Goal: Information Seeking & Learning: Learn about a topic

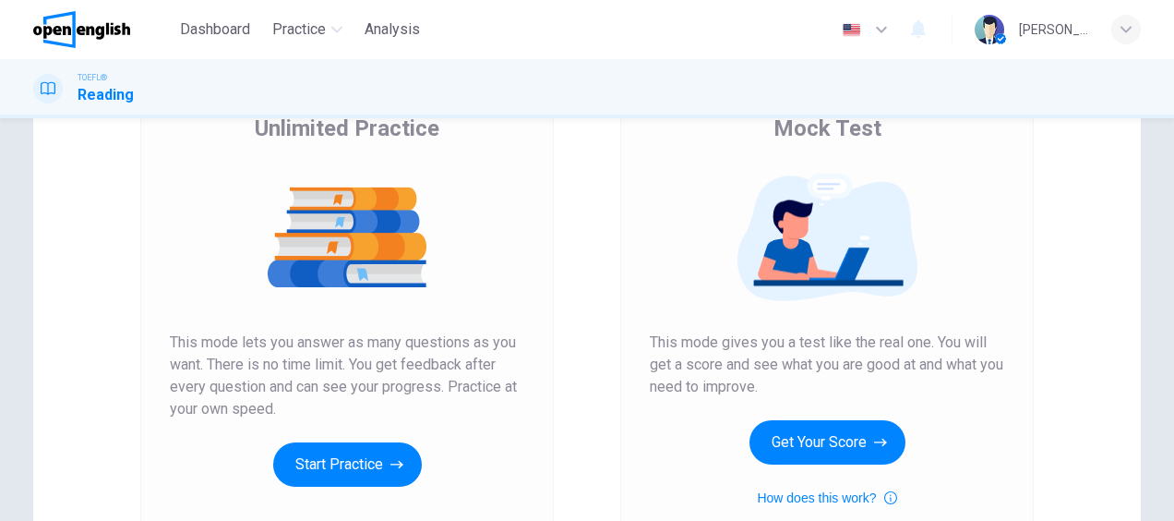
scroll to position [158, 0]
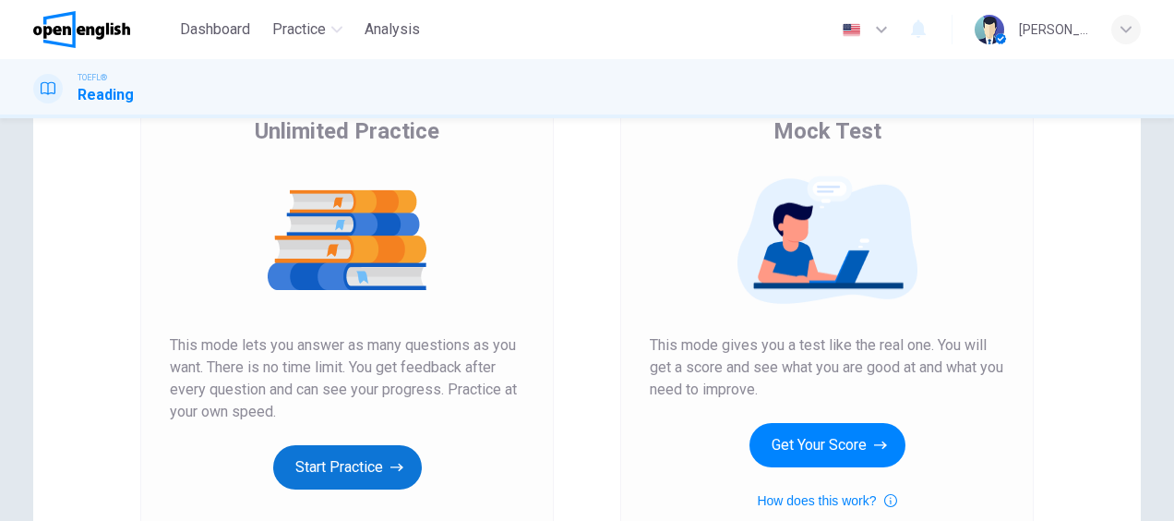
click at [349, 462] on button "Start Practice" at bounding box center [347, 467] width 149 height 44
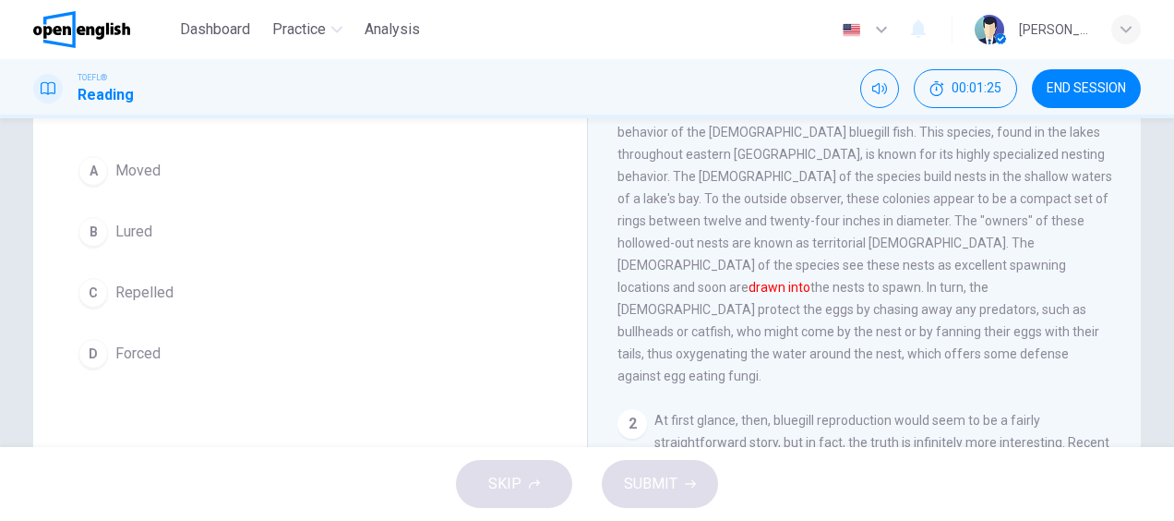
scroll to position [110, 0]
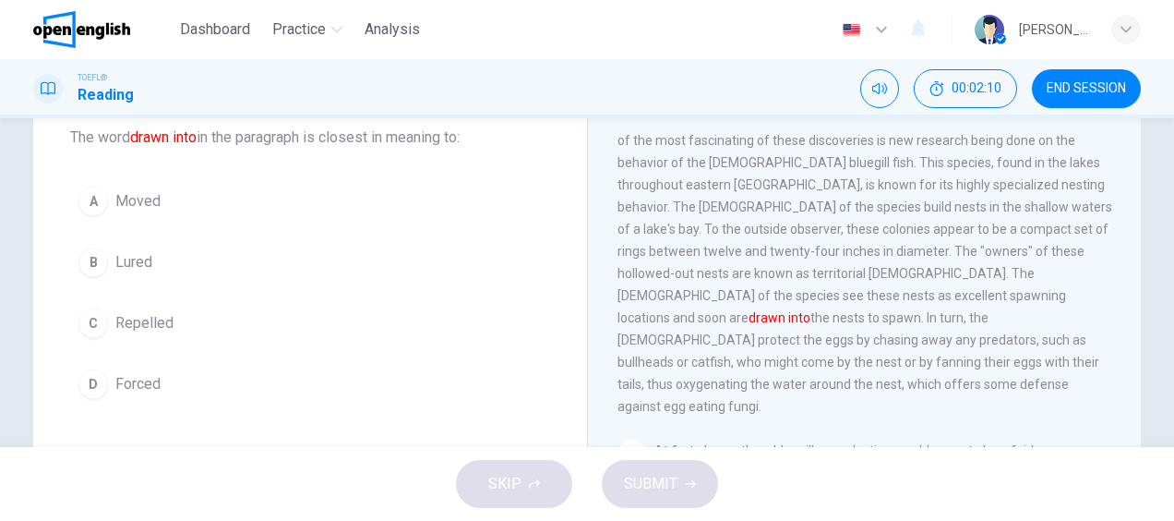
drag, startPoint x: 1121, startPoint y: 231, endPoint x: 1126, endPoint y: 172, distance: 59.3
click at [1126, 172] on div "1 For a number of years, scientists have been making remarkable discoveries of …" at bounding box center [877, 391] width 519 height 531
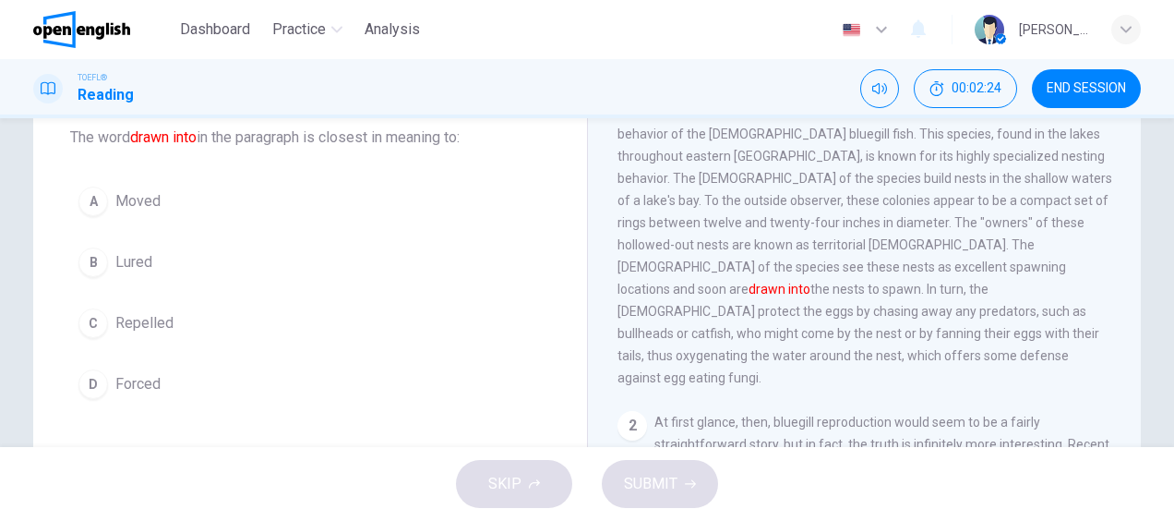
scroll to position [84, 0]
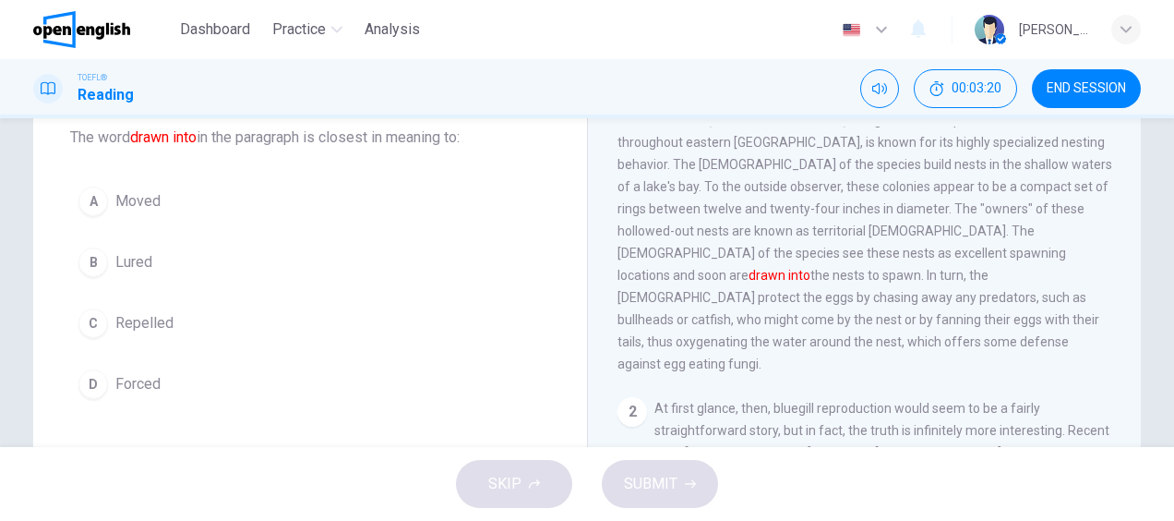
drag, startPoint x: 860, startPoint y: 260, endPoint x: 695, endPoint y: 258, distance: 165.3
click at [695, 258] on span "For a number of years, scientists have been making remarkable discoveries of di…" at bounding box center [865, 208] width 495 height 325
drag, startPoint x: 695, startPoint y: 258, endPoint x: 836, endPoint y: 253, distance: 141.3
click at [836, 253] on span "For a number of years, scientists have been making remarkable discoveries of di…" at bounding box center [865, 208] width 495 height 325
click at [93, 203] on div "A" at bounding box center [93, 201] width 30 height 30
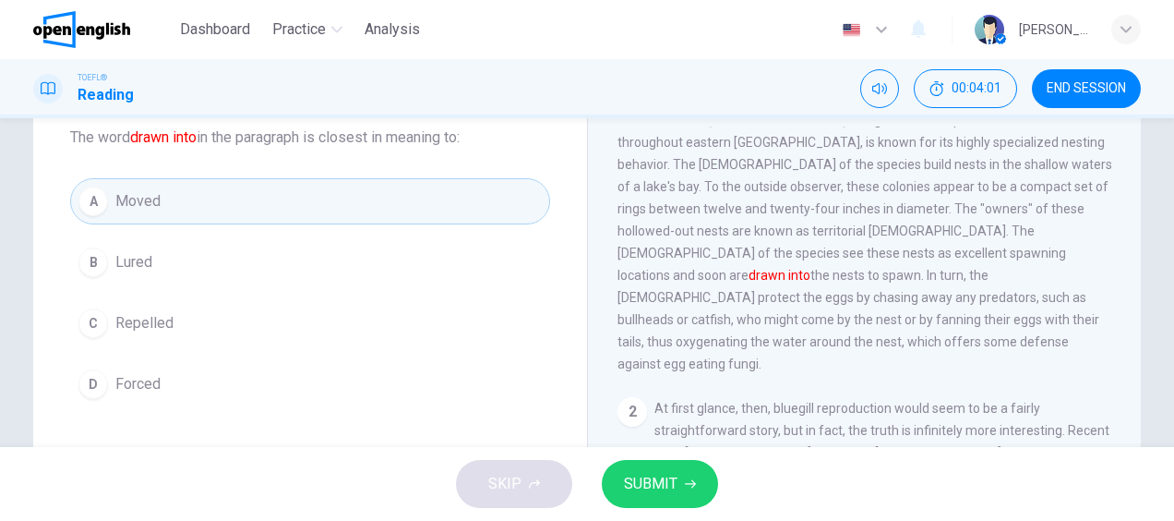
click at [677, 481] on button "SUBMIT" at bounding box center [660, 484] width 116 height 48
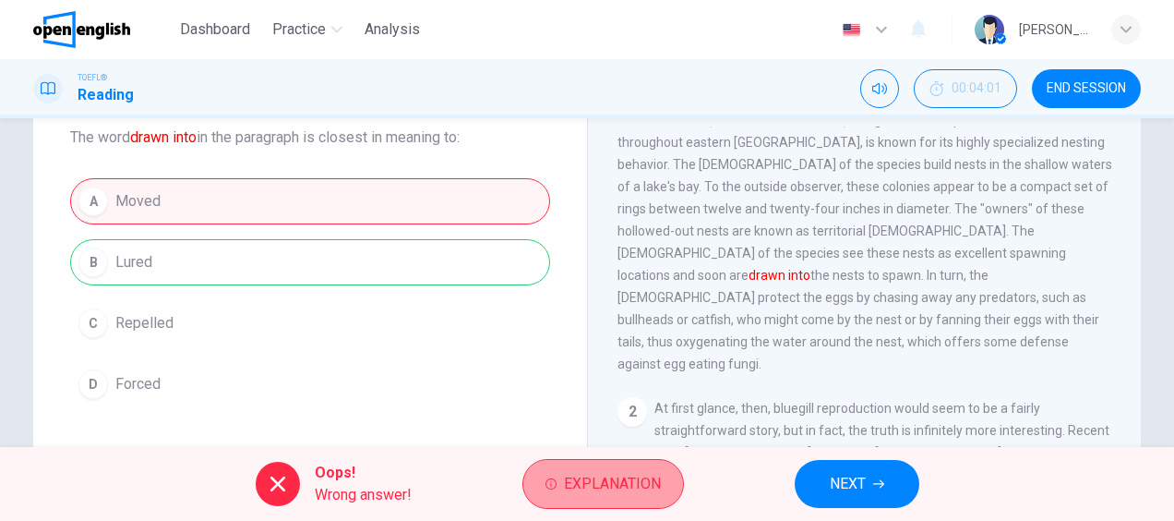
click at [613, 497] on button "Explanation" at bounding box center [603, 484] width 162 height 50
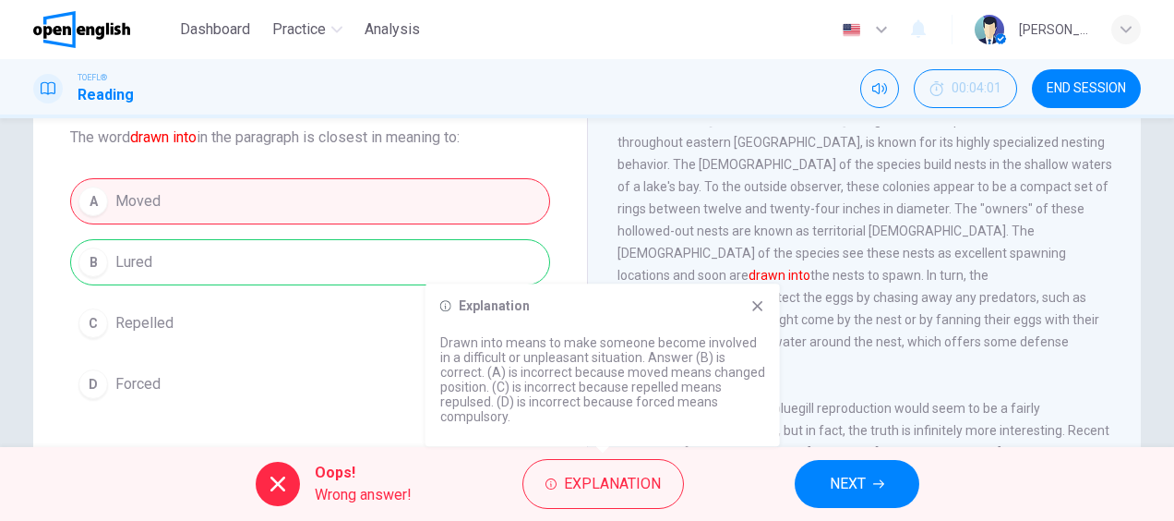
click at [853, 485] on span "NEXT" at bounding box center [848, 484] width 36 height 26
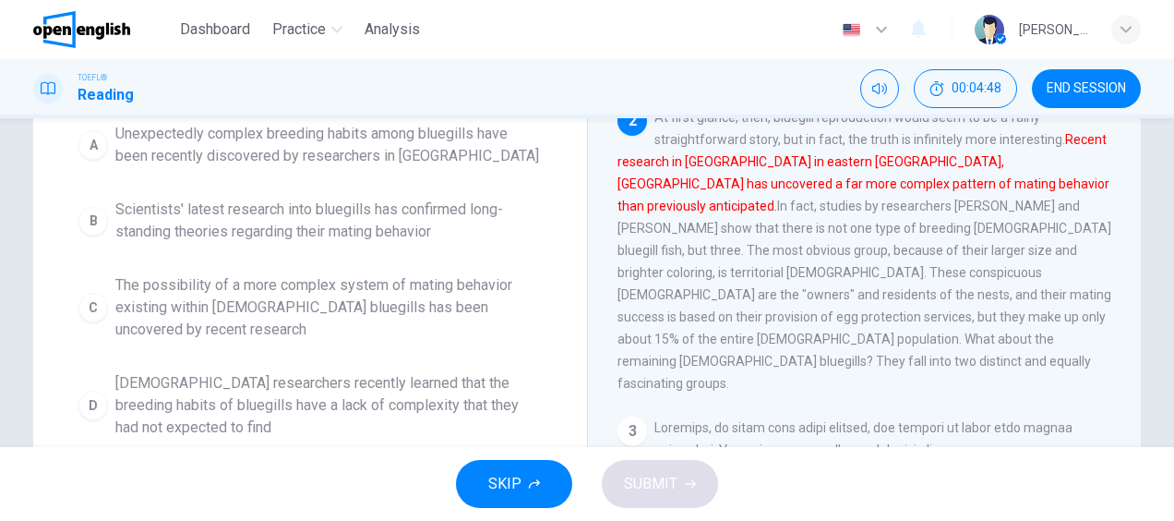
scroll to position [220, 0]
click at [199, 297] on span "The possibility of a more complex system of mating behavior existing within [DE…" at bounding box center [328, 305] width 426 height 66
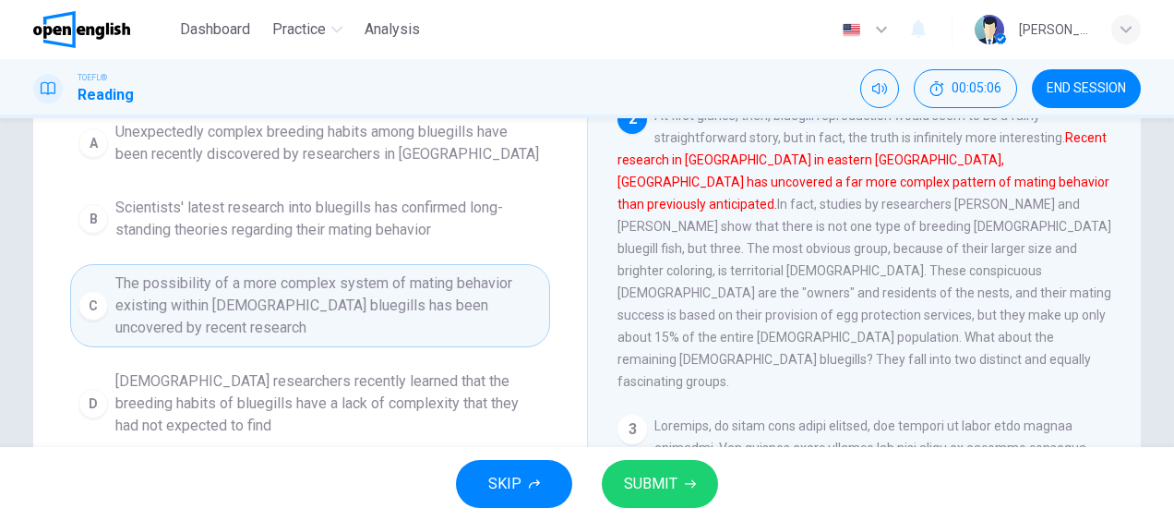
click at [682, 487] on button "SUBMIT" at bounding box center [660, 484] width 116 height 48
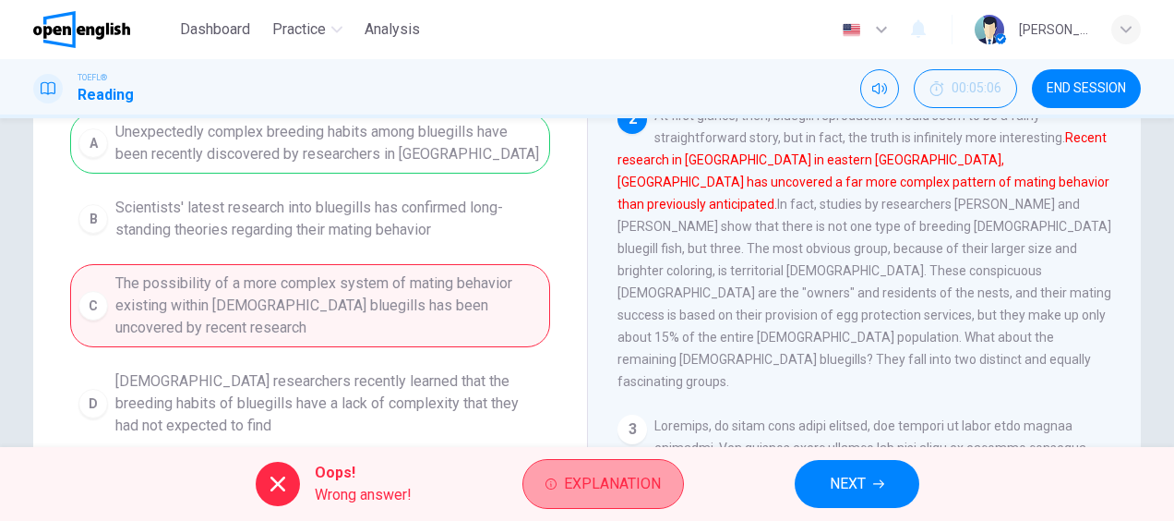
click at [633, 476] on span "Explanation" at bounding box center [612, 484] width 97 height 26
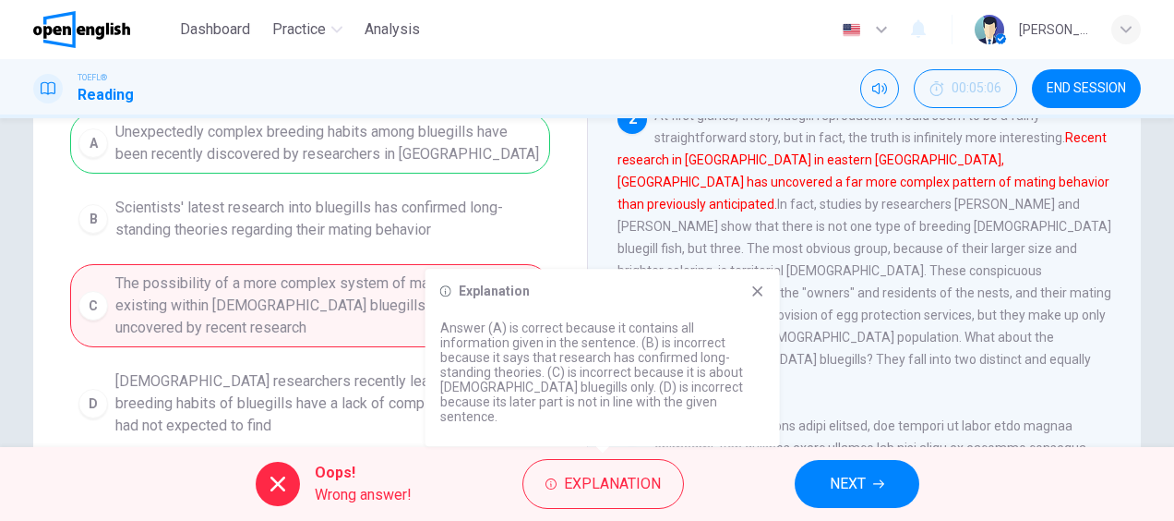
click at [755, 298] on icon at bounding box center [757, 290] width 15 height 15
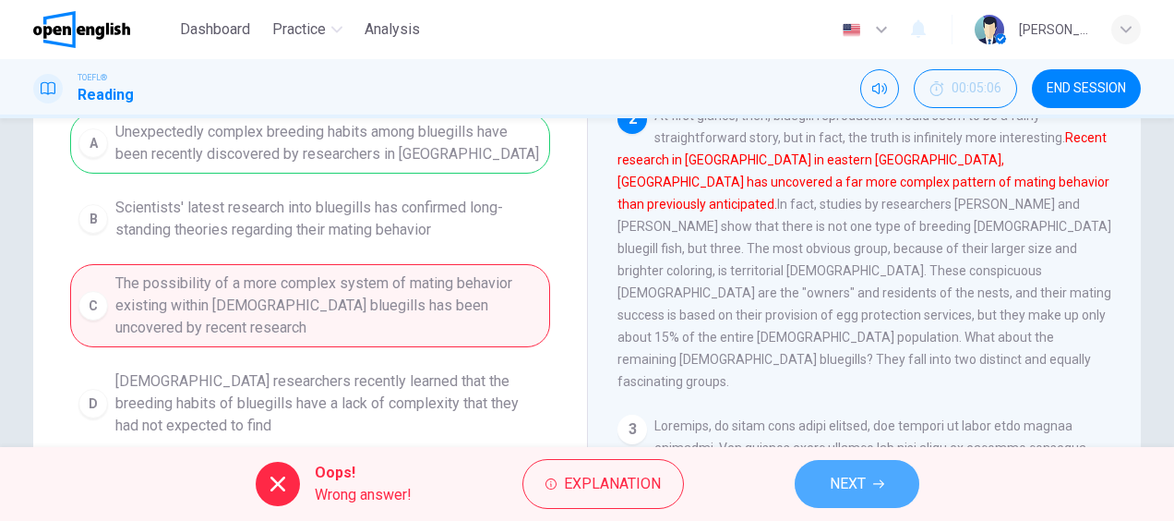
click at [845, 494] on span "NEXT" at bounding box center [848, 484] width 36 height 26
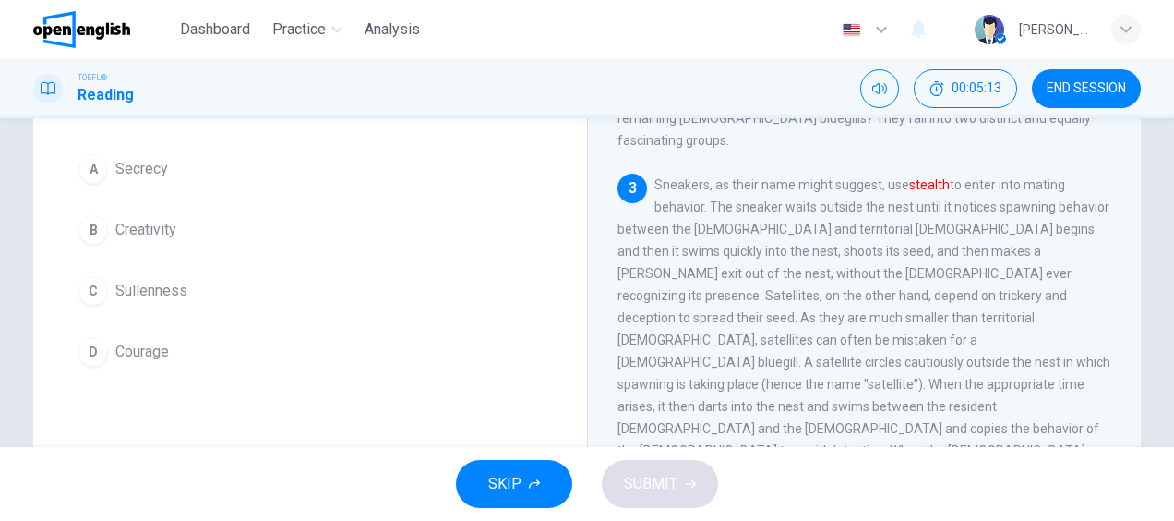
scroll to position [143, 0]
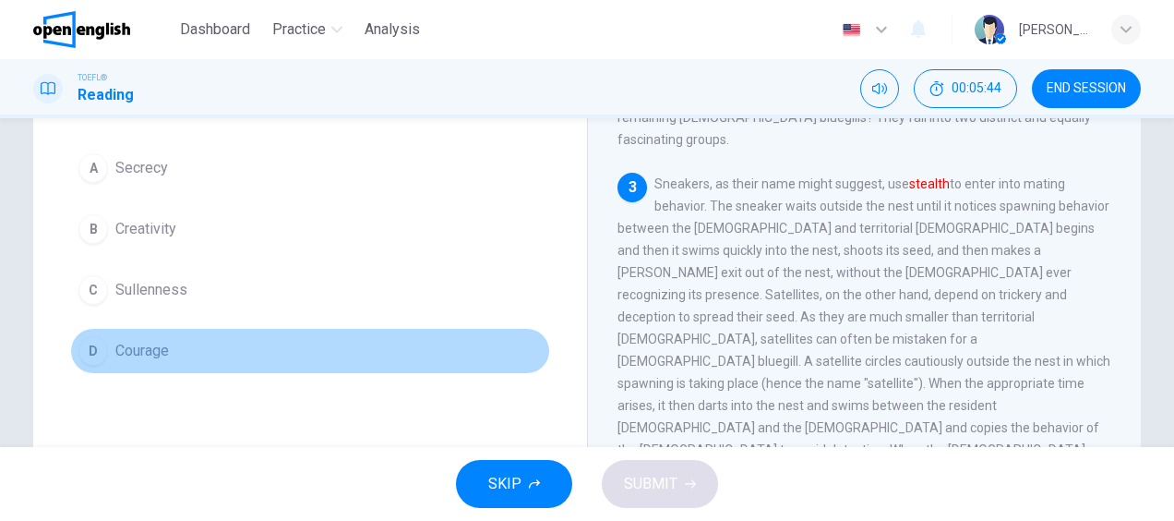
click at [89, 342] on div "D" at bounding box center [93, 351] width 30 height 30
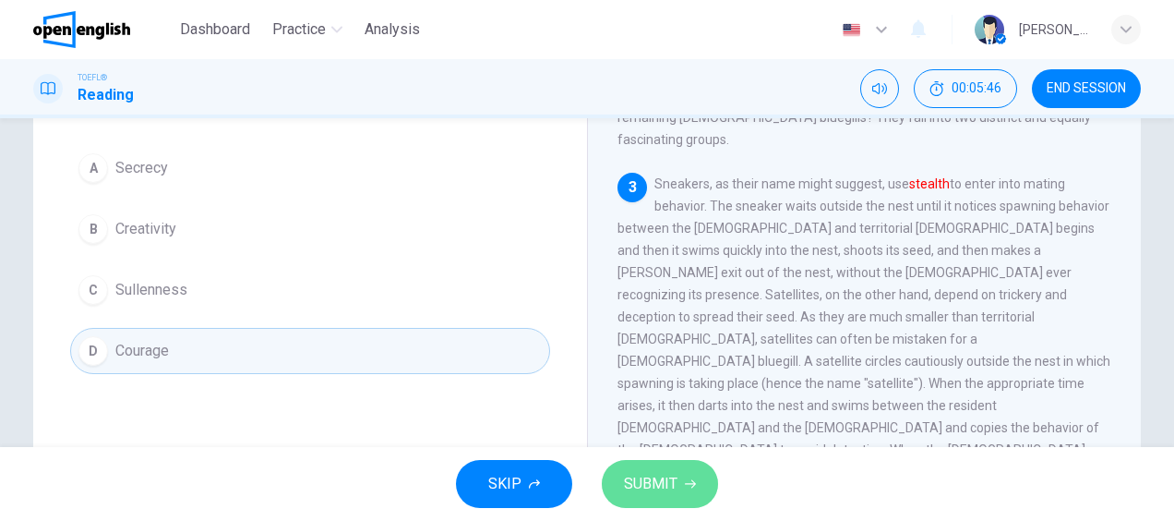
click at [665, 474] on span "SUBMIT" at bounding box center [651, 484] width 54 height 26
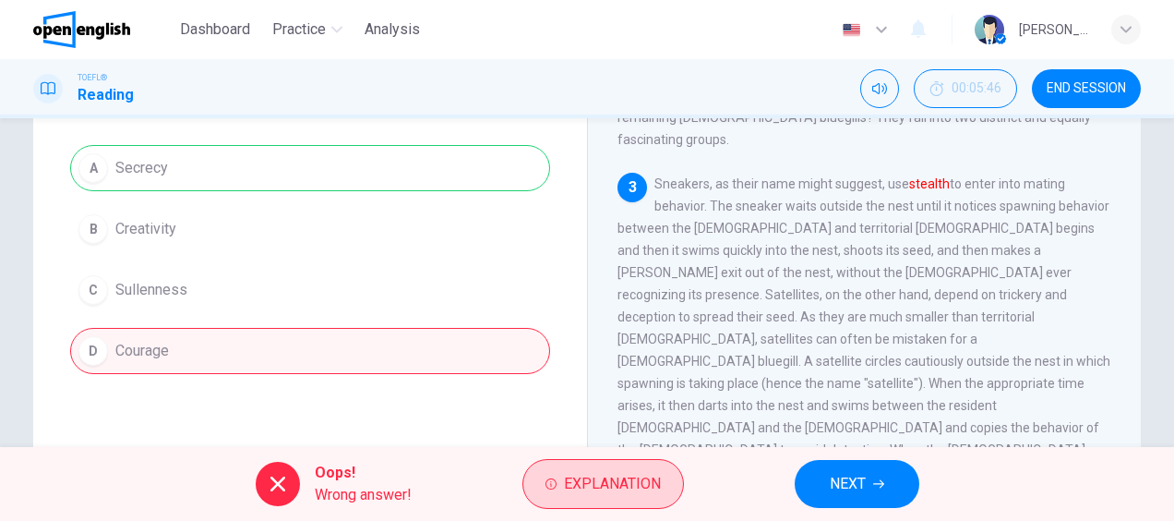
click at [592, 488] on span "Explanation" at bounding box center [612, 484] width 97 height 26
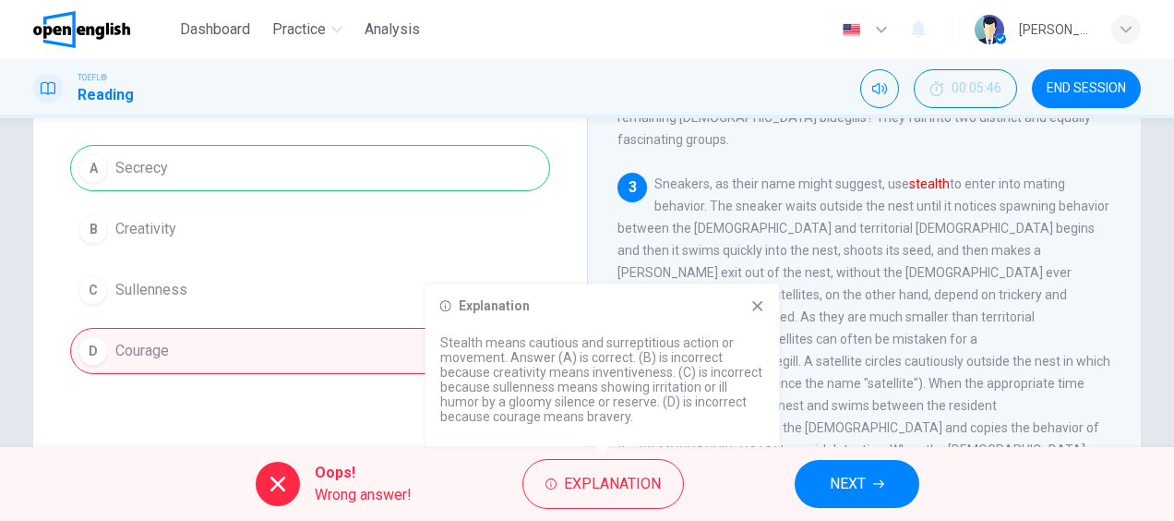
click at [855, 507] on button "NEXT" at bounding box center [857, 484] width 125 height 48
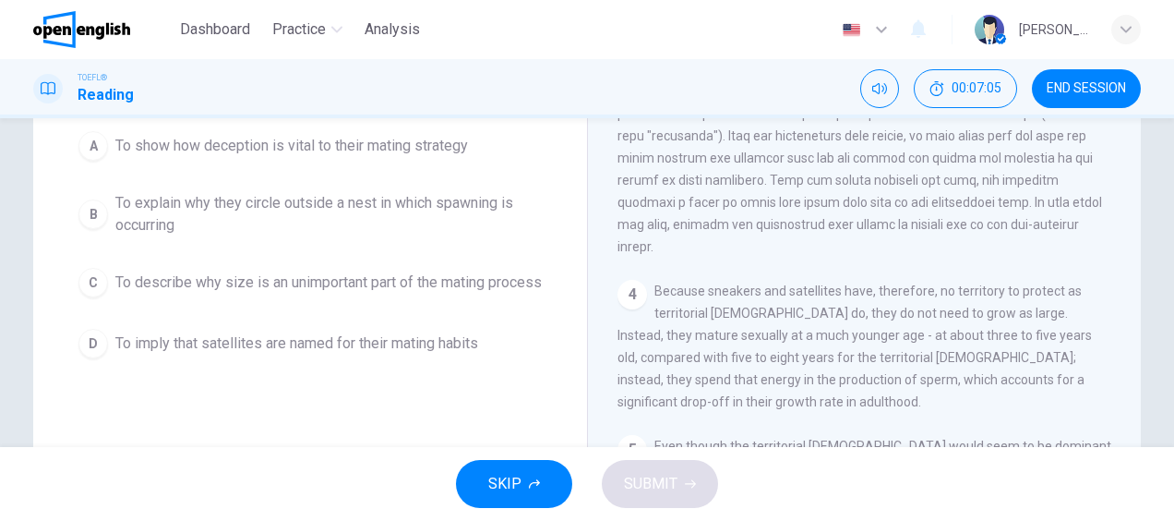
scroll to position [190, 0]
click at [142, 206] on span "To explain why they circle outside a nest in which spawning is occurring" at bounding box center [328, 211] width 426 height 44
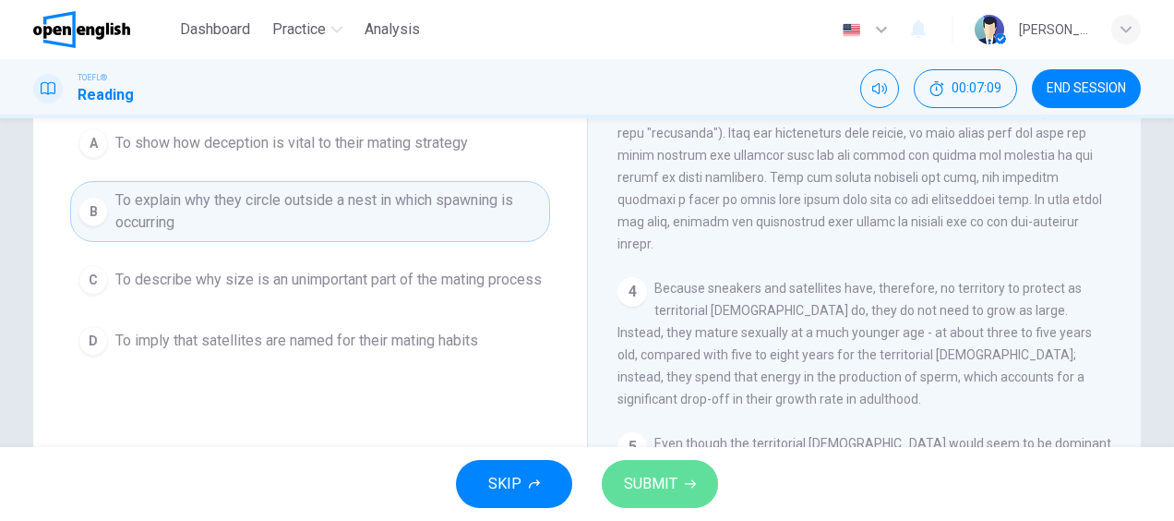
click at [659, 476] on span "SUBMIT" at bounding box center [651, 484] width 54 height 26
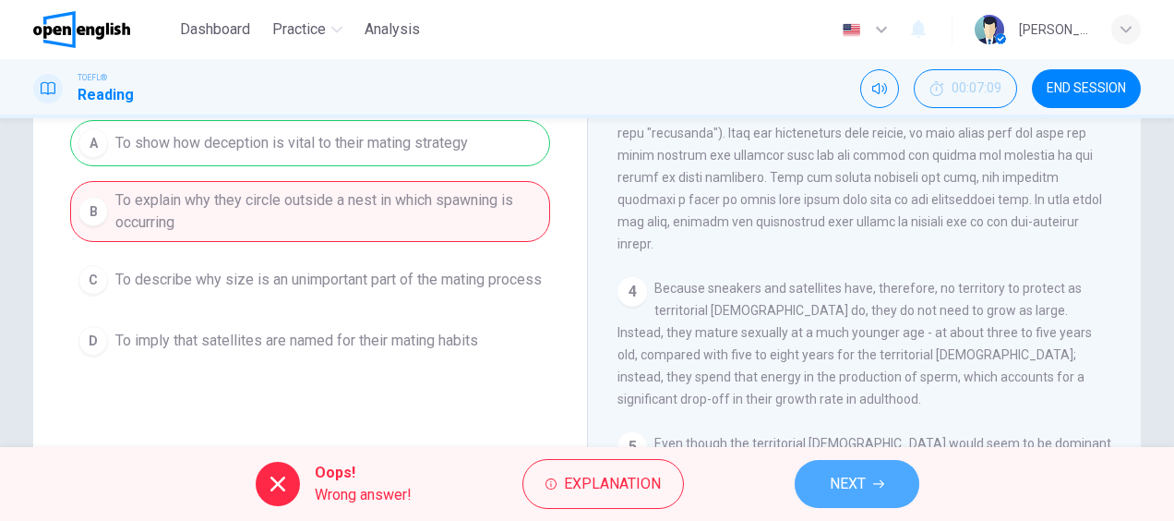
click at [849, 484] on span "NEXT" at bounding box center [848, 484] width 36 height 26
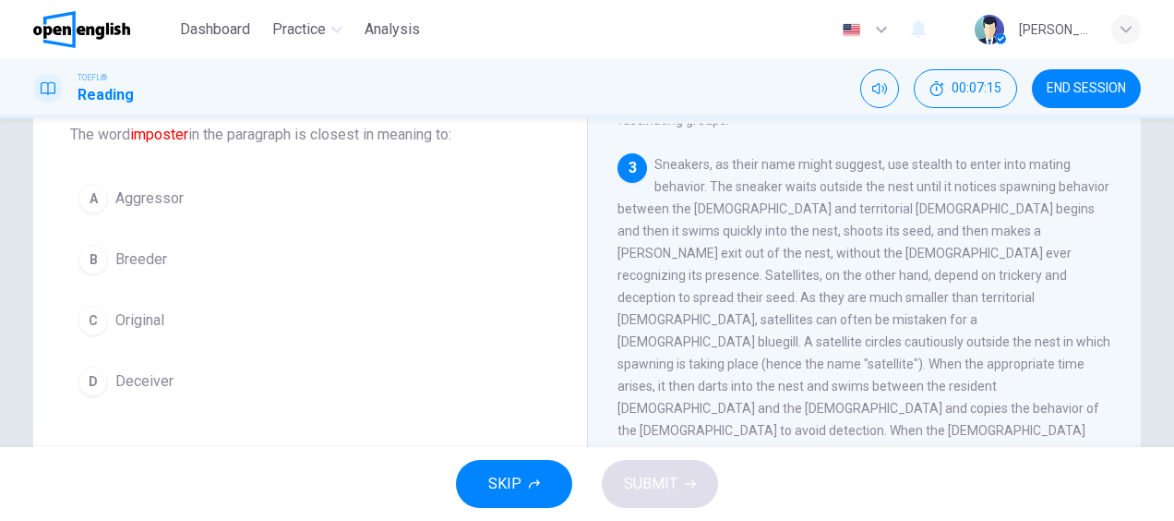
scroll to position [121, 0]
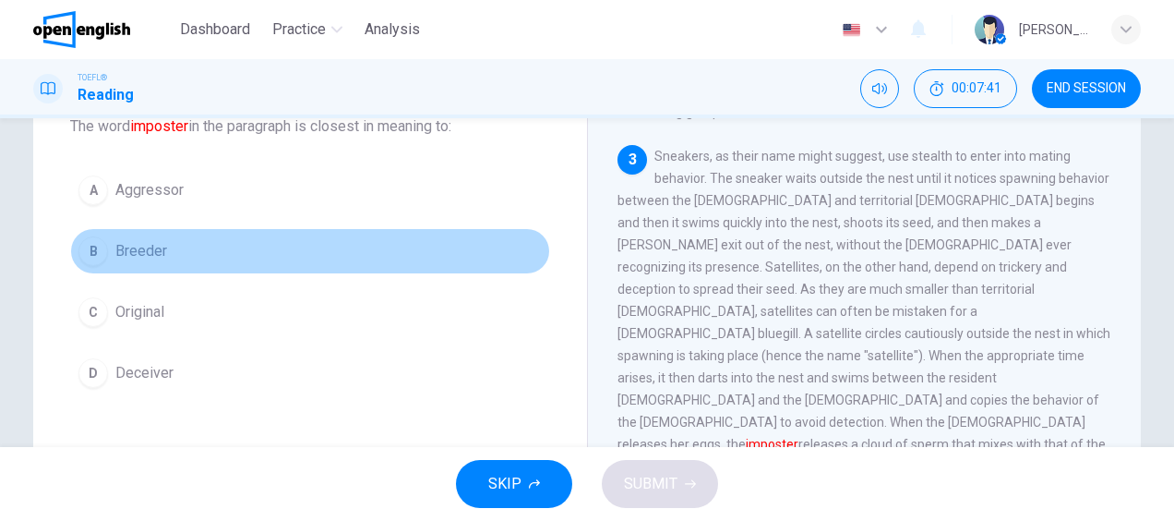
click at [132, 249] on span "Breeder" at bounding box center [141, 251] width 52 height 22
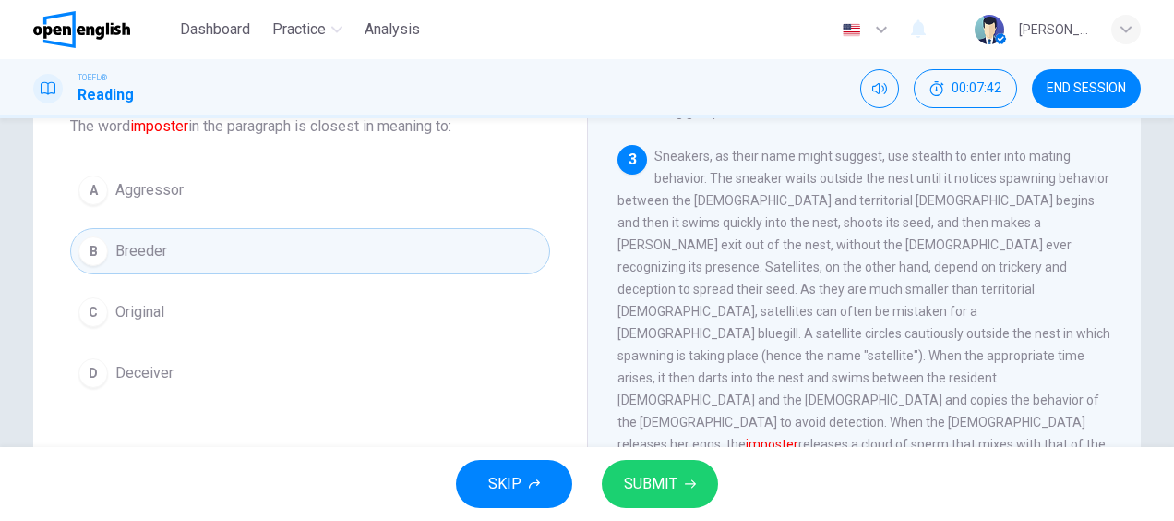
click at [660, 469] on button "SUBMIT" at bounding box center [660, 484] width 116 height 48
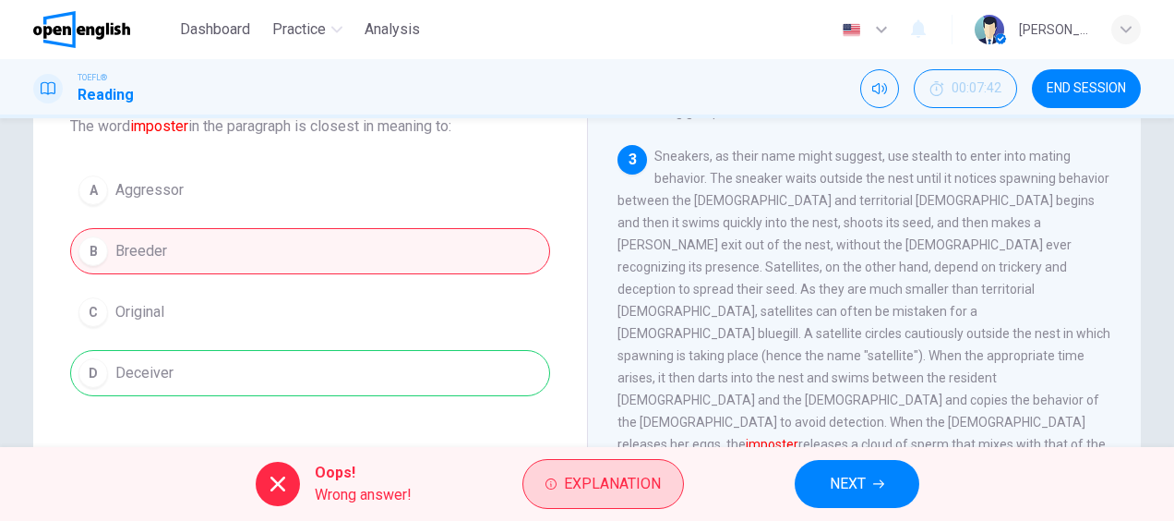
click at [634, 481] on span "Explanation" at bounding box center [612, 484] width 97 height 26
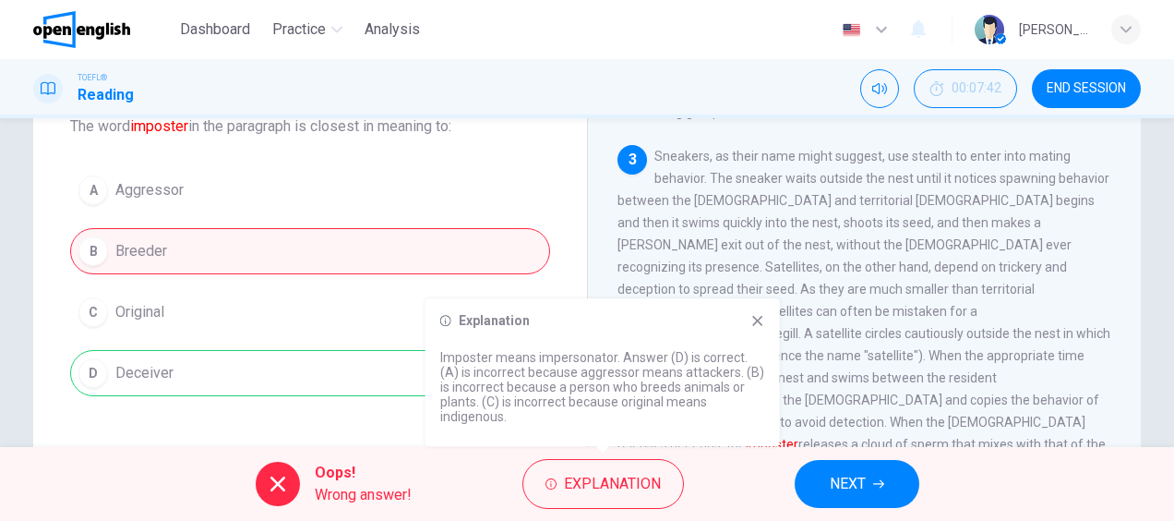
click at [759, 321] on icon at bounding box center [757, 321] width 10 height 10
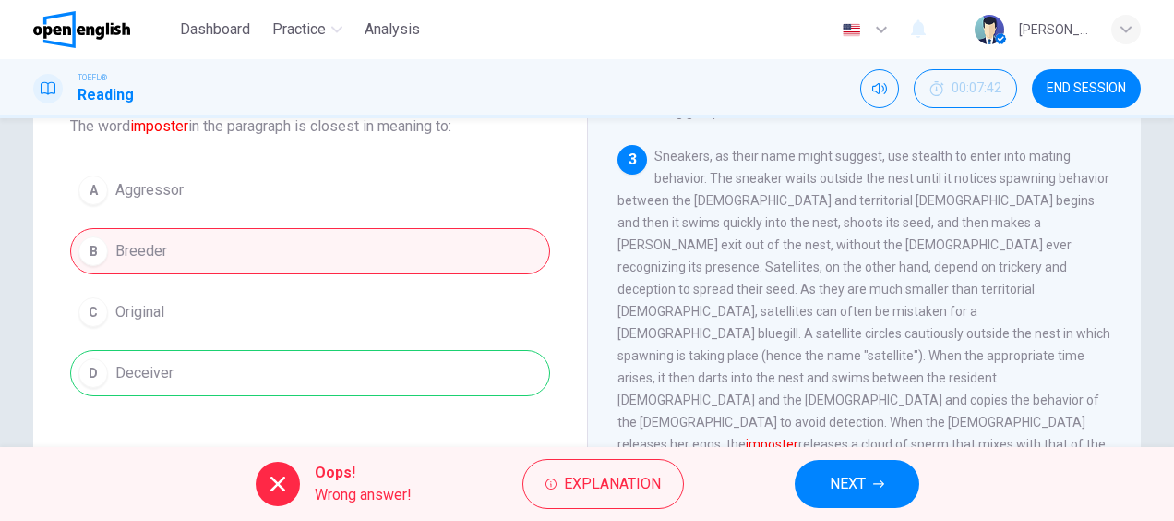
click at [818, 475] on button "NEXT" at bounding box center [857, 484] width 125 height 48
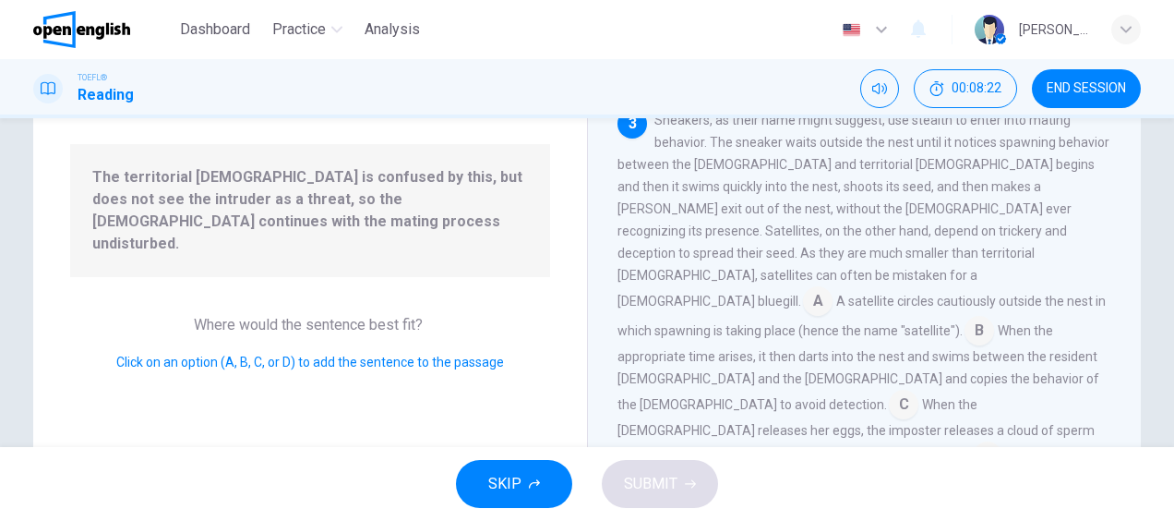
scroll to position [166, 0]
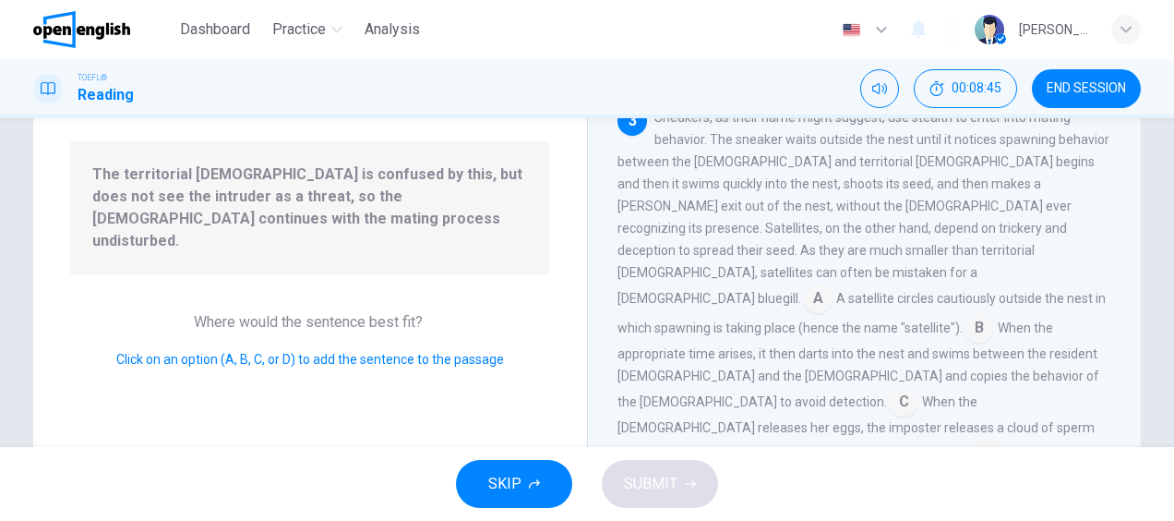
click at [889, 389] on input at bounding box center [904, 404] width 30 height 30
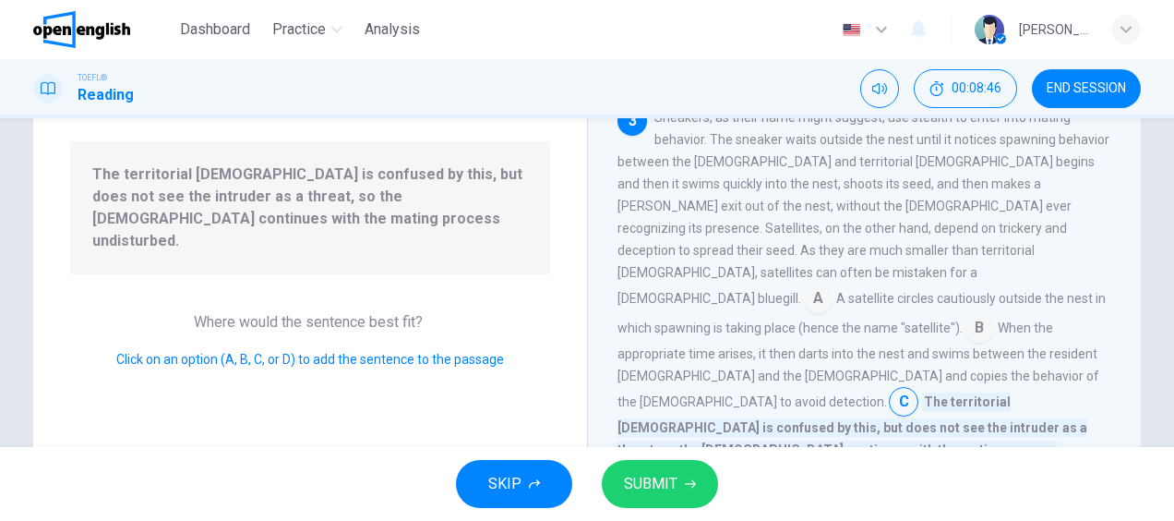
click at [656, 489] on span "SUBMIT" at bounding box center [651, 484] width 54 height 26
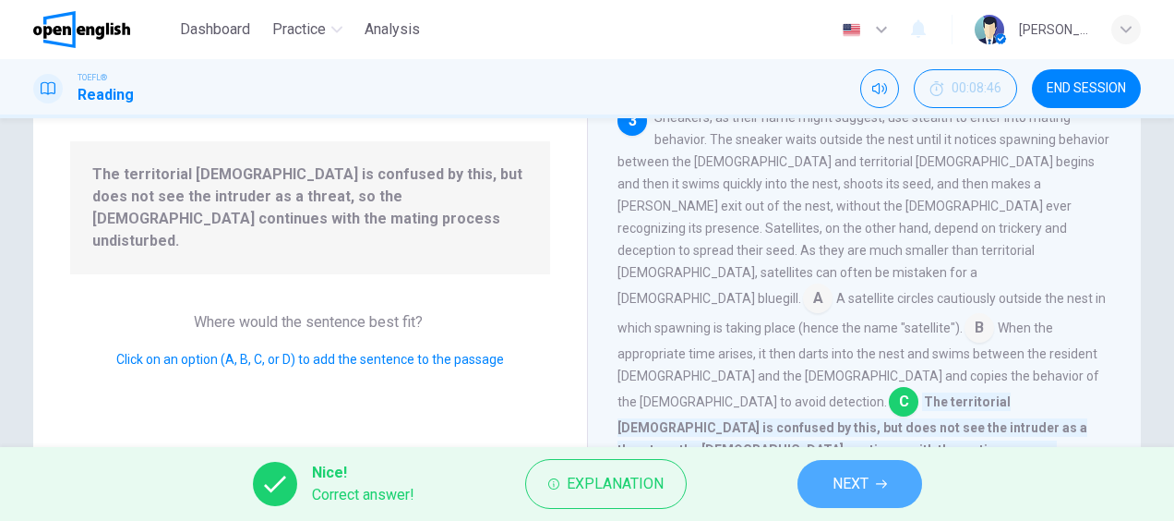
click at [883, 482] on icon "button" at bounding box center [881, 483] width 11 height 11
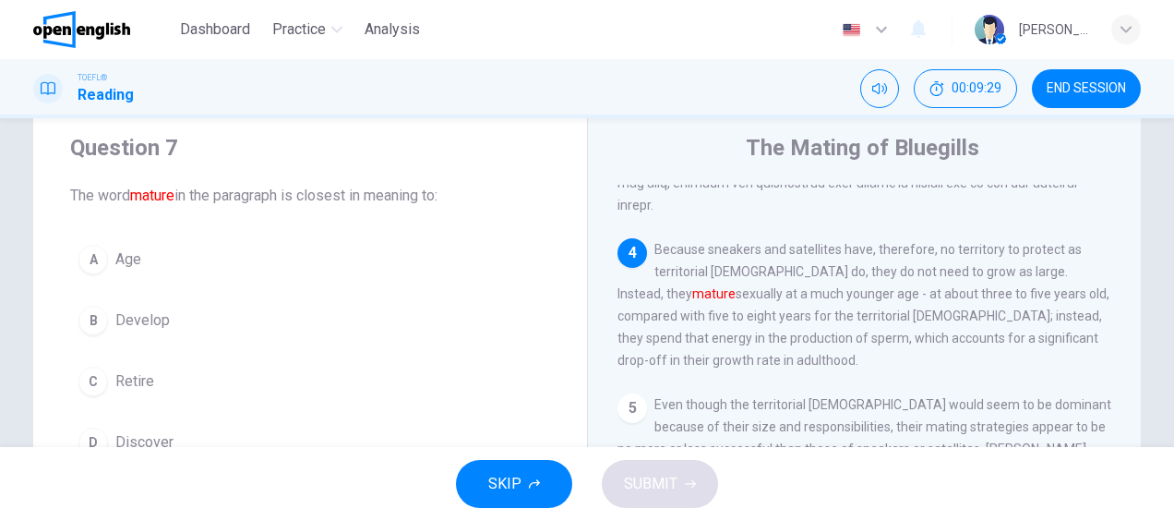
scroll to position [50, 0]
click at [93, 270] on div "A" at bounding box center [93, 261] width 30 height 30
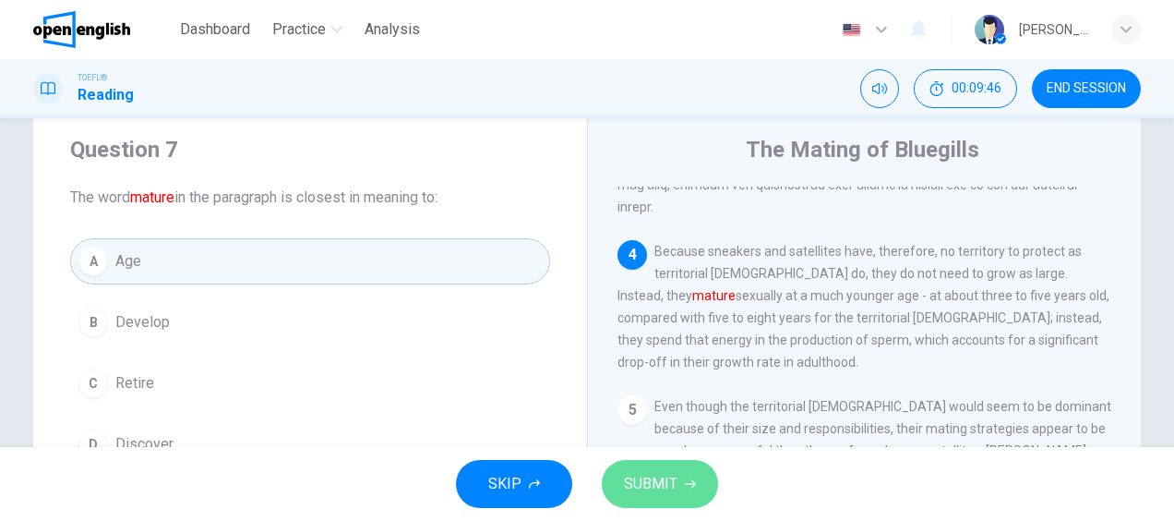
click at [629, 484] on span "SUBMIT" at bounding box center [651, 484] width 54 height 26
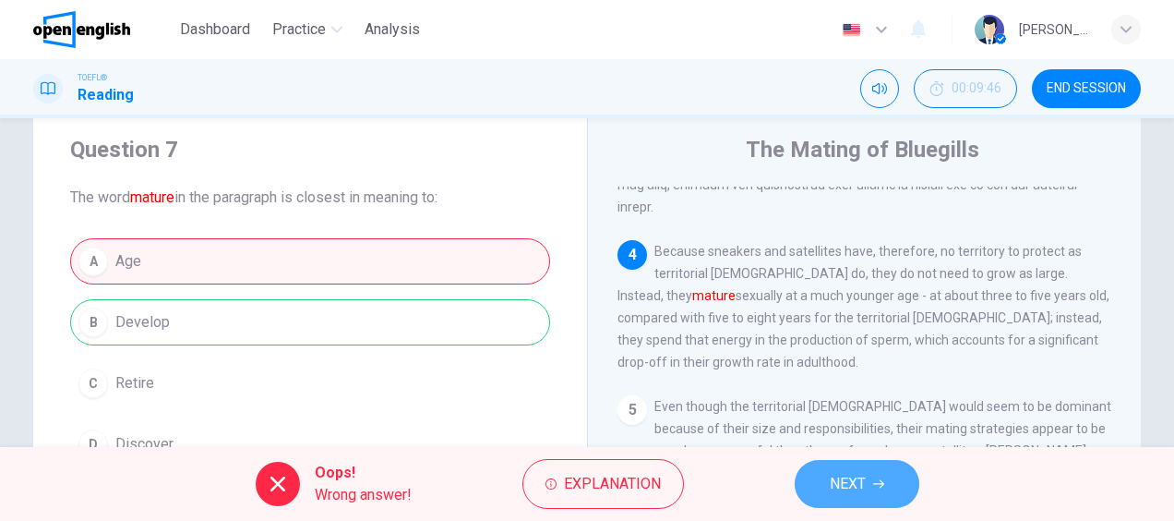
click at [847, 504] on button "NEXT" at bounding box center [857, 484] width 125 height 48
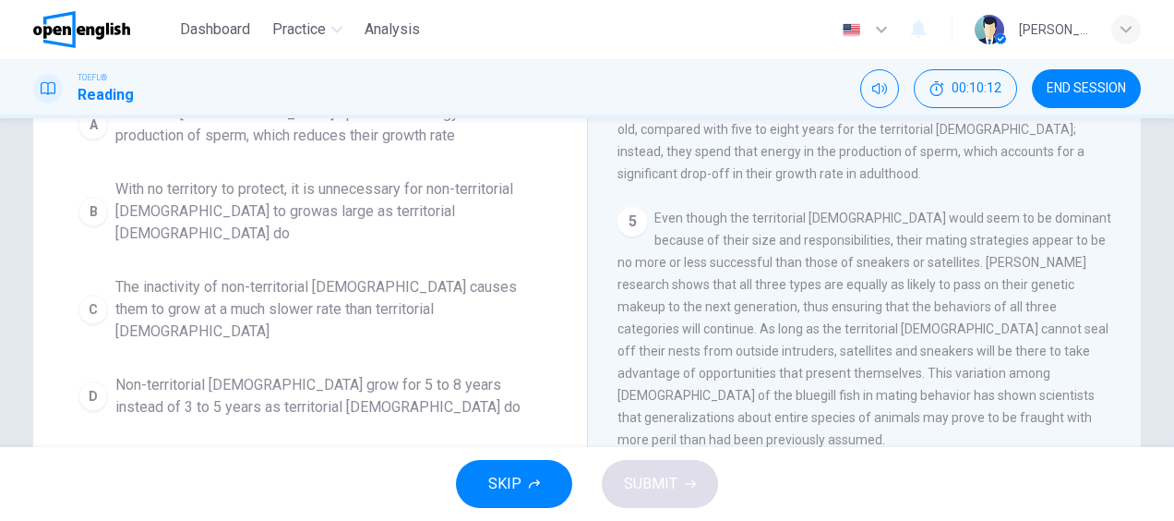
scroll to position [257, 0]
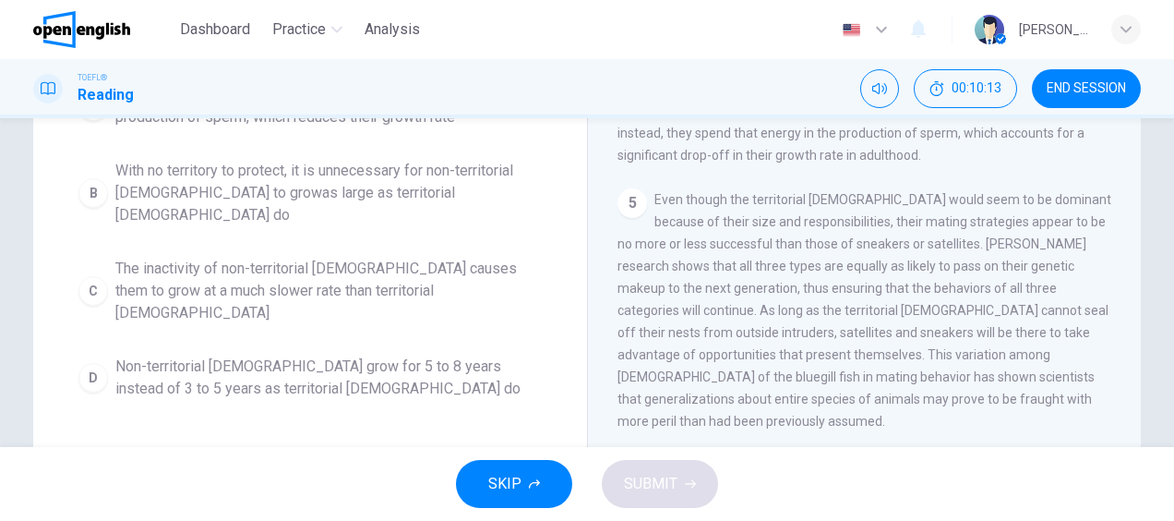
click at [258, 275] on div "A Territorial [DEMOGRAPHIC_DATA] spend their energy in the production of sperm,…" at bounding box center [310, 242] width 480 height 332
click at [229, 355] on span "Non-territorial [DEMOGRAPHIC_DATA] grow for 5 to 8 years instead of 3 to 5 year…" at bounding box center [328, 377] width 426 height 44
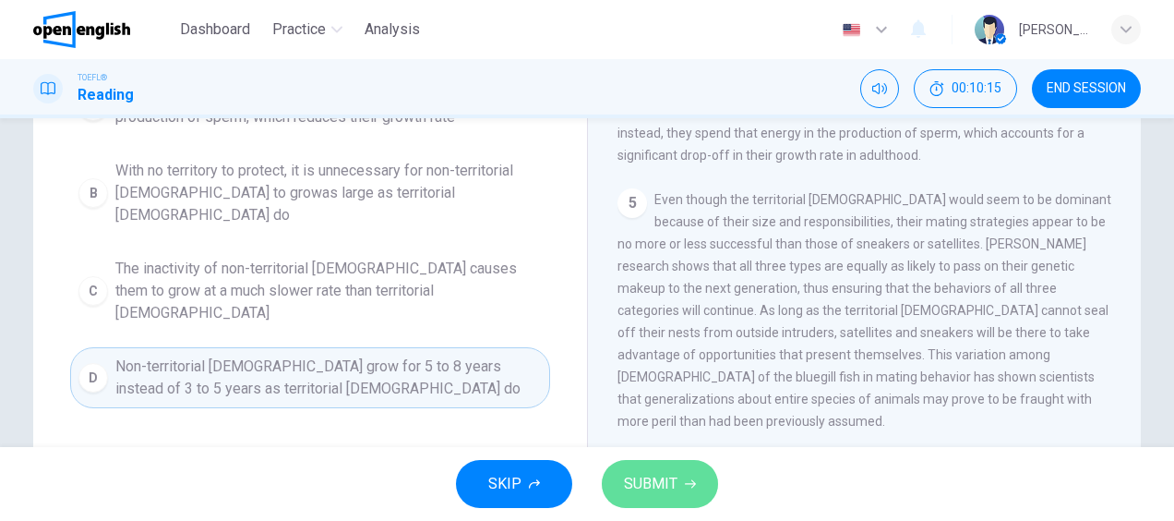
click at [672, 473] on span "SUBMIT" at bounding box center [651, 484] width 54 height 26
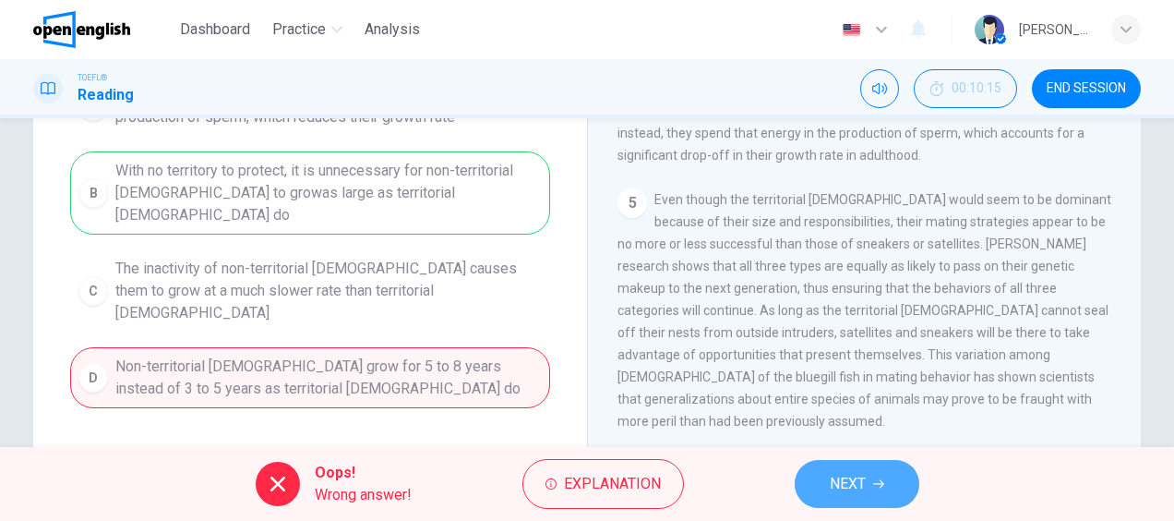
click at [870, 500] on button "NEXT" at bounding box center [857, 484] width 125 height 48
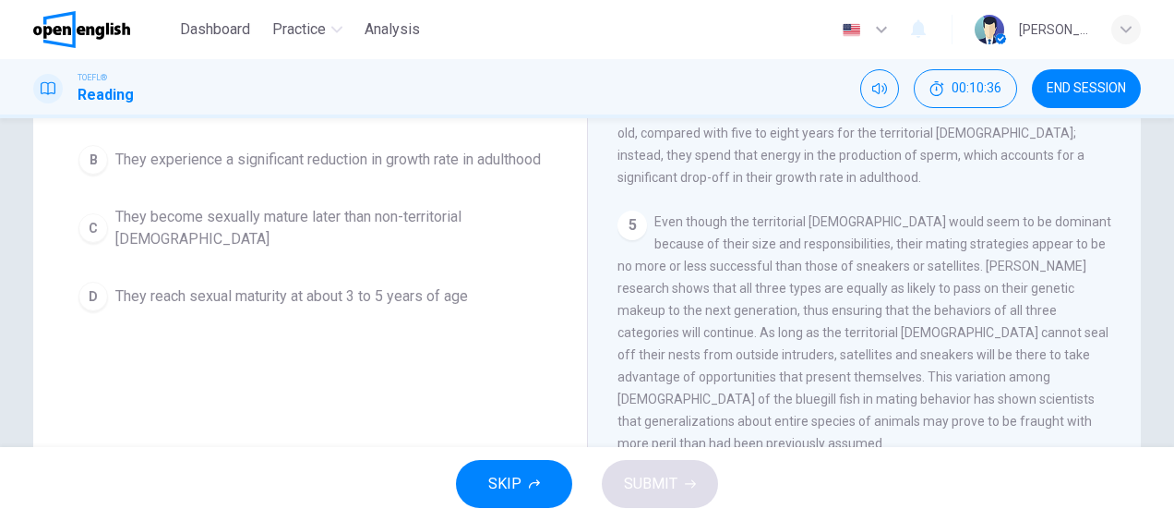
scroll to position [236, 0]
click at [406, 300] on span "They reach sexual maturity at about 3 to 5 years of age" at bounding box center [291, 294] width 353 height 22
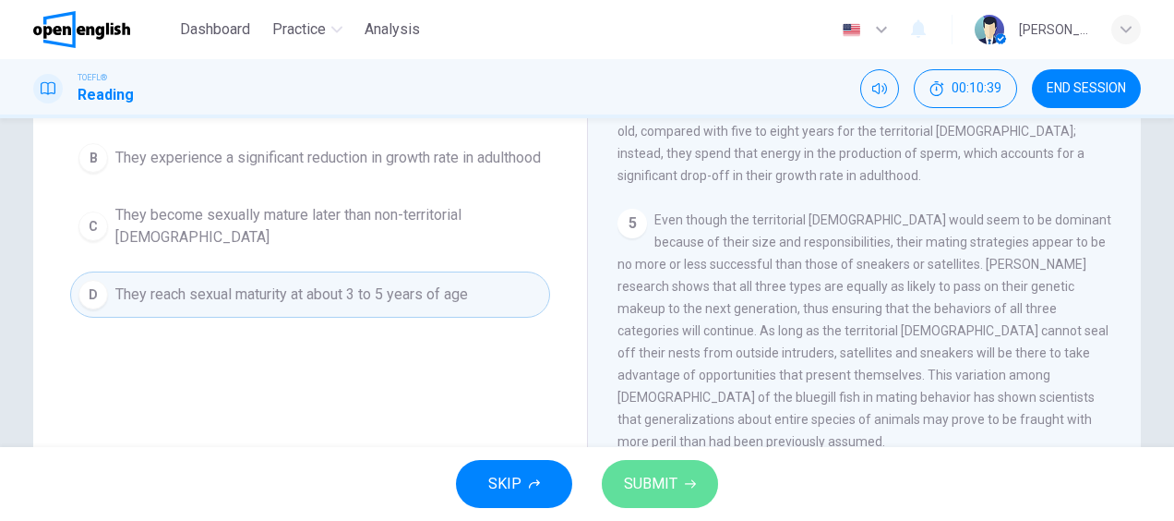
click at [652, 484] on span "SUBMIT" at bounding box center [651, 484] width 54 height 26
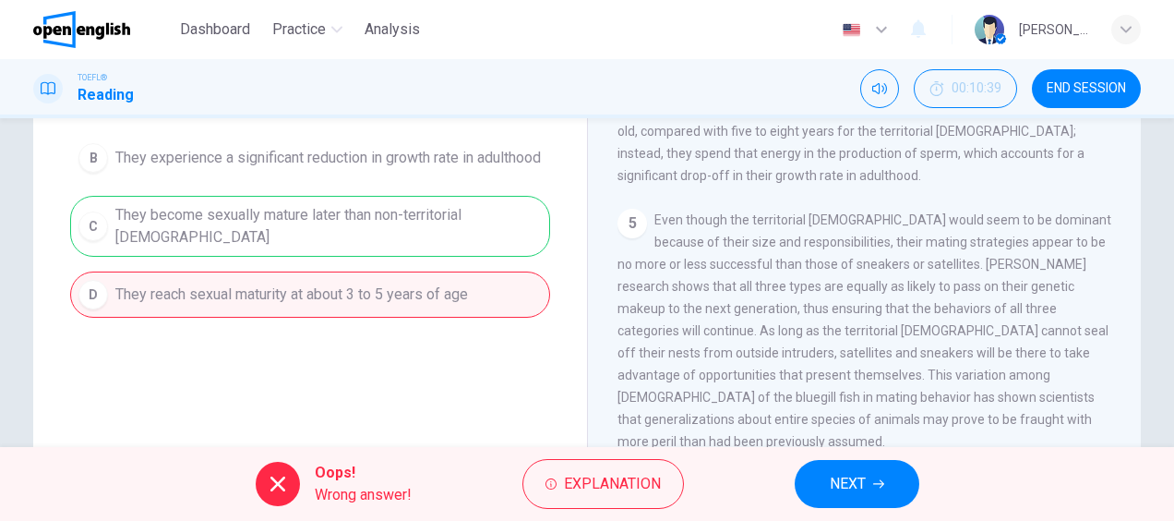
click at [871, 473] on button "NEXT" at bounding box center [857, 484] width 125 height 48
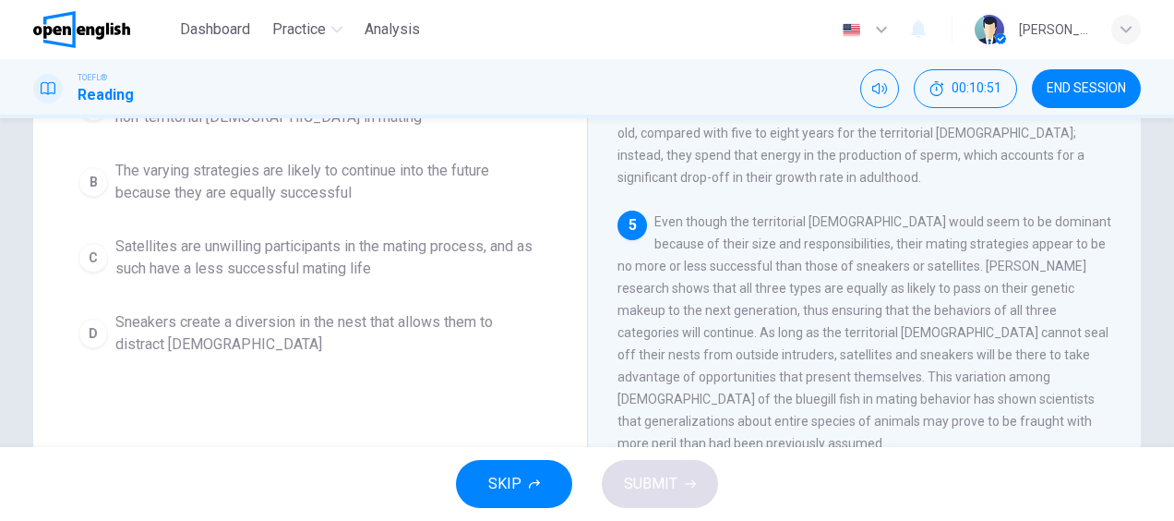
scroll to position [192, 0]
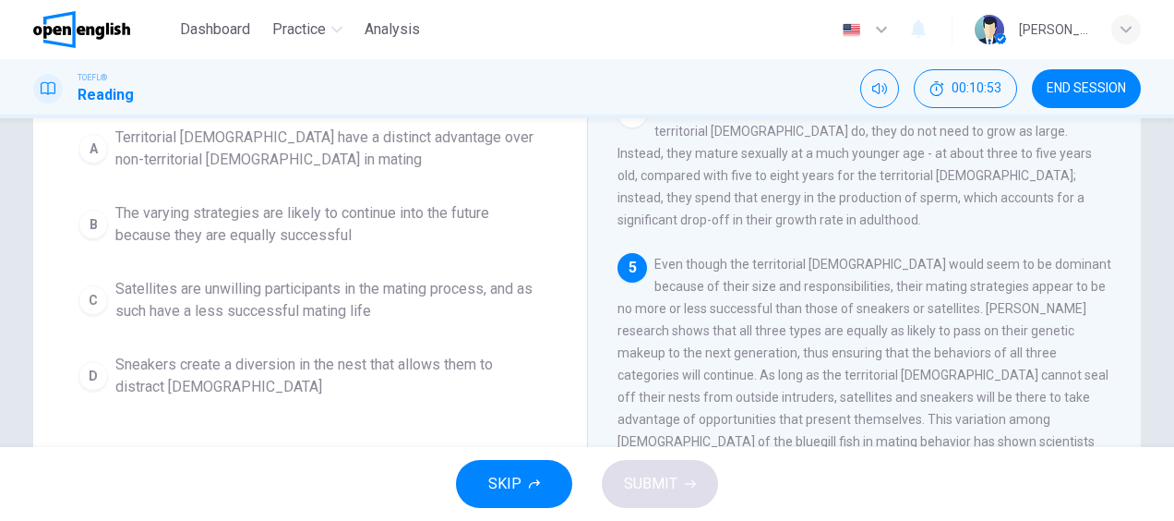
click at [283, 375] on span "Sneakers create a diversion in the nest that allows them to distract [DEMOGRAPH…" at bounding box center [328, 376] width 426 height 44
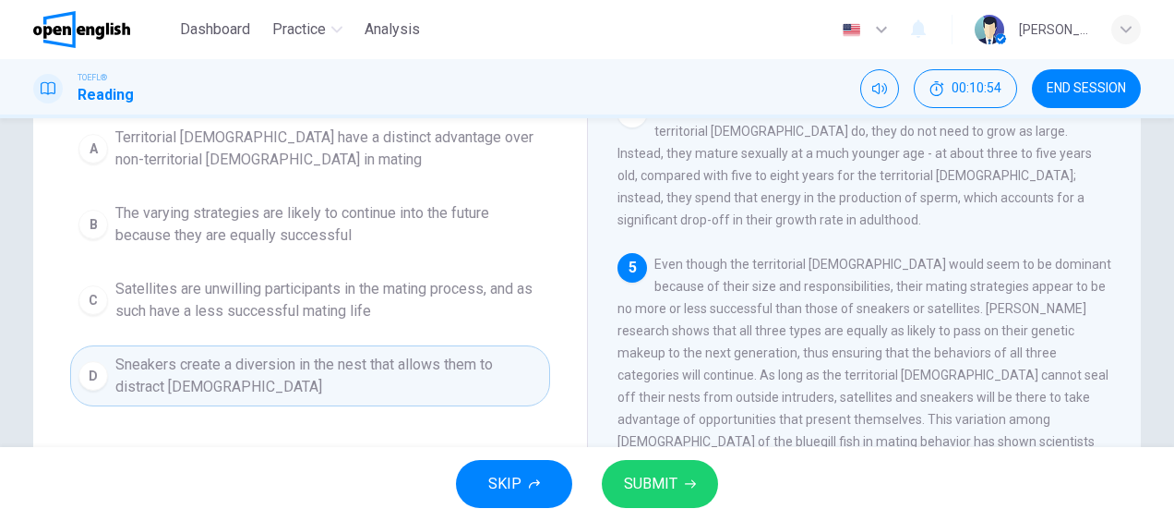
click at [665, 472] on span "SUBMIT" at bounding box center [651, 484] width 54 height 26
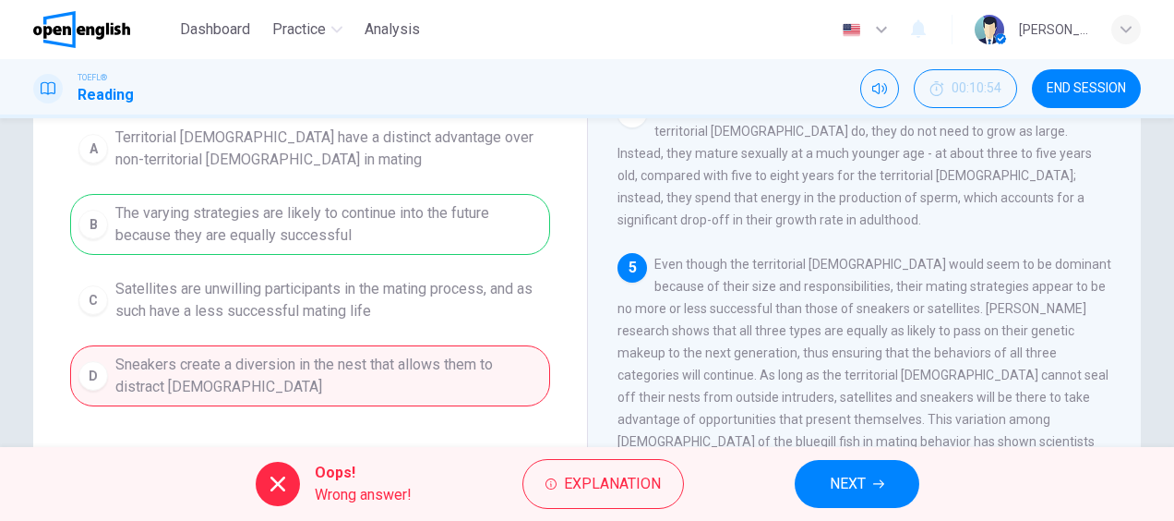
click at [860, 484] on span "NEXT" at bounding box center [848, 484] width 36 height 26
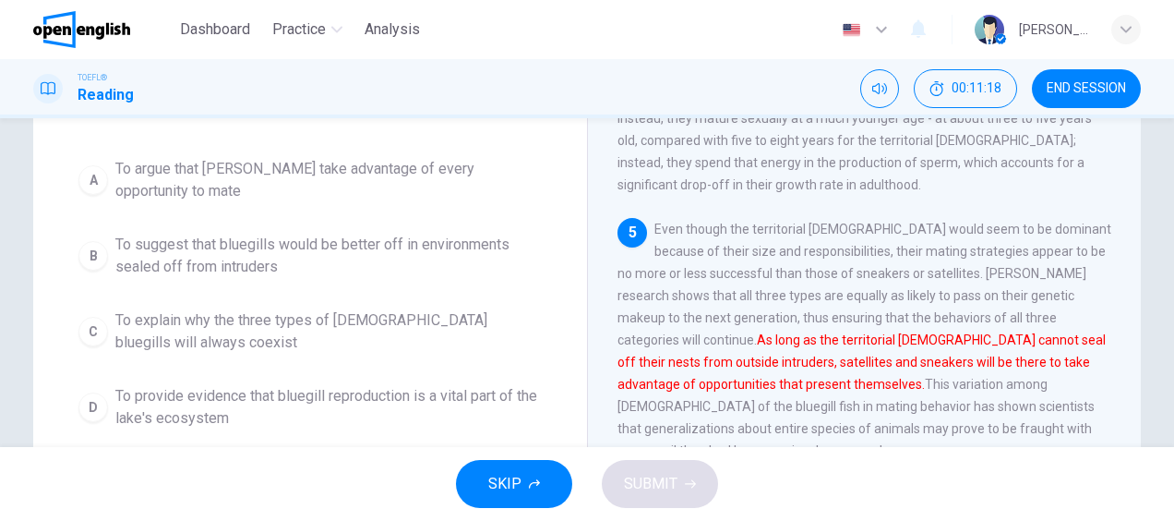
scroll to position [240, 0]
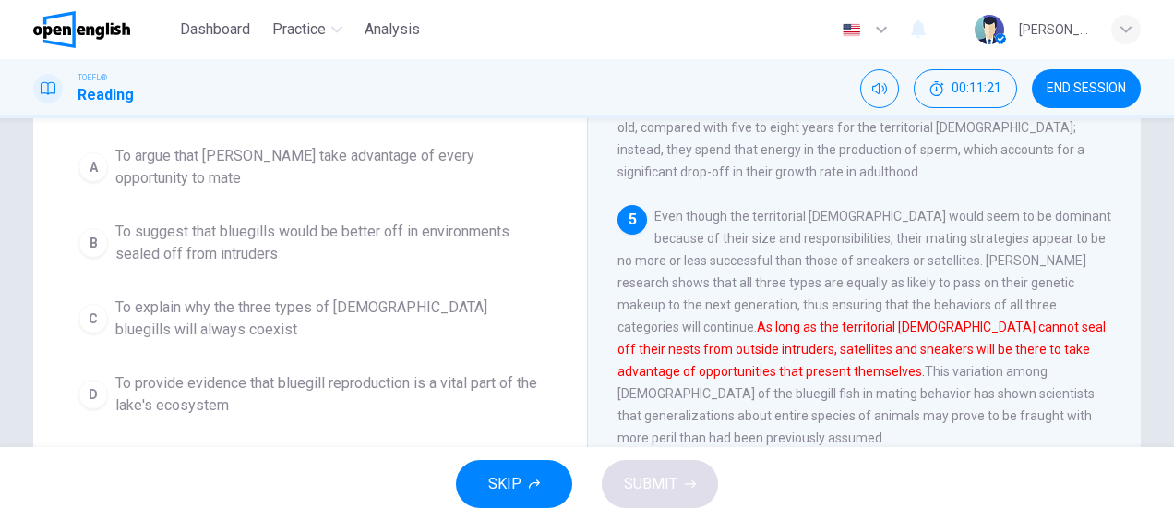
click at [242, 380] on span "To provide evidence that bluegill reproduction is a vital part of the lake's ec…" at bounding box center [328, 394] width 426 height 44
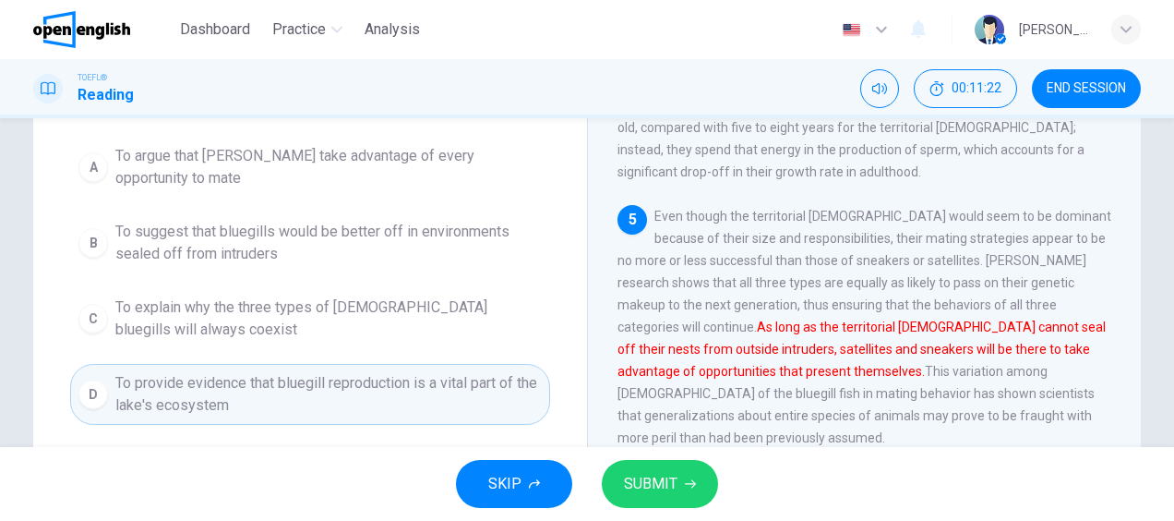
click at [642, 470] on button "SUBMIT" at bounding box center [660, 484] width 116 height 48
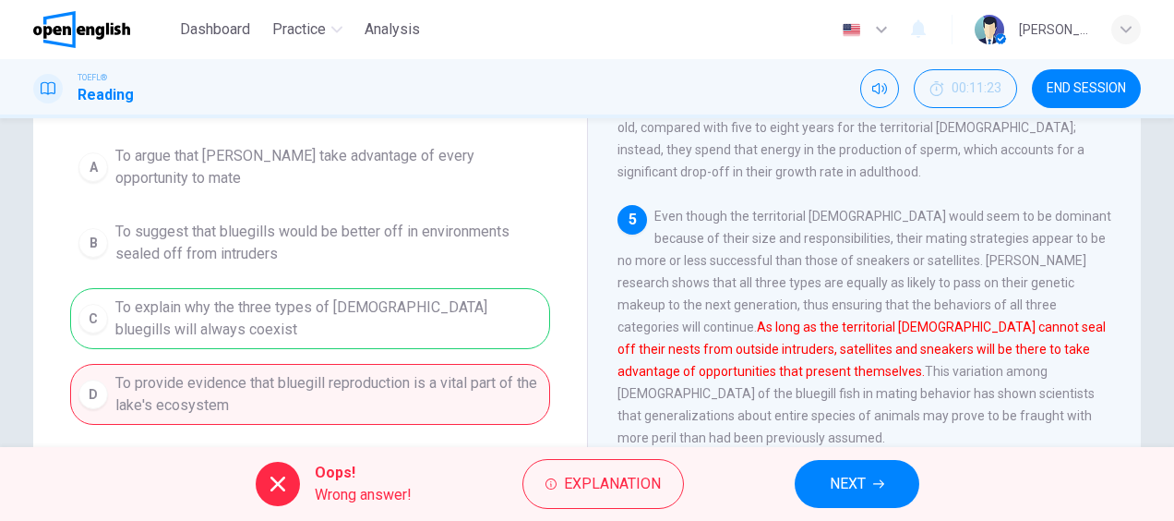
click at [830, 496] on span "NEXT" at bounding box center [848, 484] width 36 height 26
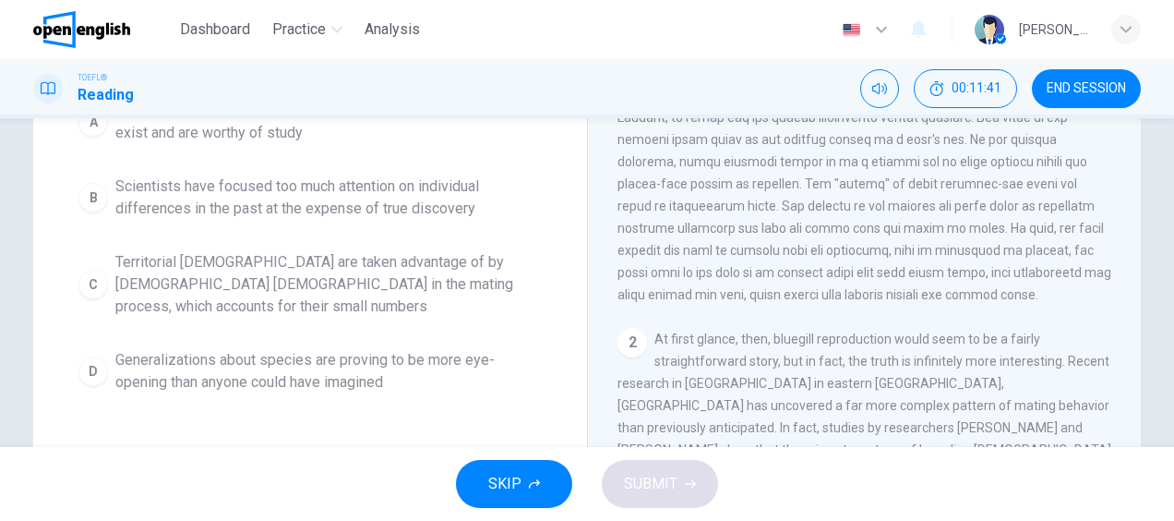
scroll to position [220, 0]
click at [395, 266] on span "Territorial [DEMOGRAPHIC_DATA] are taken advantage of by [DEMOGRAPHIC_DATA] [DE…" at bounding box center [328, 283] width 426 height 66
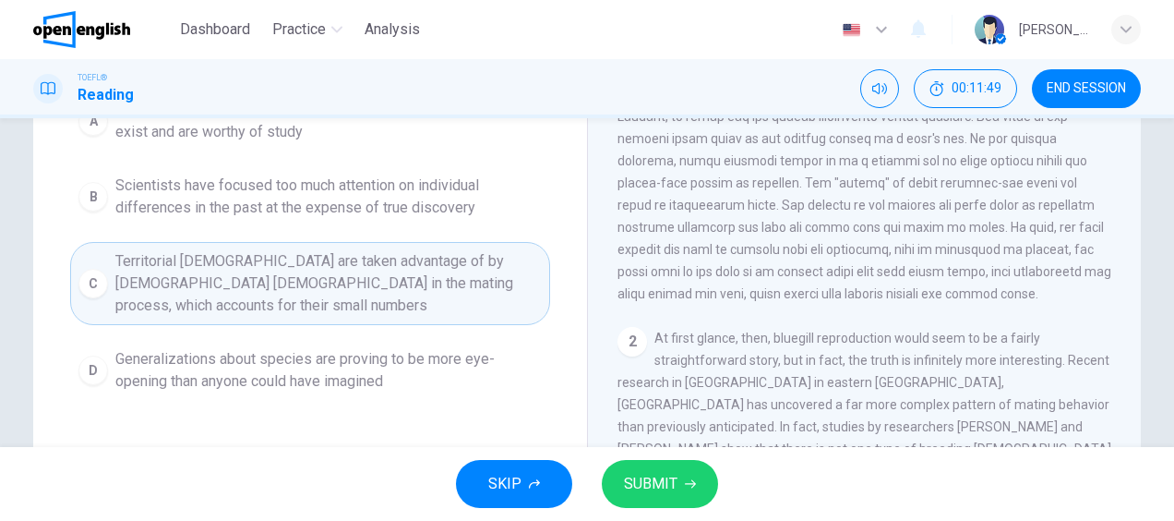
click at [666, 491] on span "SUBMIT" at bounding box center [651, 484] width 54 height 26
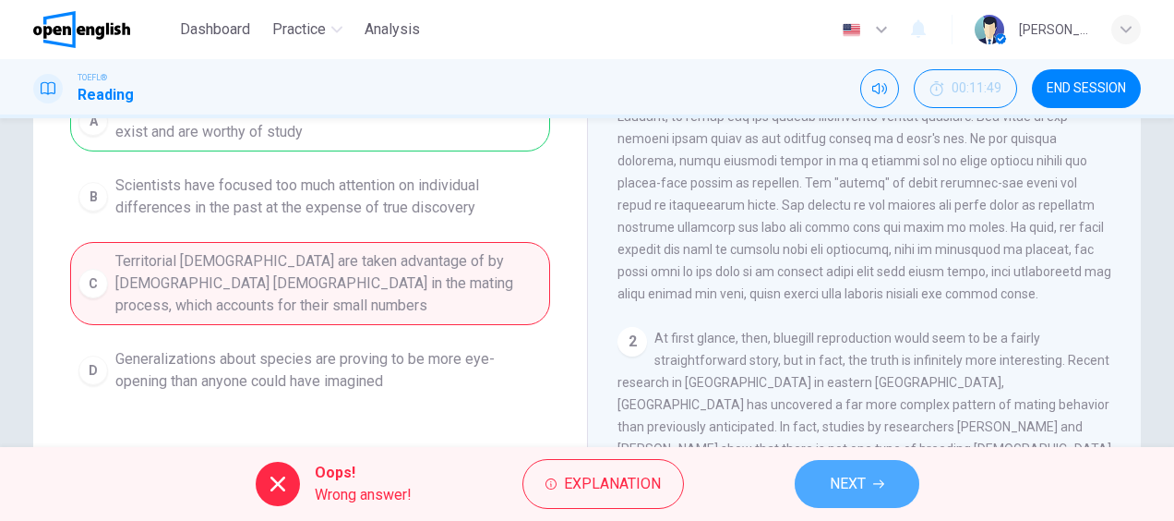
click at [842, 490] on span "NEXT" at bounding box center [848, 484] width 36 height 26
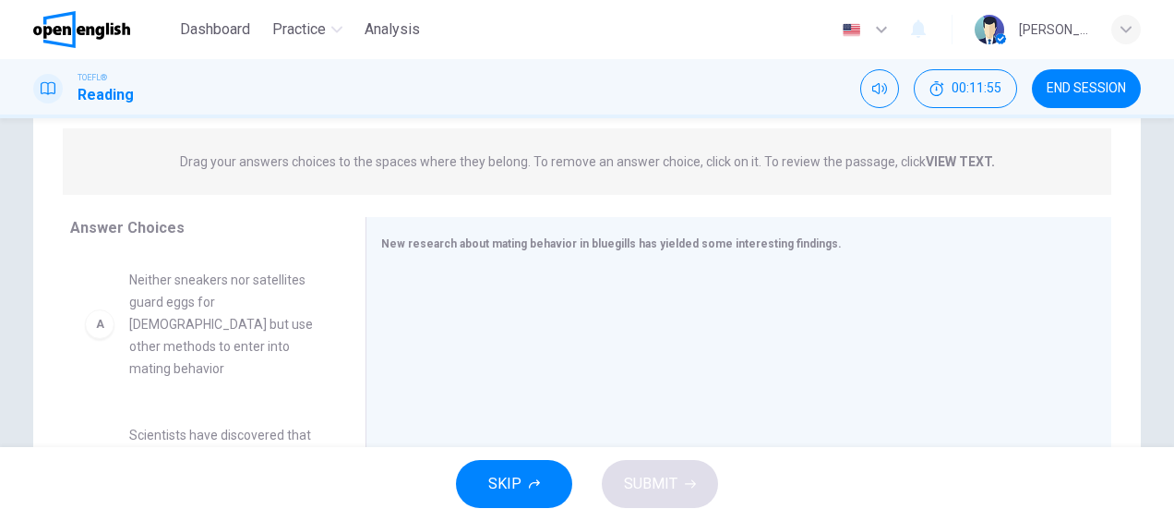
scroll to position [0, 0]
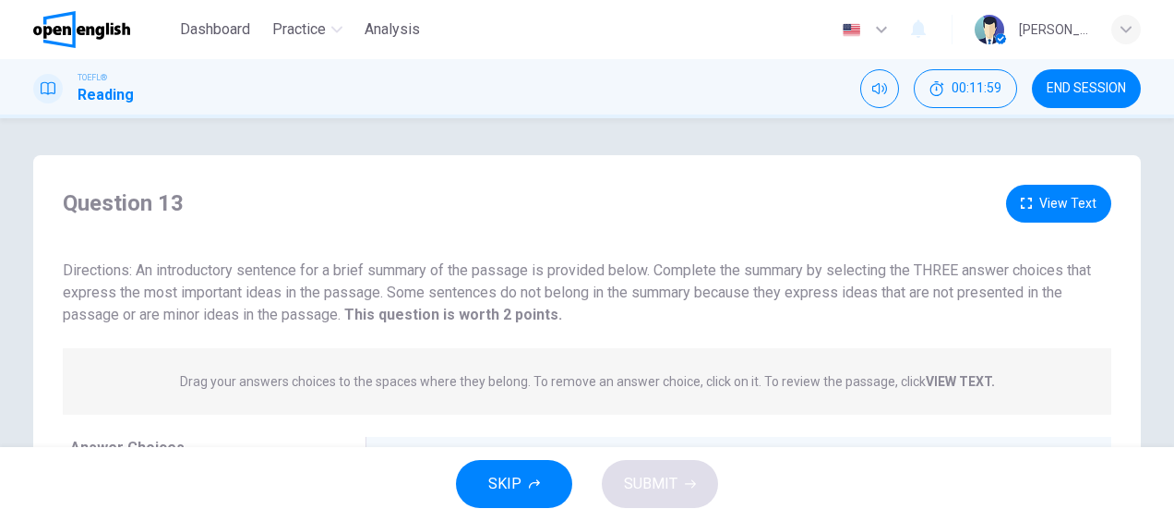
drag, startPoint x: 1164, startPoint y: 183, endPoint x: 1154, endPoint y: 263, distance: 80.9
click at [1154, 263] on div "Question 13 View Text Directions: An introductory sentence for a brief summary …" at bounding box center [587, 476] width 1167 height 642
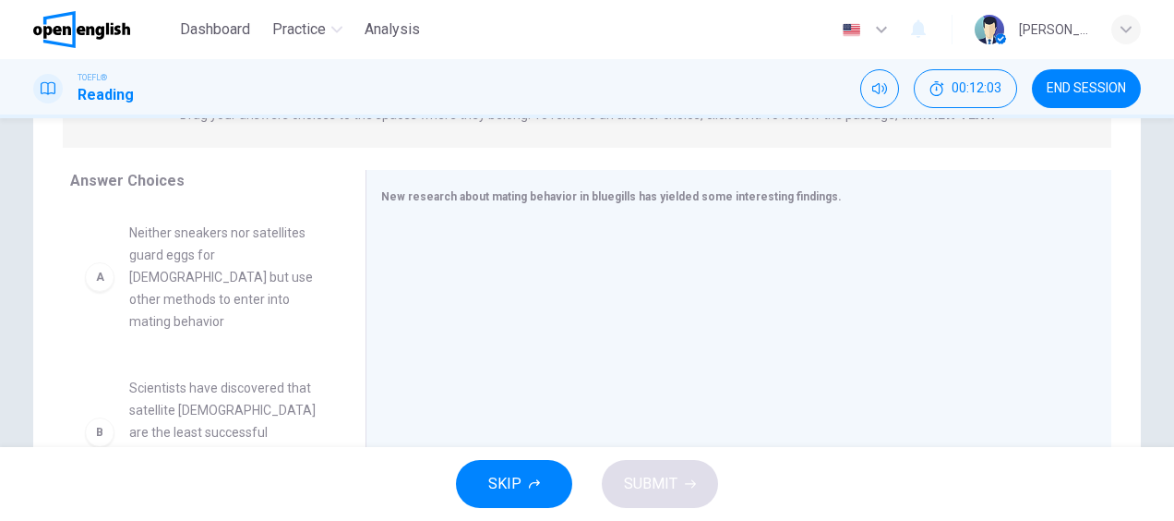
scroll to position [264, 0]
drag, startPoint x: 1162, startPoint y: 266, endPoint x: 1166, endPoint y: 174, distance: 92.4
click at [1166, 174] on div "Question 13 View Text Directions: An introductory sentence for a brief summary …" at bounding box center [587, 282] width 1174 height 329
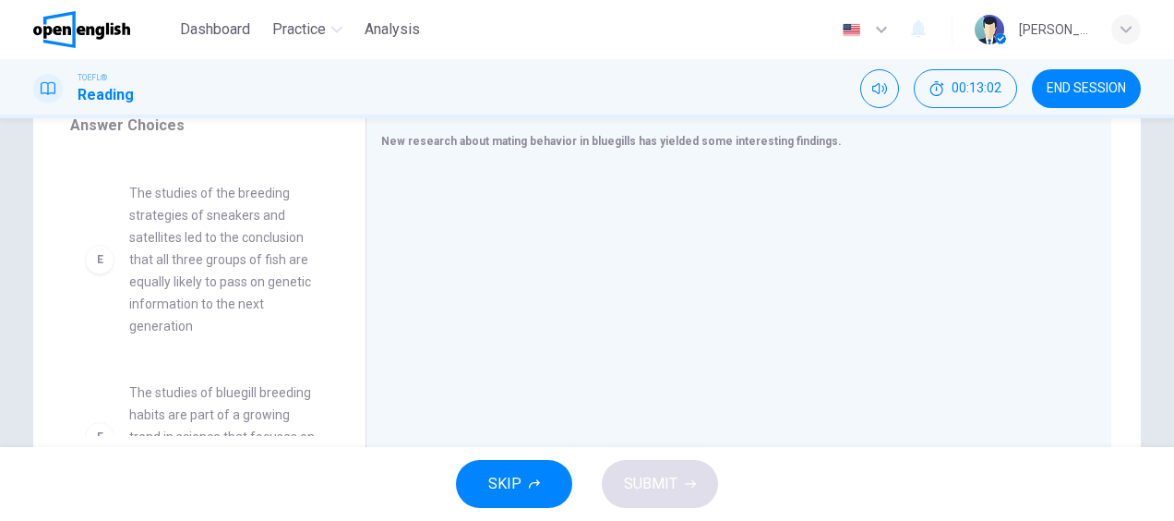
scroll to position [676, 0]
click at [190, 206] on span "The studies of the breeding strategies of sneakers and satellites led to the co…" at bounding box center [225, 254] width 192 height 155
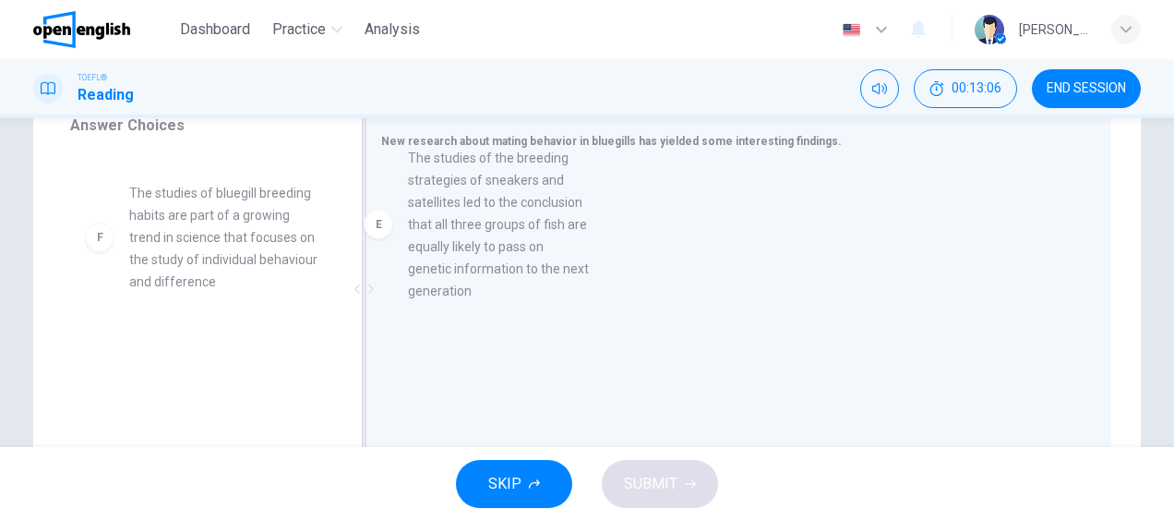
drag, startPoint x: 190, startPoint y: 206, endPoint x: 507, endPoint y: 246, distance: 319.1
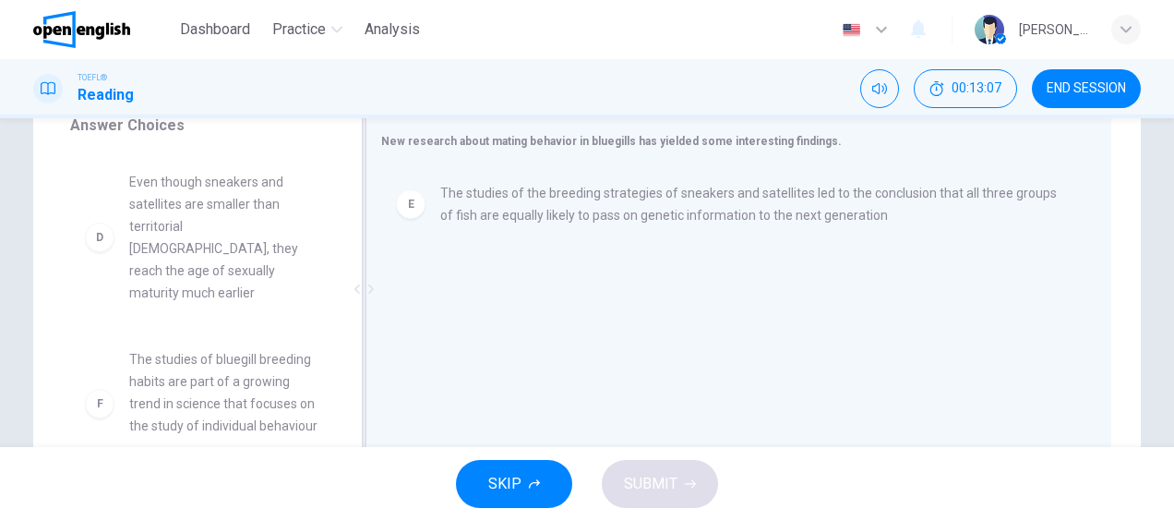
scroll to position [476, 0]
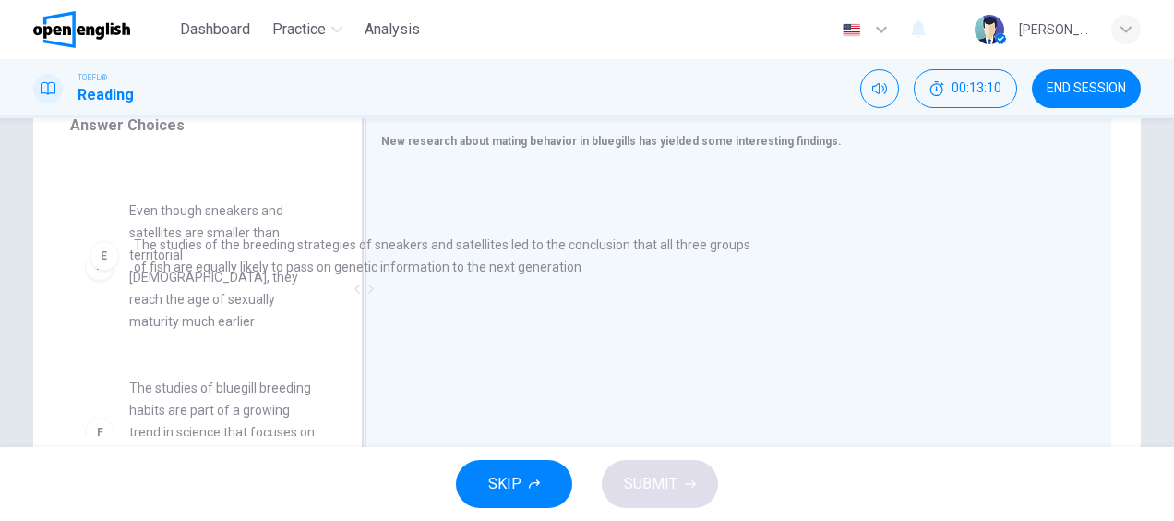
drag, startPoint x: 493, startPoint y: 198, endPoint x: 155, endPoint y: 268, distance: 345.1
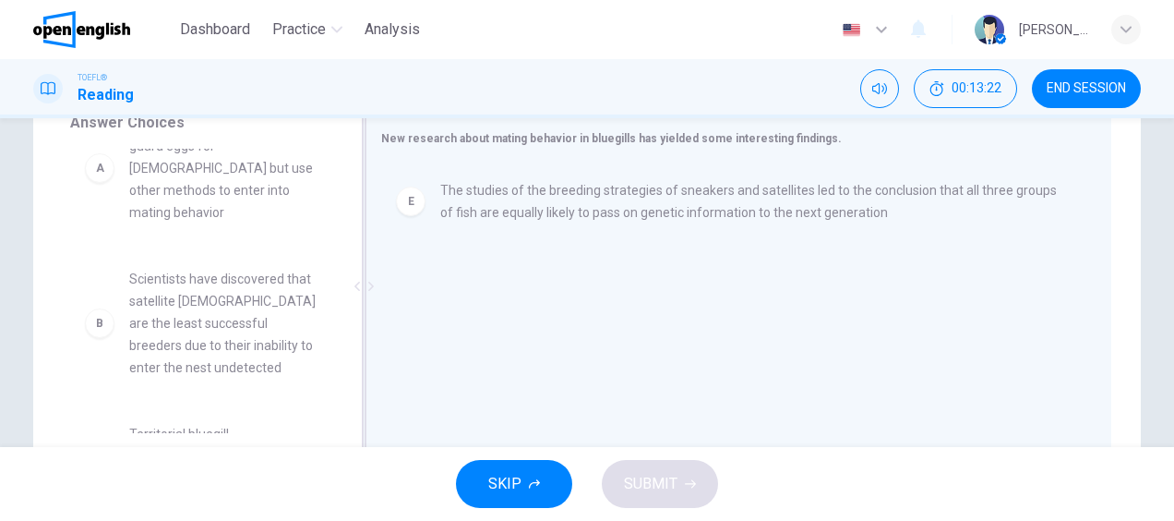
scroll to position [0, 0]
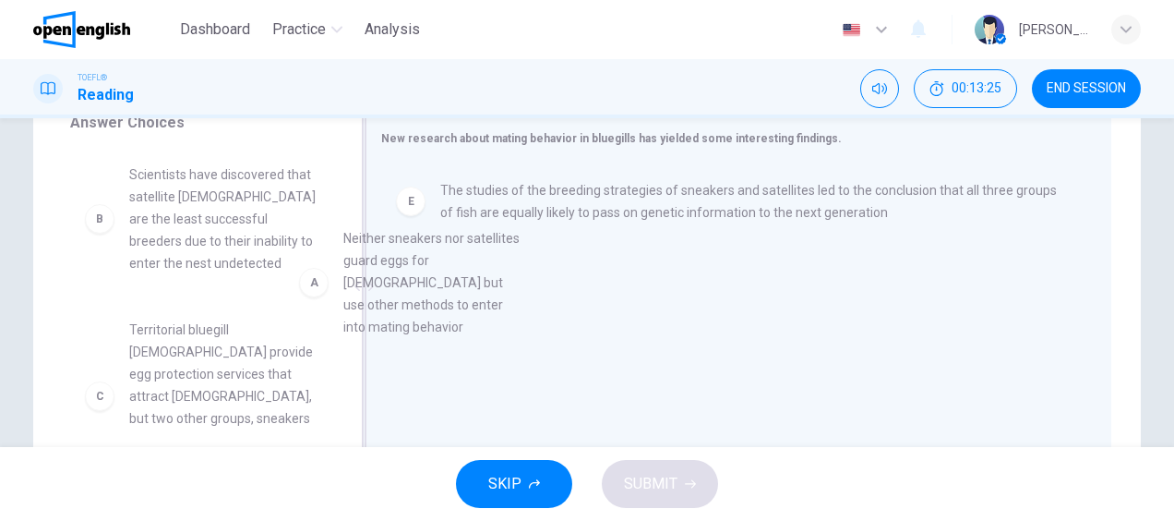
drag, startPoint x: 166, startPoint y: 211, endPoint x: 482, endPoint y: 294, distance: 326.2
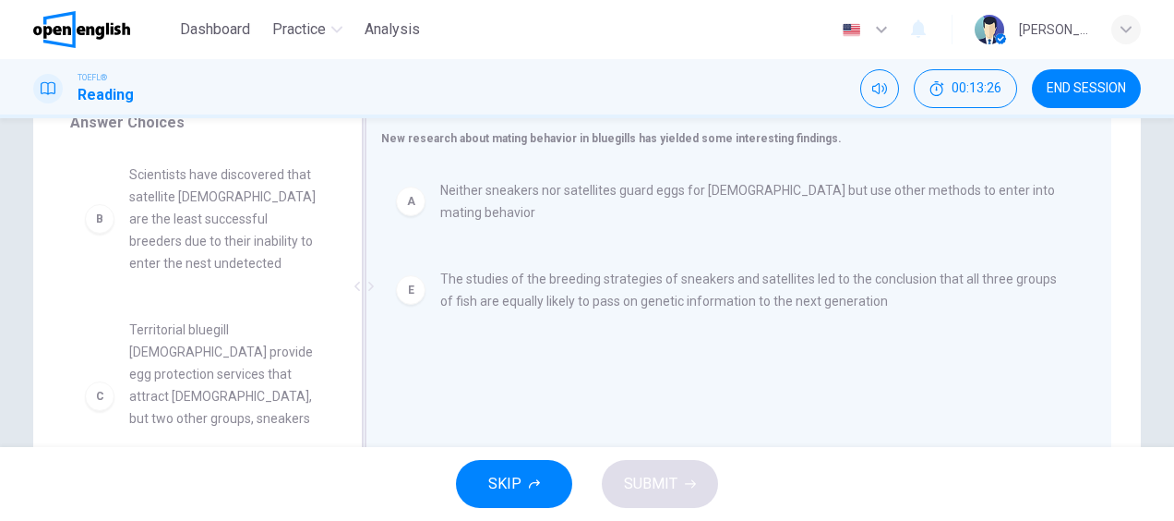
scroll to position [4, 0]
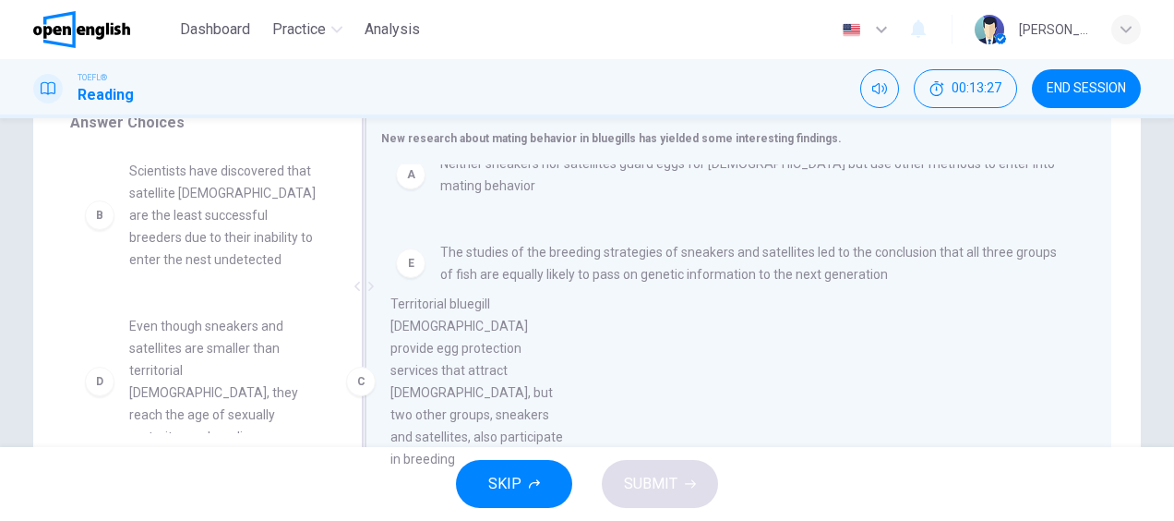
drag, startPoint x: 192, startPoint y: 383, endPoint x: 504, endPoint y: 363, distance: 312.7
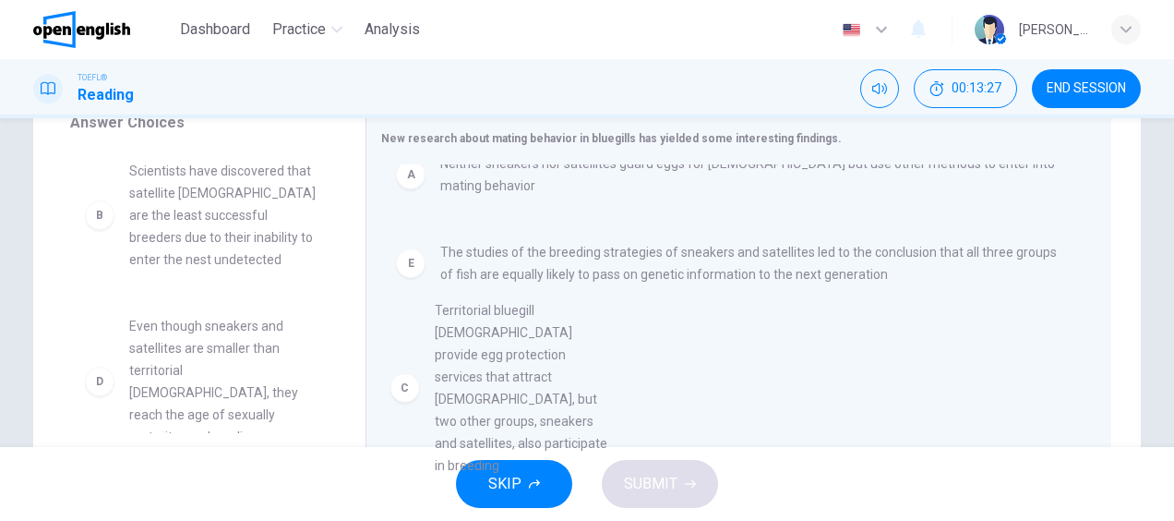
scroll to position [0, 0]
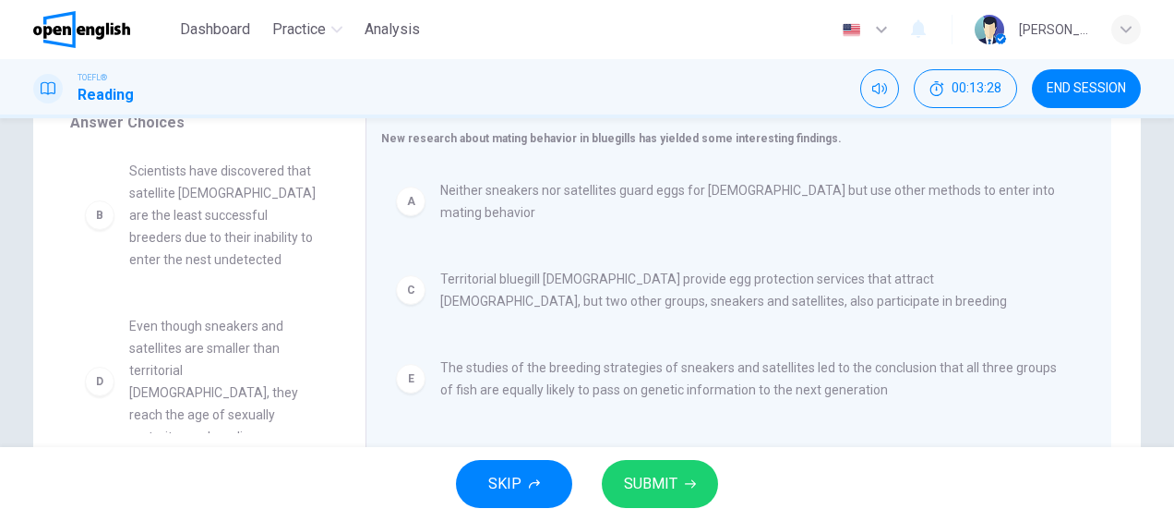
click at [662, 491] on span "SUBMIT" at bounding box center [651, 484] width 54 height 26
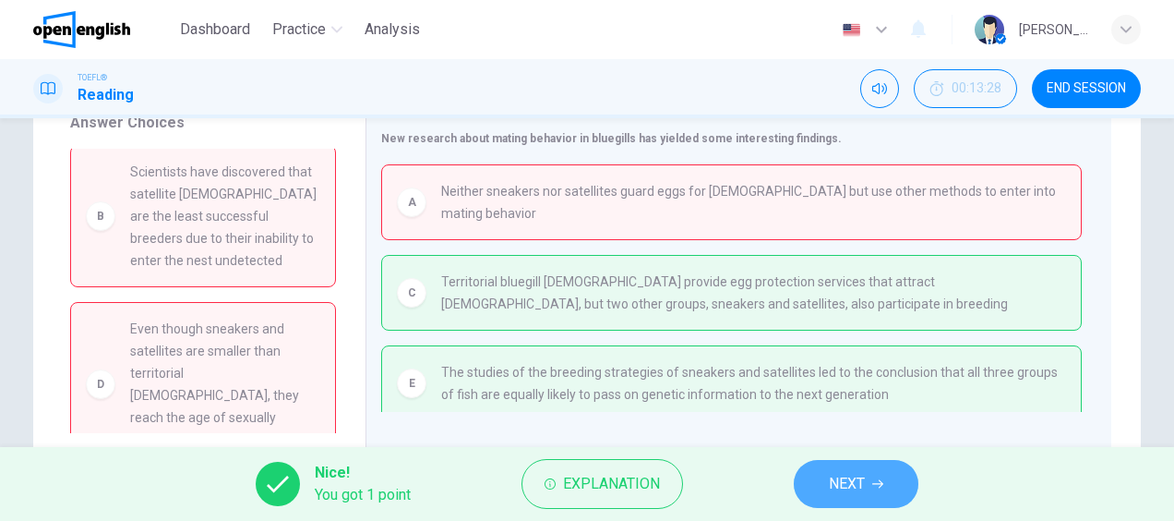
click at [807, 485] on button "NEXT" at bounding box center [856, 484] width 125 height 48
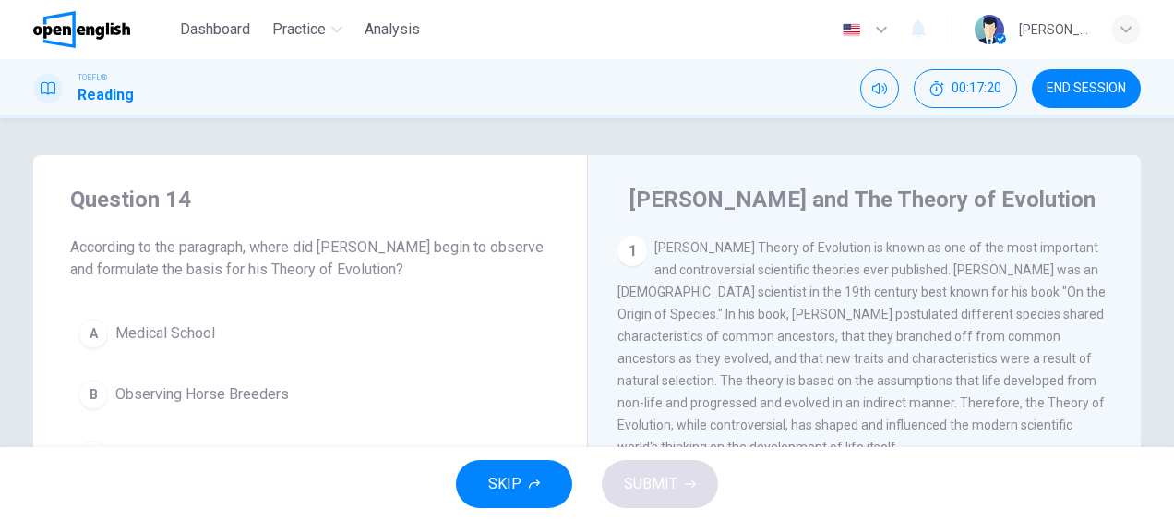
click at [563, 301] on div "Question 14 According to the paragraph, where did [PERSON_NAME] begin to observ…" at bounding box center [310, 362] width 554 height 414
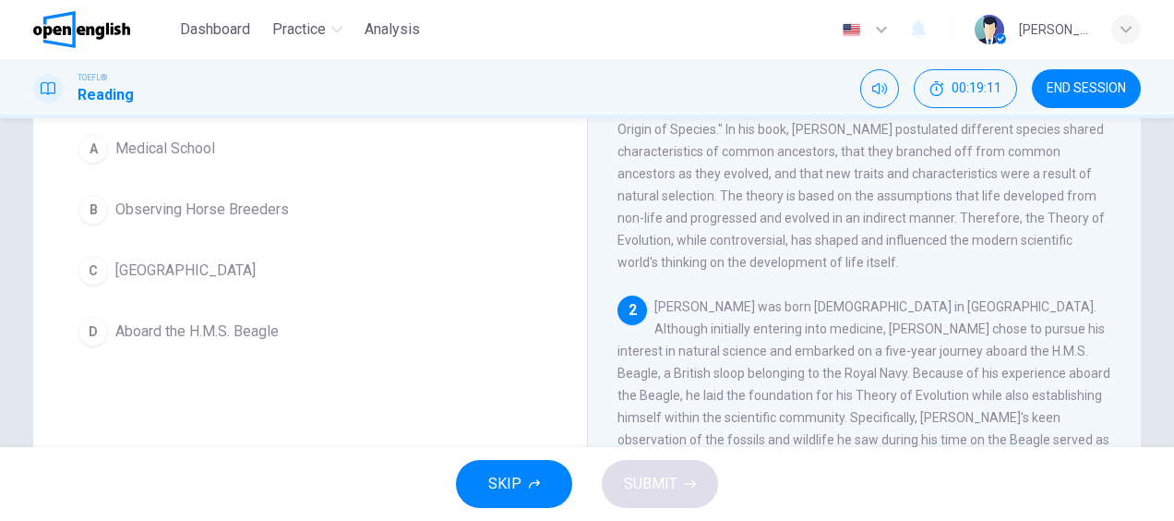
scroll to position [148, 0]
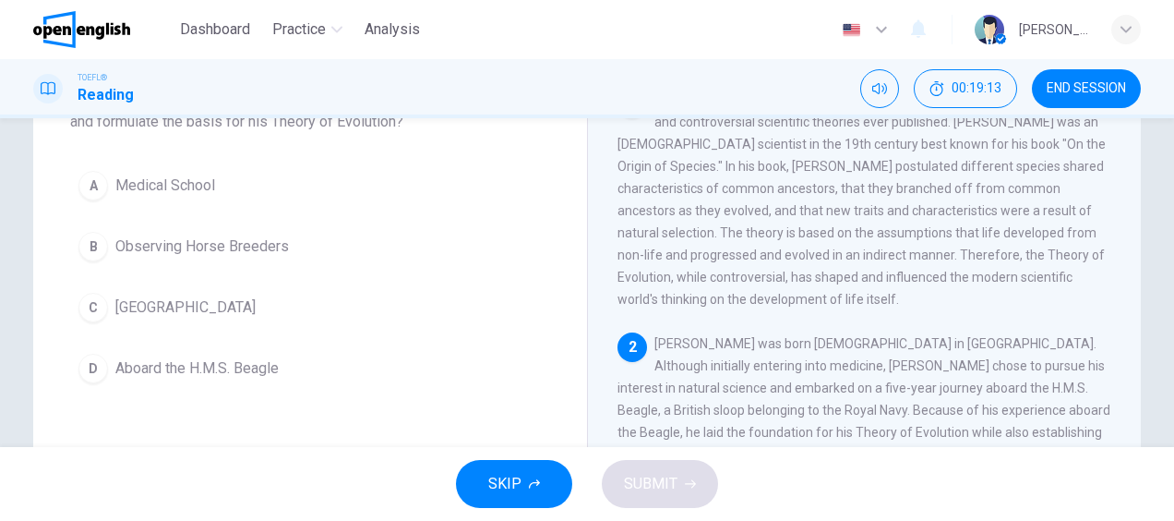
click at [70, 365] on button "D Aboard the H.M.S. Beagle" at bounding box center [310, 368] width 480 height 46
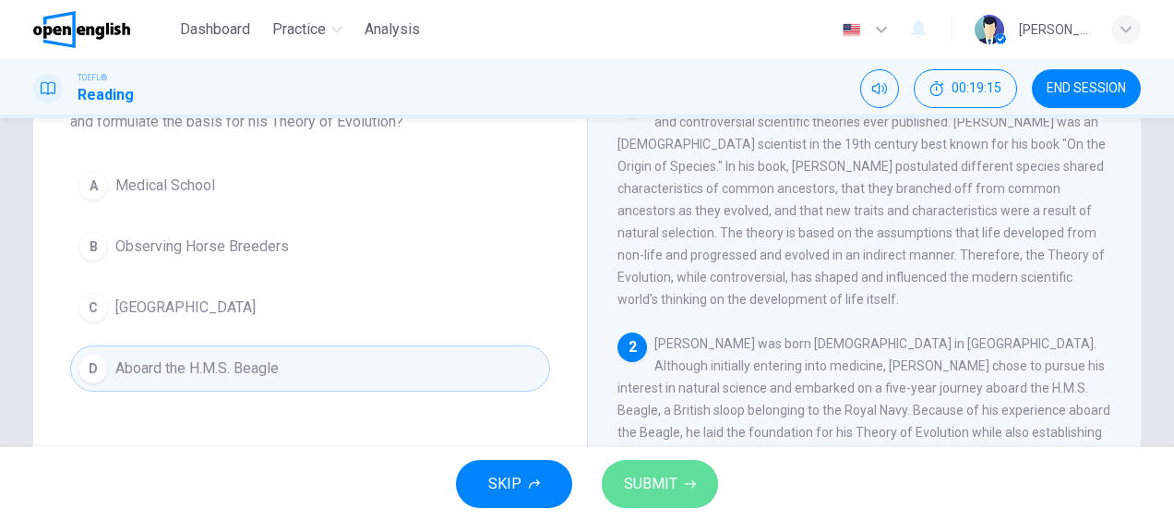
click at [655, 478] on span "SUBMIT" at bounding box center [651, 484] width 54 height 26
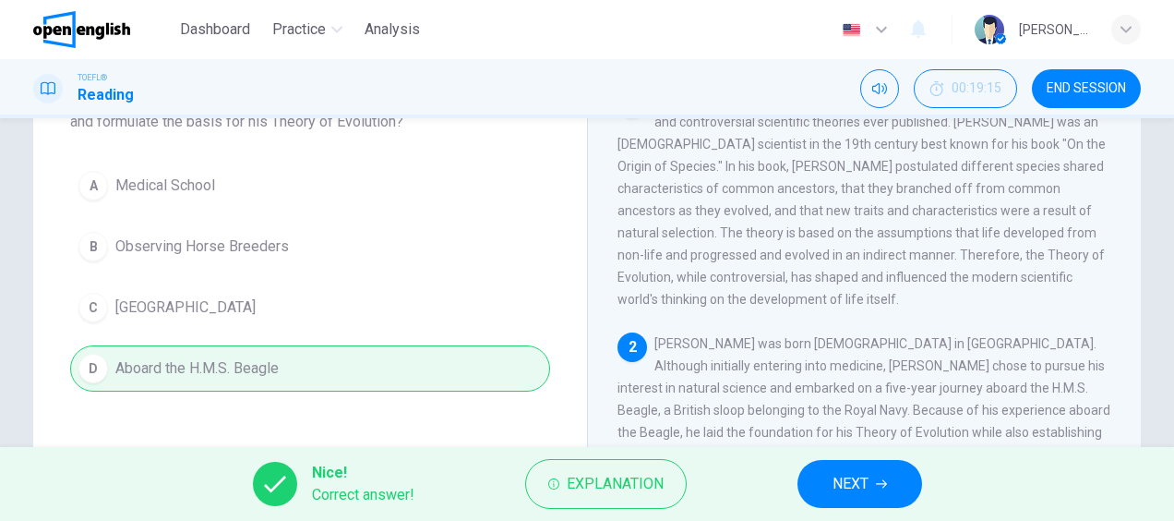
click at [877, 487] on icon "button" at bounding box center [881, 483] width 11 height 11
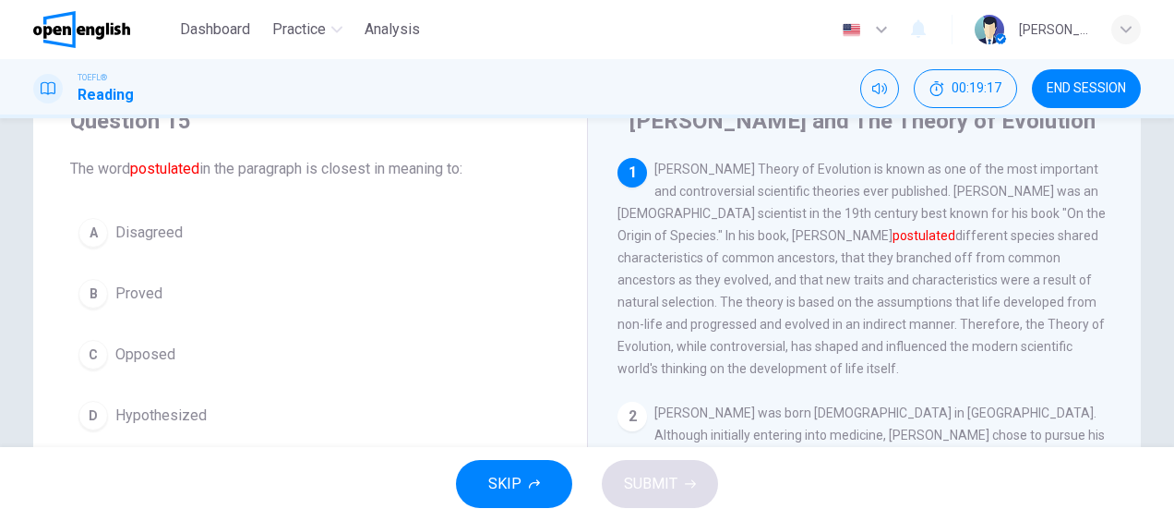
scroll to position [74, 0]
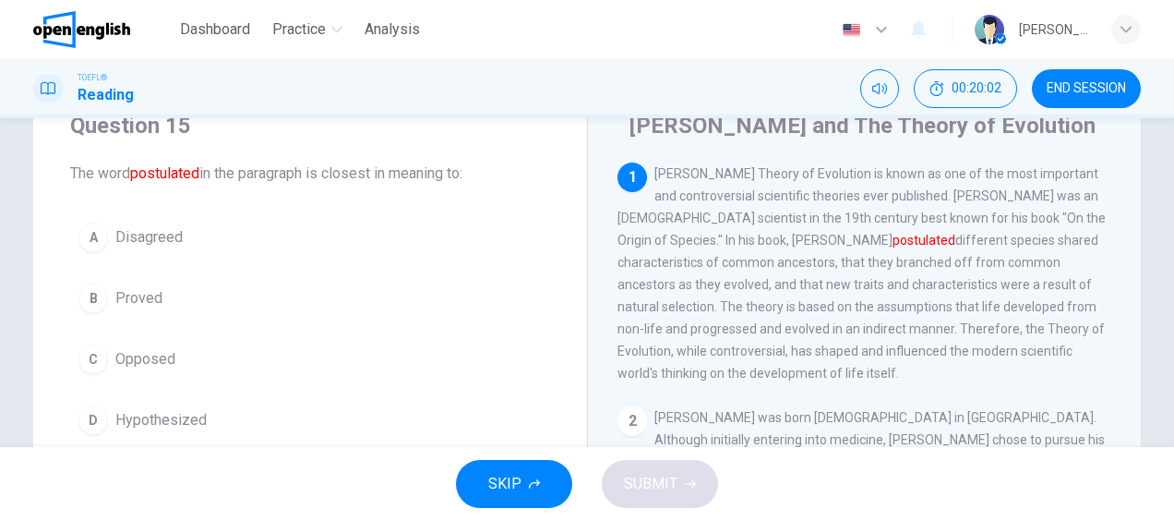
click at [1130, 220] on div "1 [PERSON_NAME] Theory of Evolution is known as one of the most important and c…" at bounding box center [877, 427] width 519 height 531
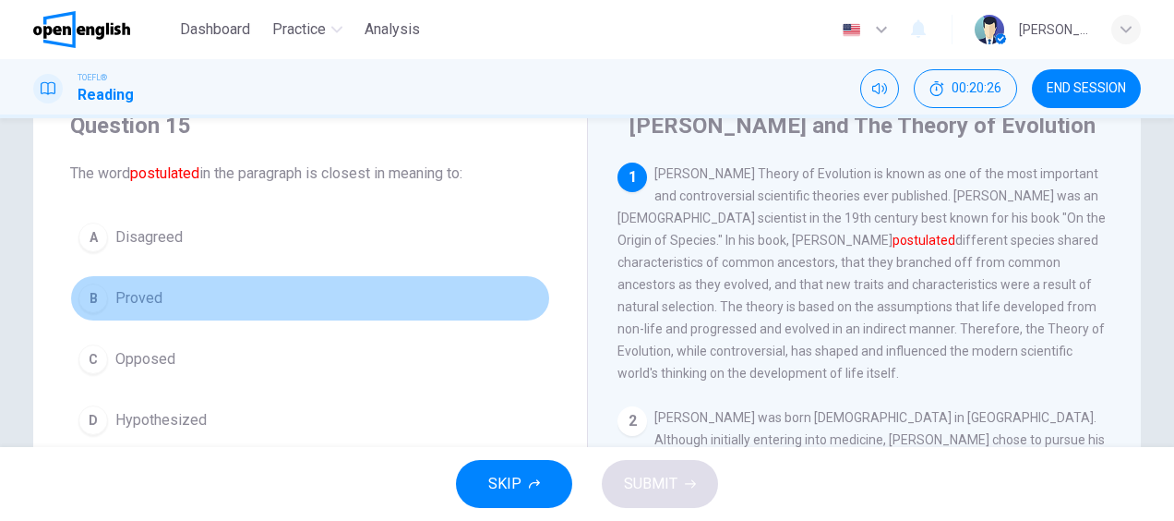
click at [97, 288] on div "B" at bounding box center [93, 298] width 30 height 30
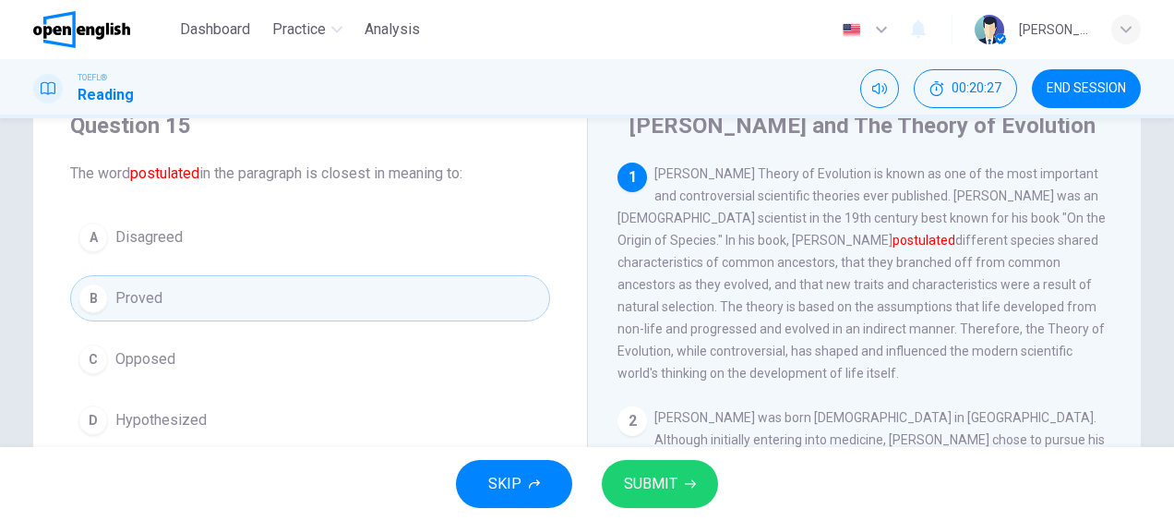
click at [702, 483] on button "SUBMIT" at bounding box center [660, 484] width 116 height 48
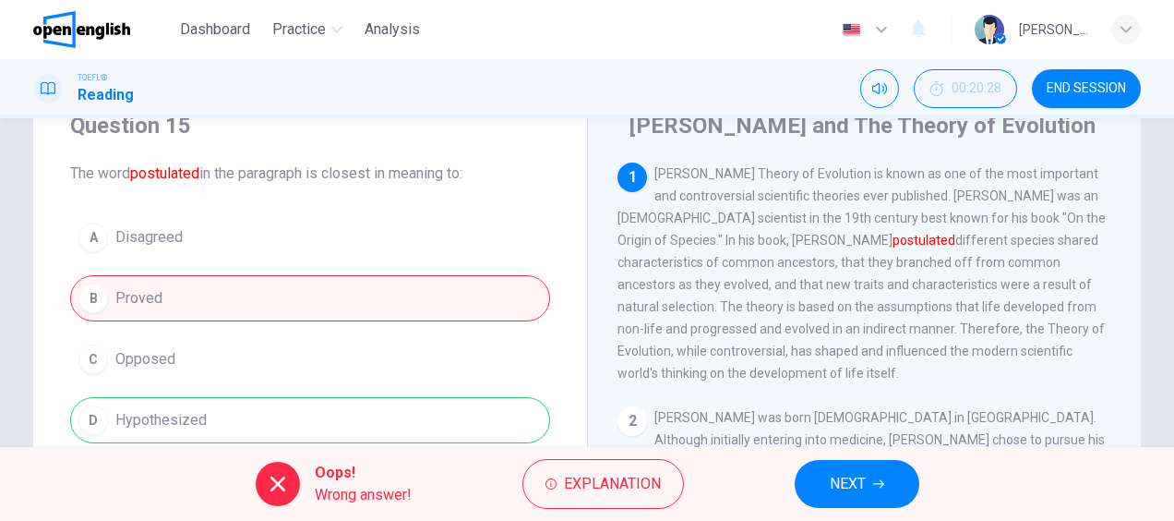
click at [870, 471] on button "NEXT" at bounding box center [857, 484] width 125 height 48
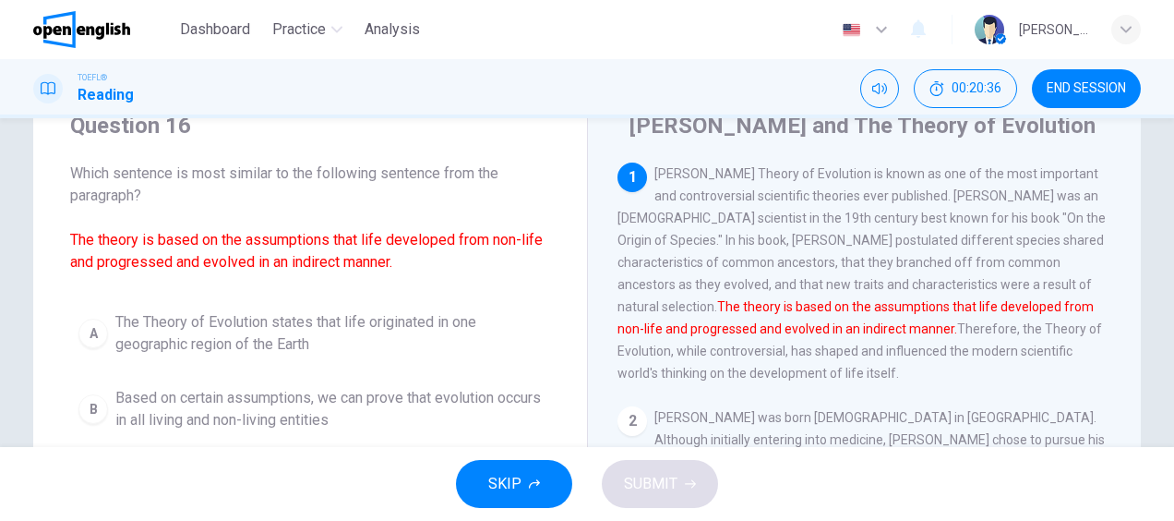
click at [1014, 244] on span "[PERSON_NAME] Theory of Evolution is known as one of the most important and con…" at bounding box center [862, 273] width 488 height 214
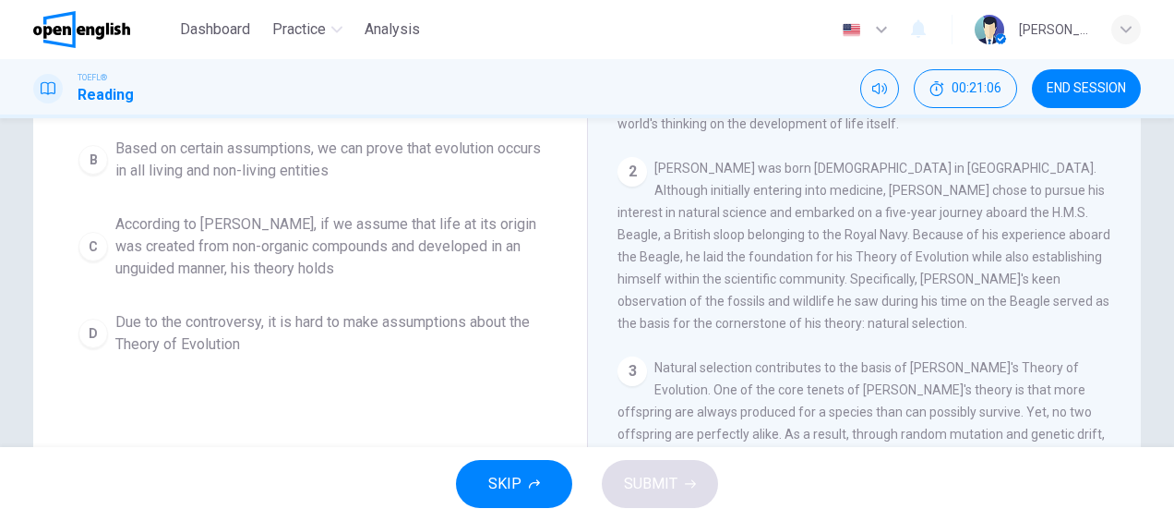
scroll to position [342, 0]
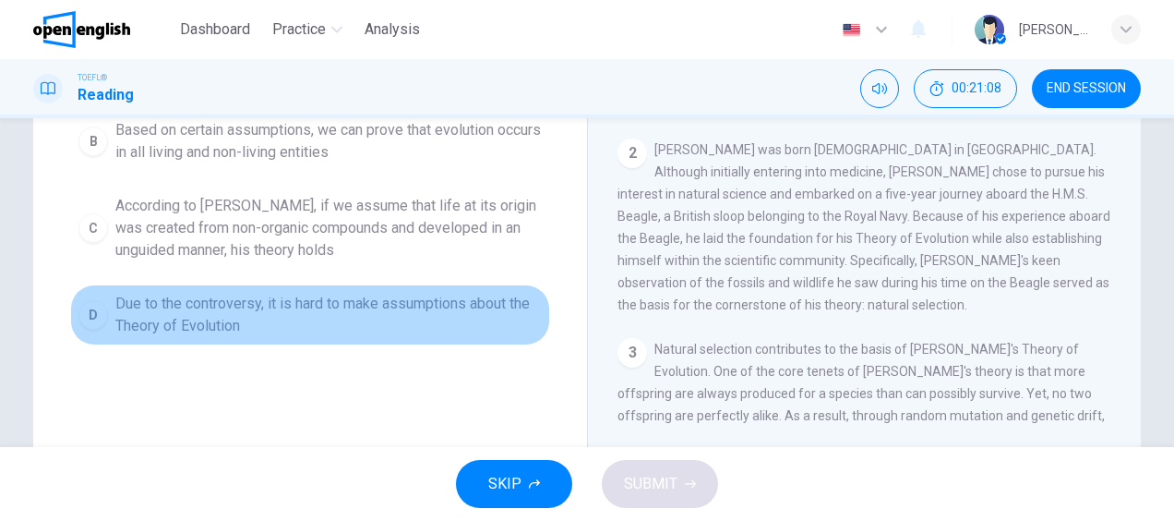
click at [196, 295] on span "Due to the controversy, it is hard to make assumptions about the Theory of Evol…" at bounding box center [328, 315] width 426 height 44
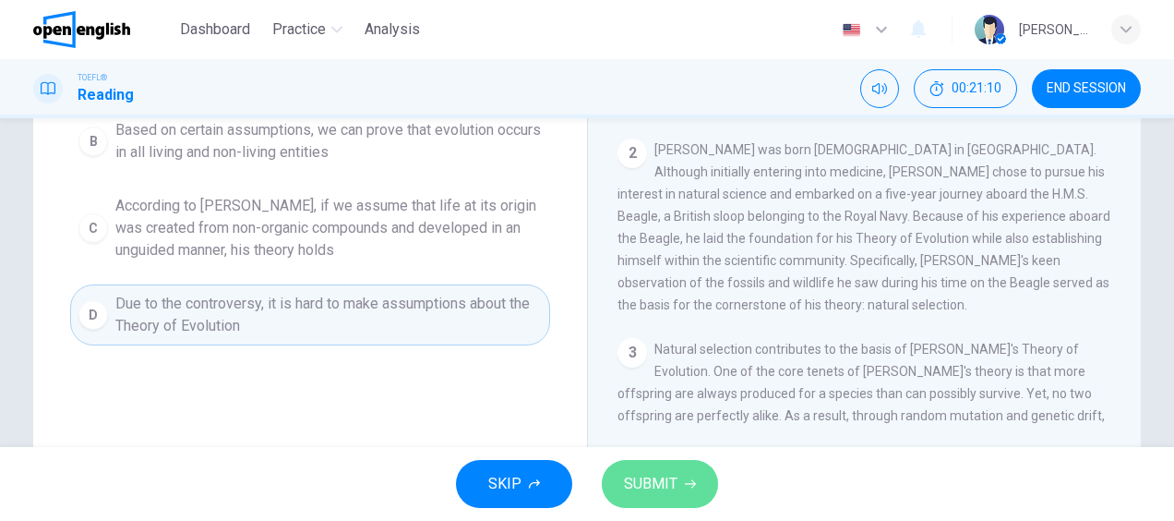
click at [700, 475] on button "SUBMIT" at bounding box center [660, 484] width 116 height 48
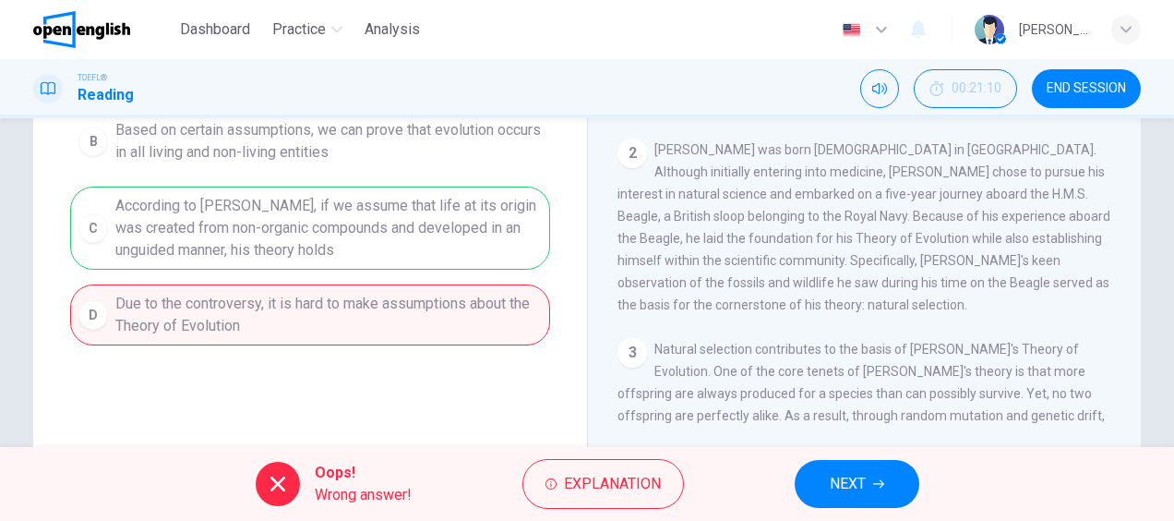
click at [846, 476] on span "NEXT" at bounding box center [848, 484] width 36 height 26
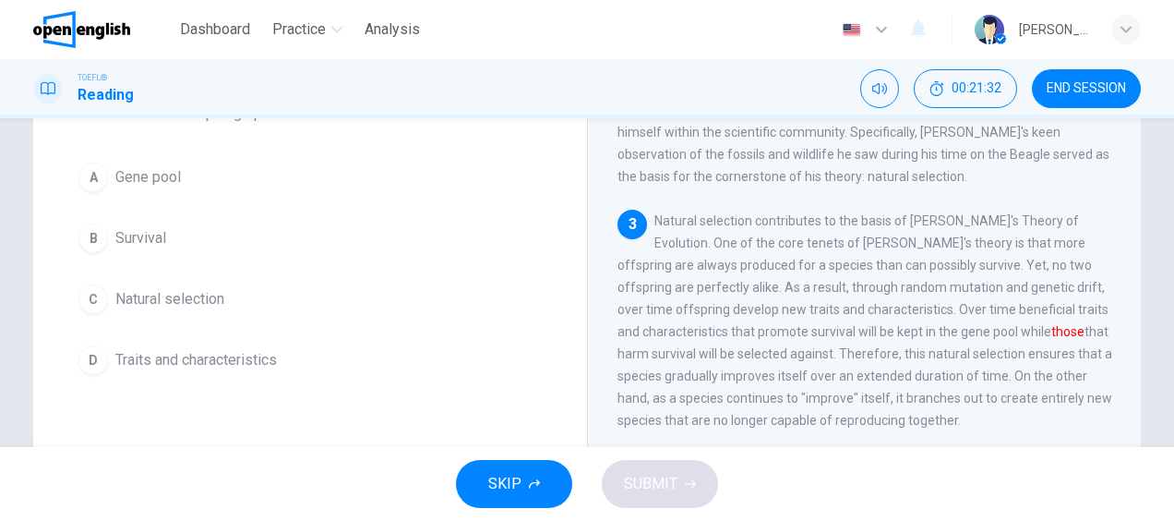
scroll to position [137, 0]
click at [185, 348] on span "Traits and characteristics" at bounding box center [196, 357] width 162 height 22
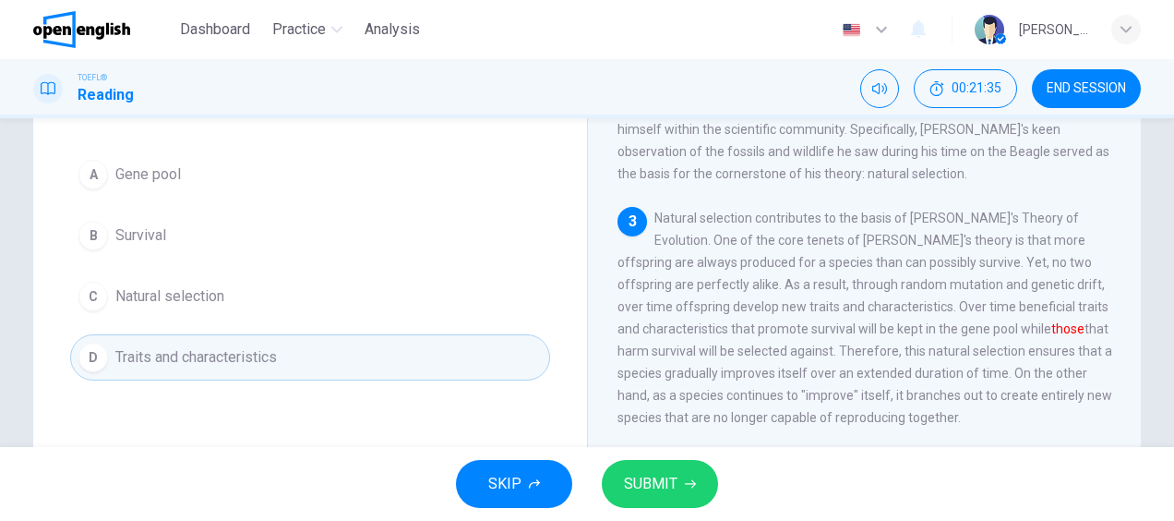
click at [678, 484] on button "SUBMIT" at bounding box center [660, 484] width 116 height 48
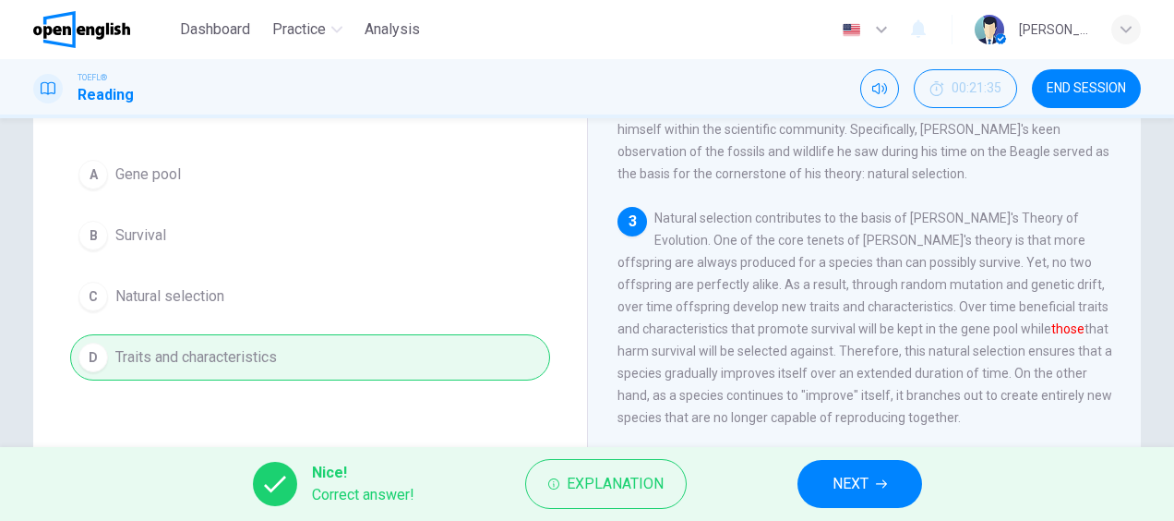
click at [889, 497] on button "NEXT" at bounding box center [860, 484] width 125 height 48
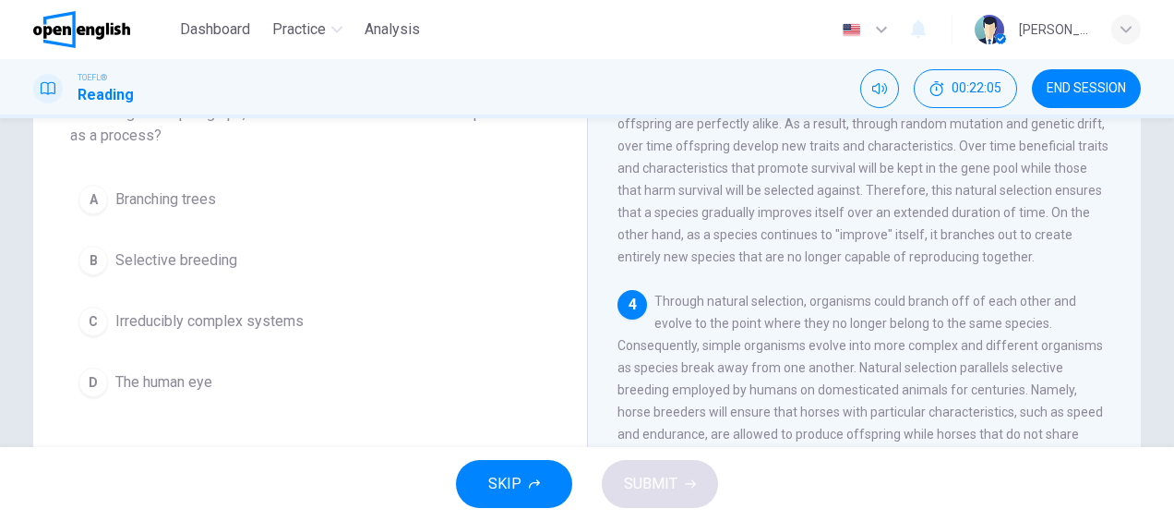
scroll to position [490, 0]
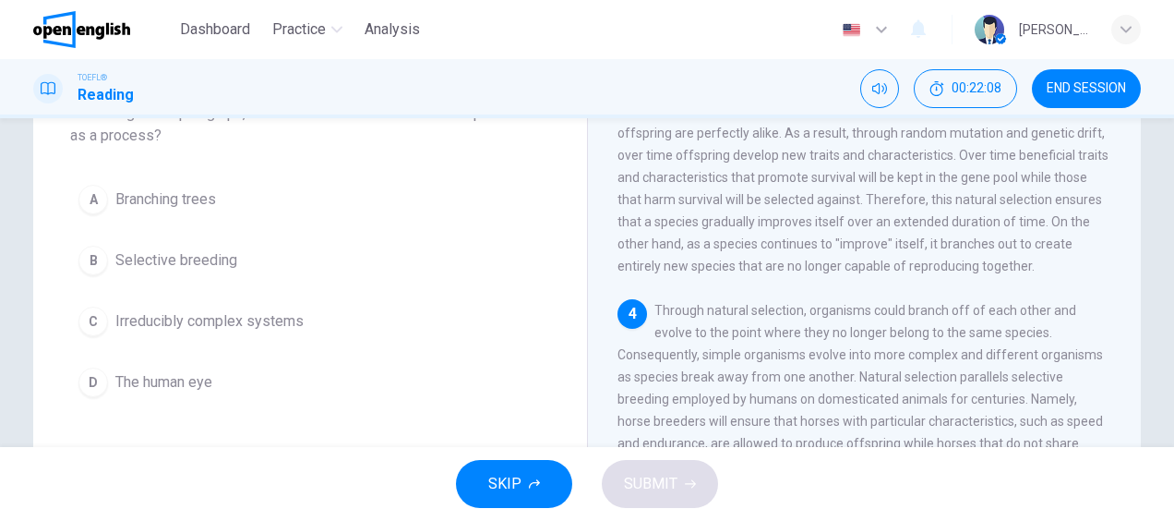
drag, startPoint x: 295, startPoint y: 282, endPoint x: 207, endPoint y: 52, distance: 247.2
click at [207, 52] on div "Dashboard Practice Analysis English ** ​ [PERSON_NAME] TOEFL® Reading 00:22:08 …" at bounding box center [587, 260] width 1174 height 521
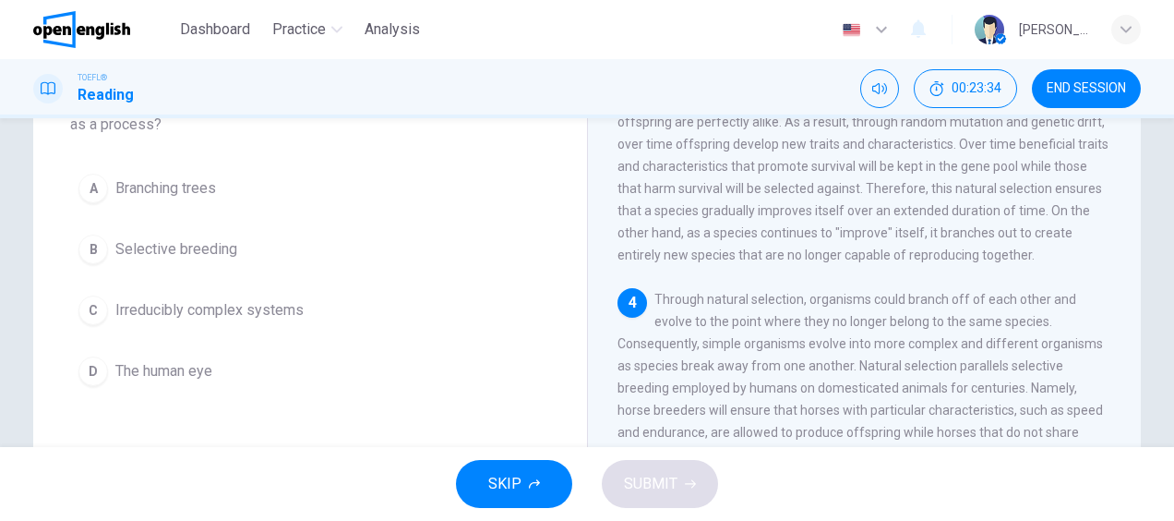
scroll to position [148, 0]
click at [141, 253] on span "Selective breeding" at bounding box center [176, 246] width 122 height 22
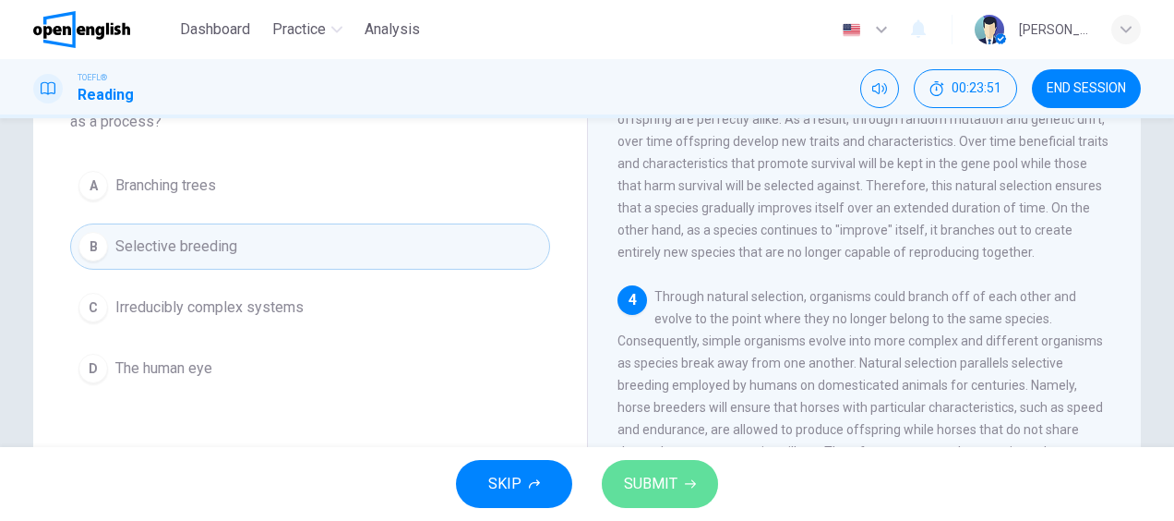
click at [635, 470] on button "SUBMIT" at bounding box center [660, 484] width 116 height 48
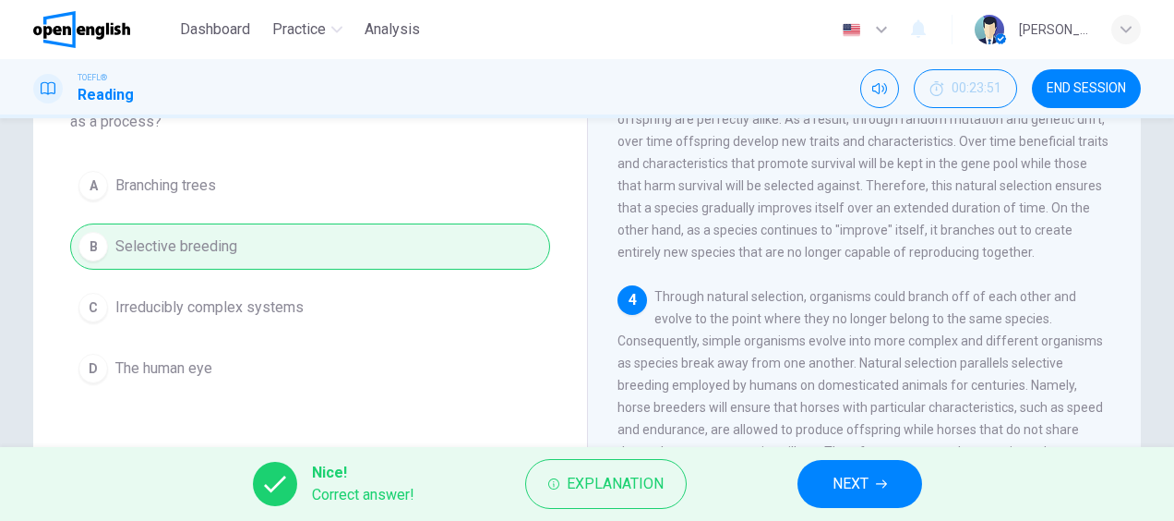
click at [847, 481] on span "NEXT" at bounding box center [851, 484] width 36 height 26
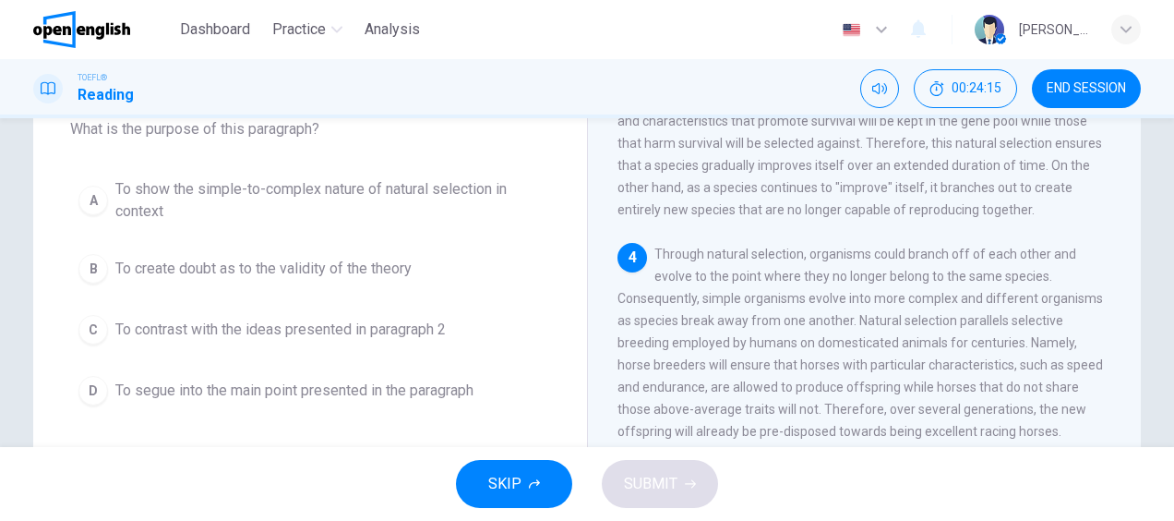
scroll to position [127, 0]
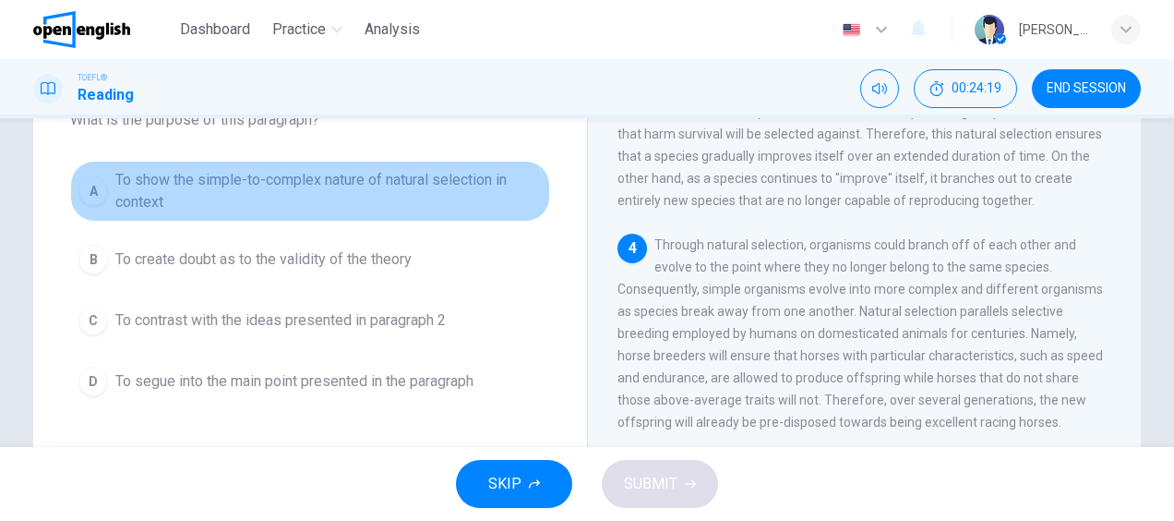
click at [292, 175] on span "To show the simple-to-complex nature of natural selection in context" at bounding box center [328, 191] width 426 height 44
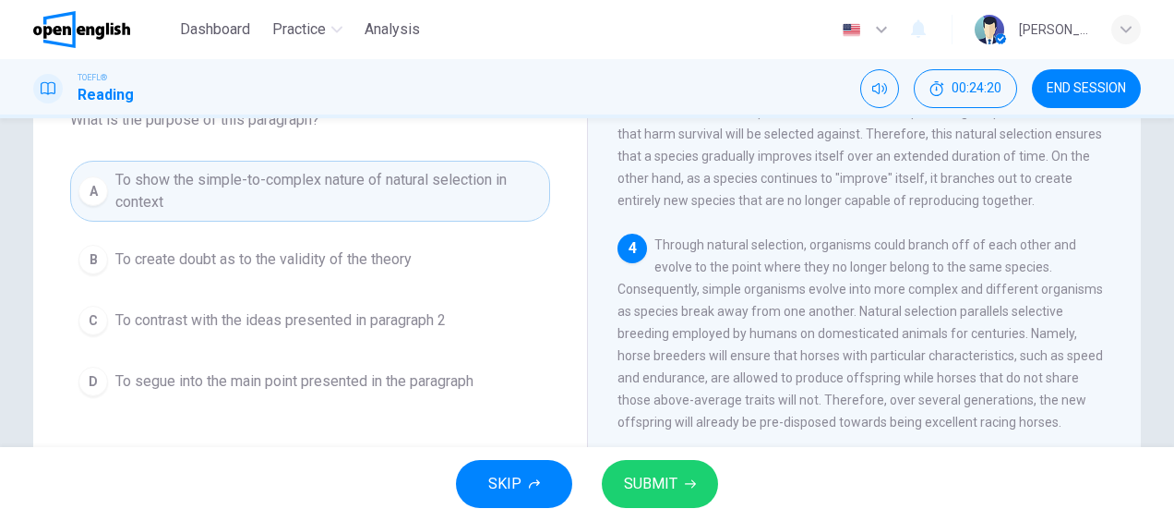
click at [668, 480] on span "SUBMIT" at bounding box center [651, 484] width 54 height 26
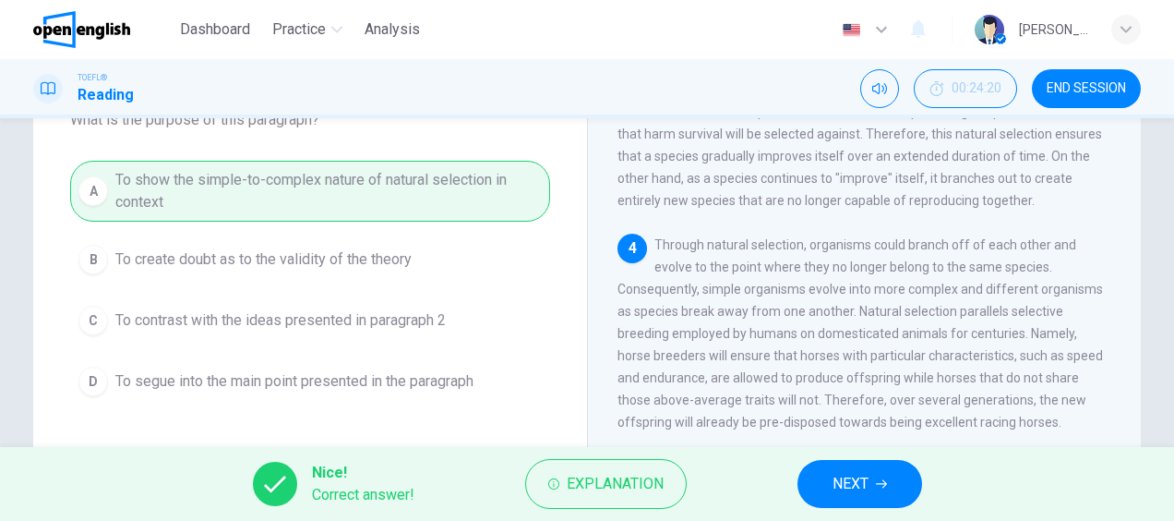
click at [870, 487] on button "NEXT" at bounding box center [860, 484] width 125 height 48
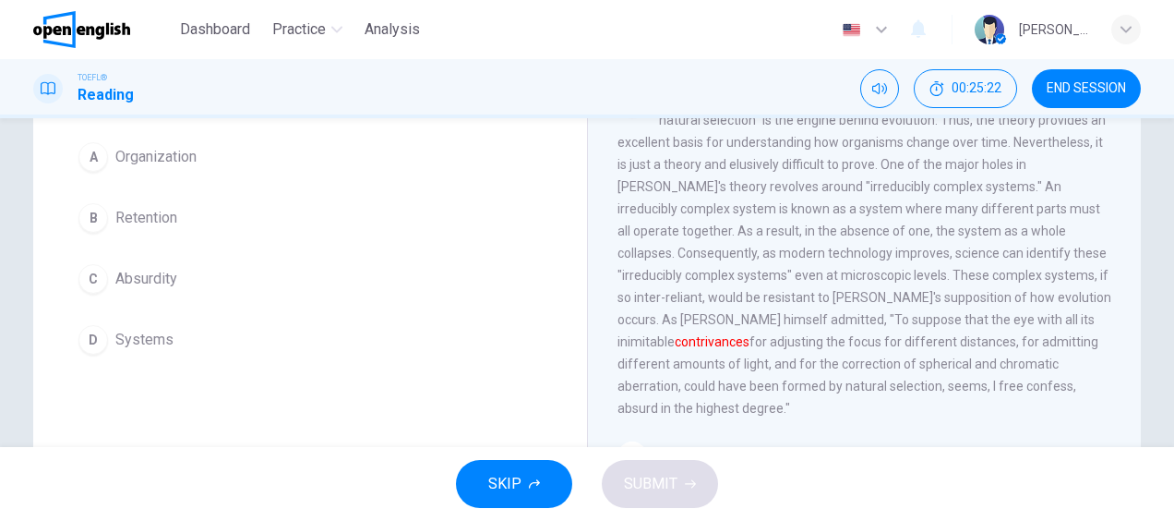
scroll to position [131, 0]
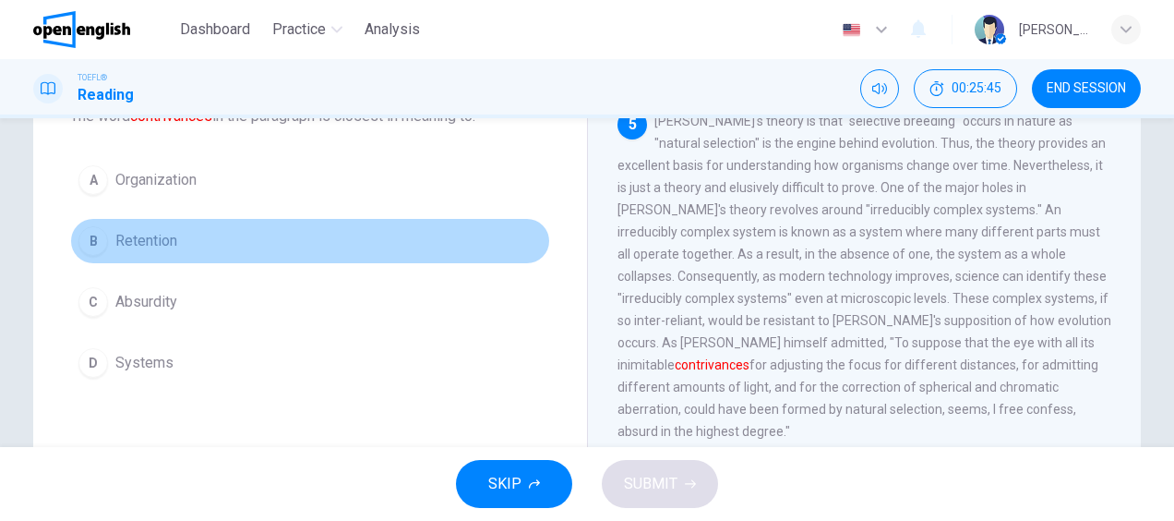
click at [176, 244] on button "B Retention" at bounding box center [310, 241] width 480 height 46
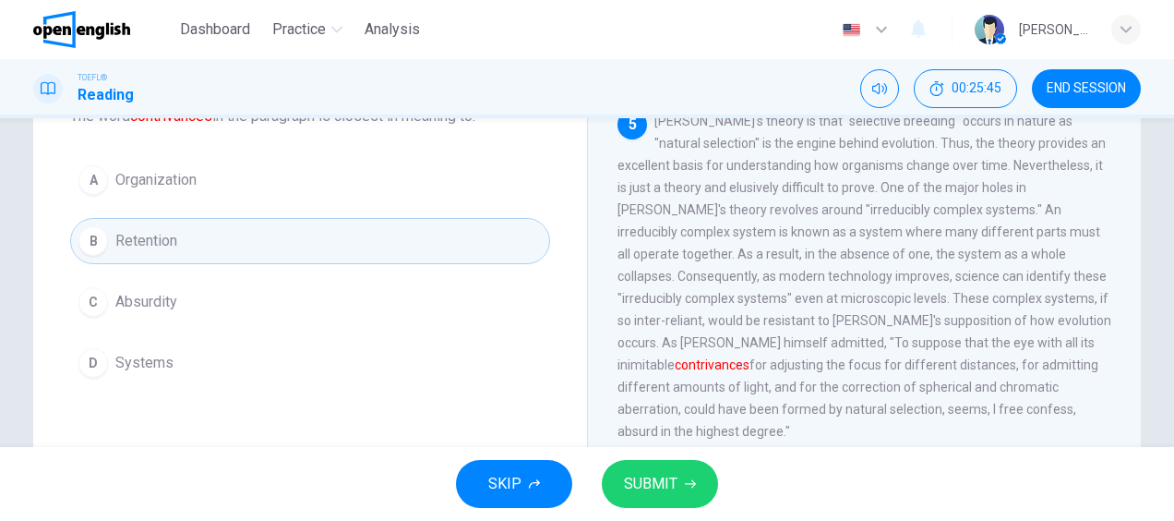
click at [659, 480] on span "SUBMIT" at bounding box center [651, 484] width 54 height 26
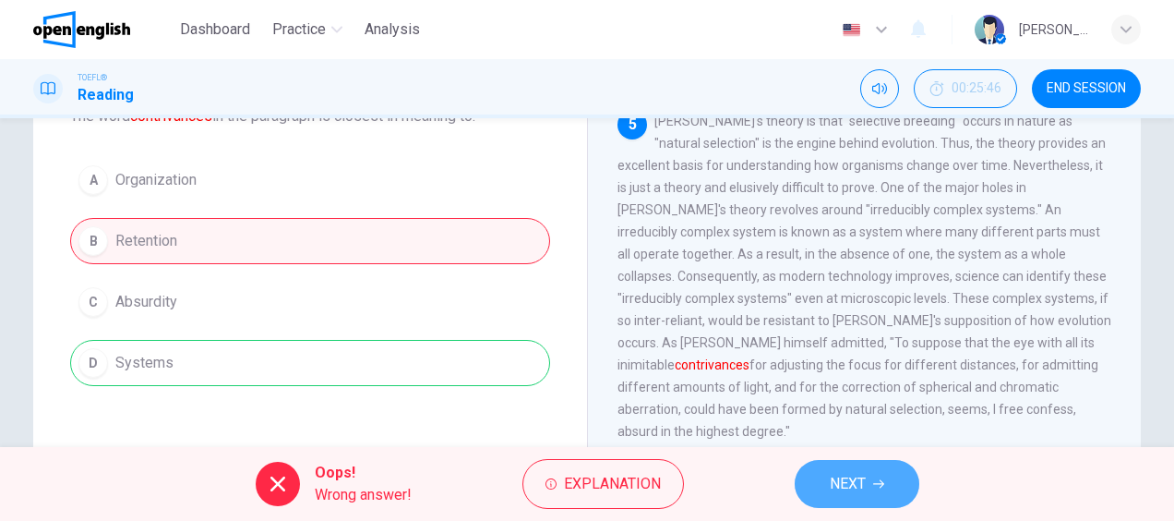
click at [849, 491] on span "NEXT" at bounding box center [848, 484] width 36 height 26
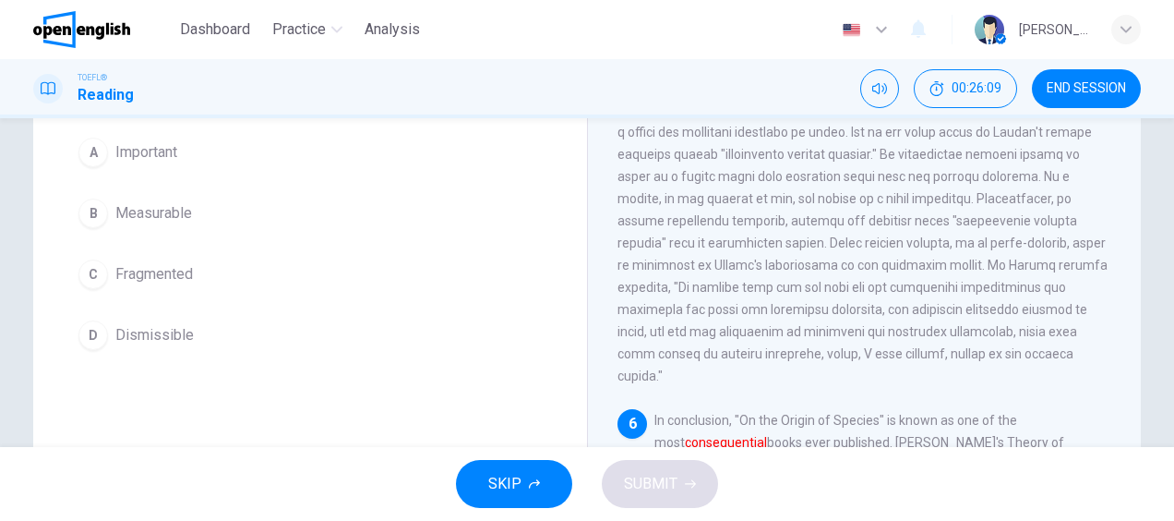
scroll to position [156, 0]
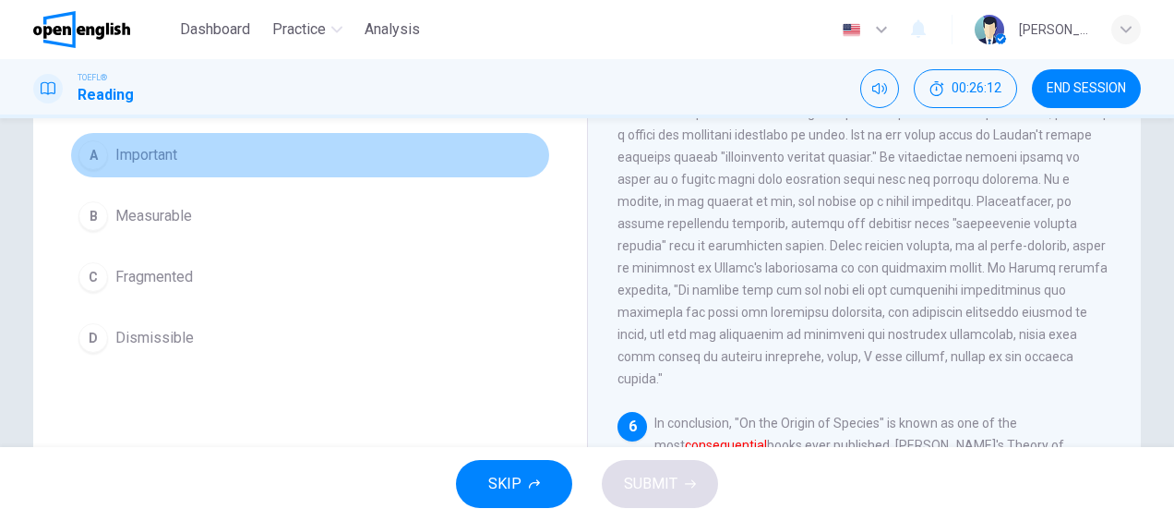
click at [162, 151] on span "Important" at bounding box center [146, 155] width 62 height 22
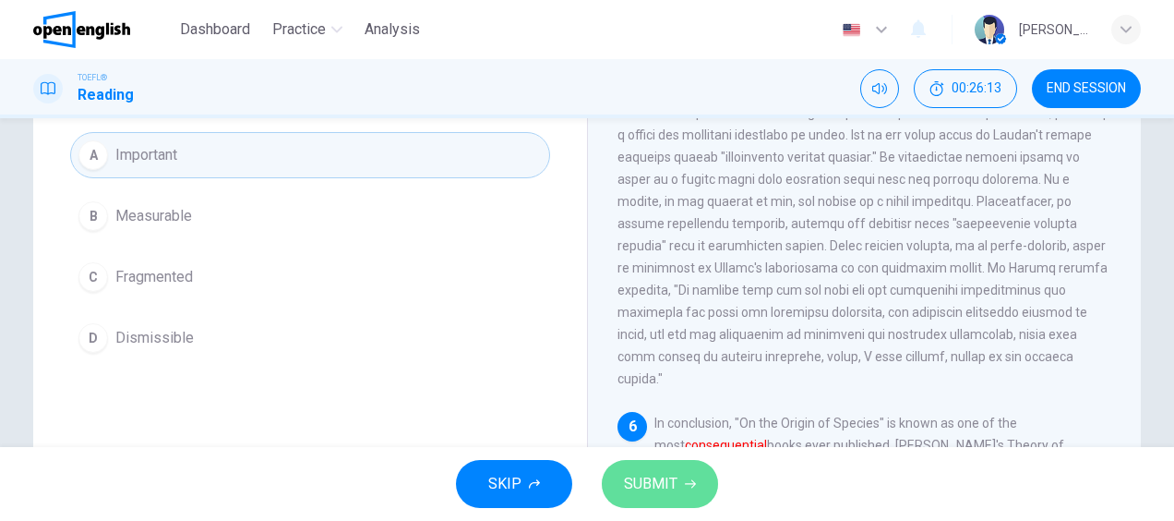
click at [652, 481] on span "SUBMIT" at bounding box center [651, 484] width 54 height 26
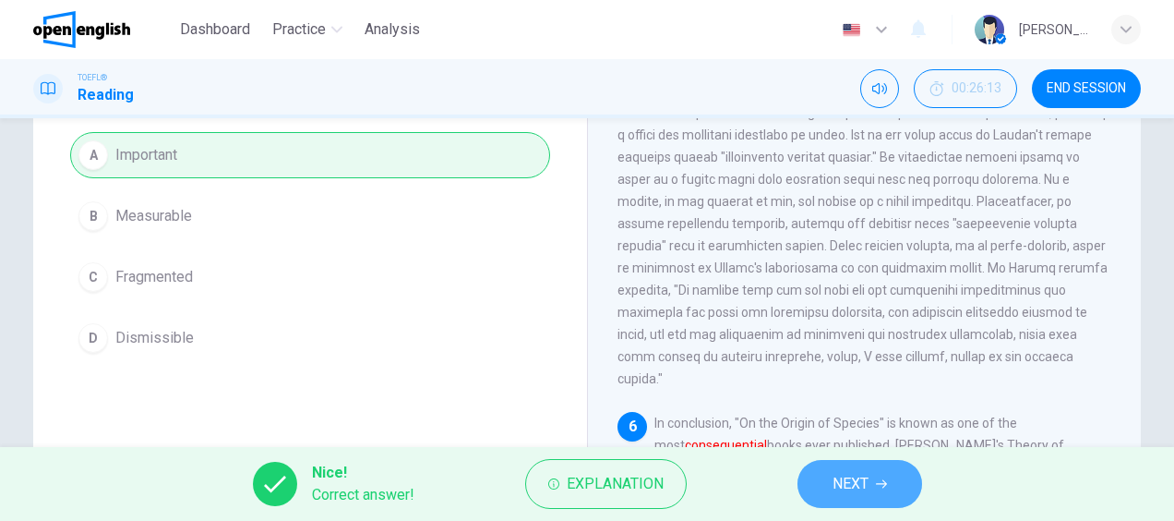
click at [857, 492] on span "NEXT" at bounding box center [851, 484] width 36 height 26
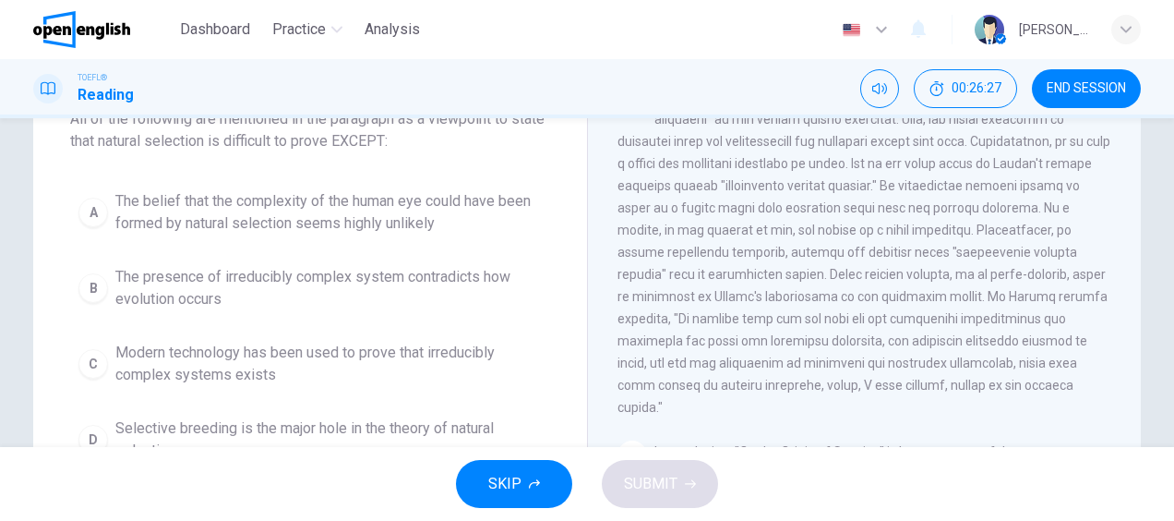
scroll to position [66, 0]
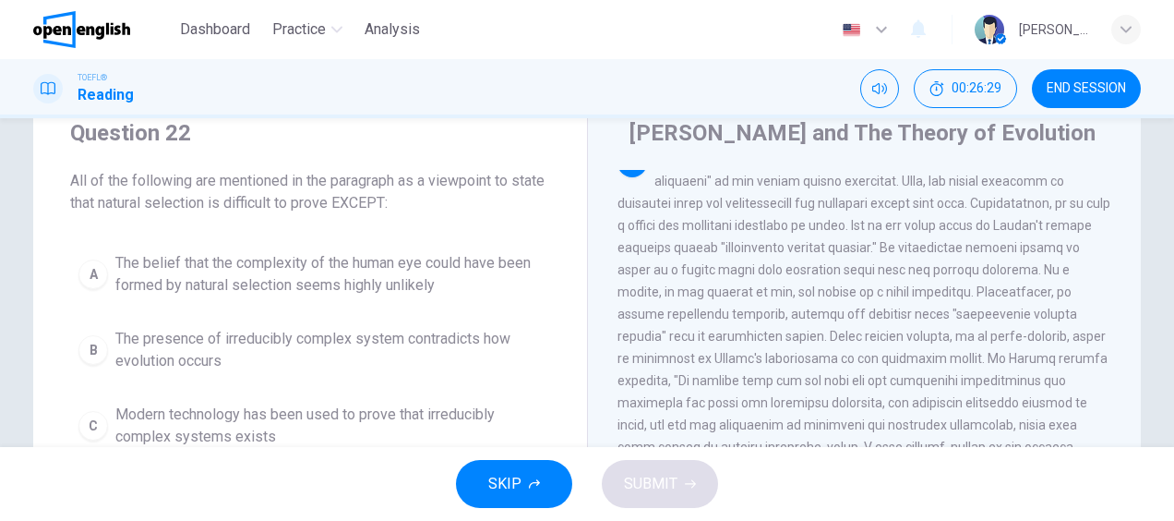
click at [370, 263] on span "The belief that the complexity of the human eye could have been formed by natur…" at bounding box center [328, 274] width 426 height 44
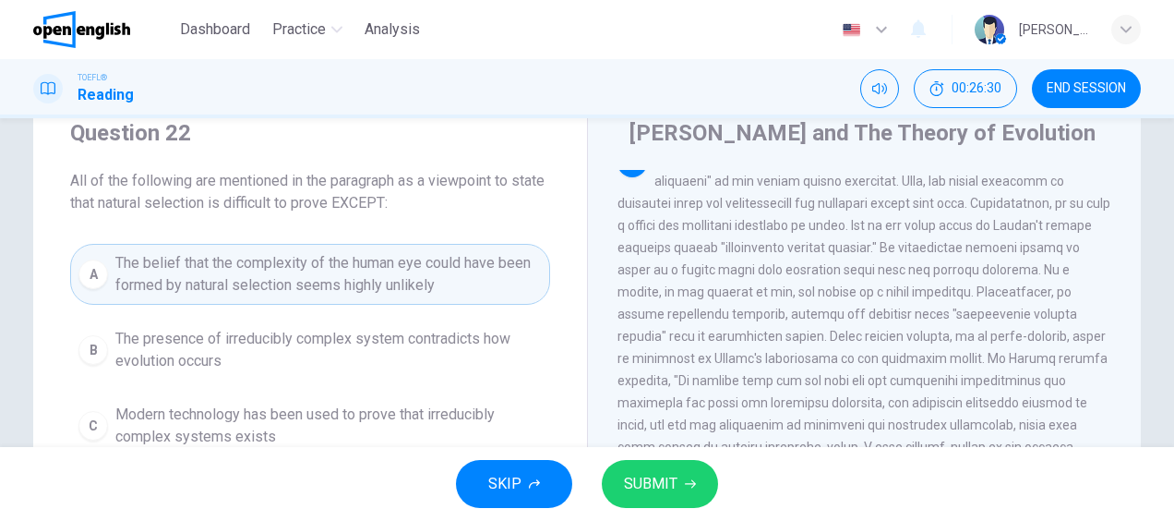
click at [678, 485] on button "SUBMIT" at bounding box center [660, 484] width 116 height 48
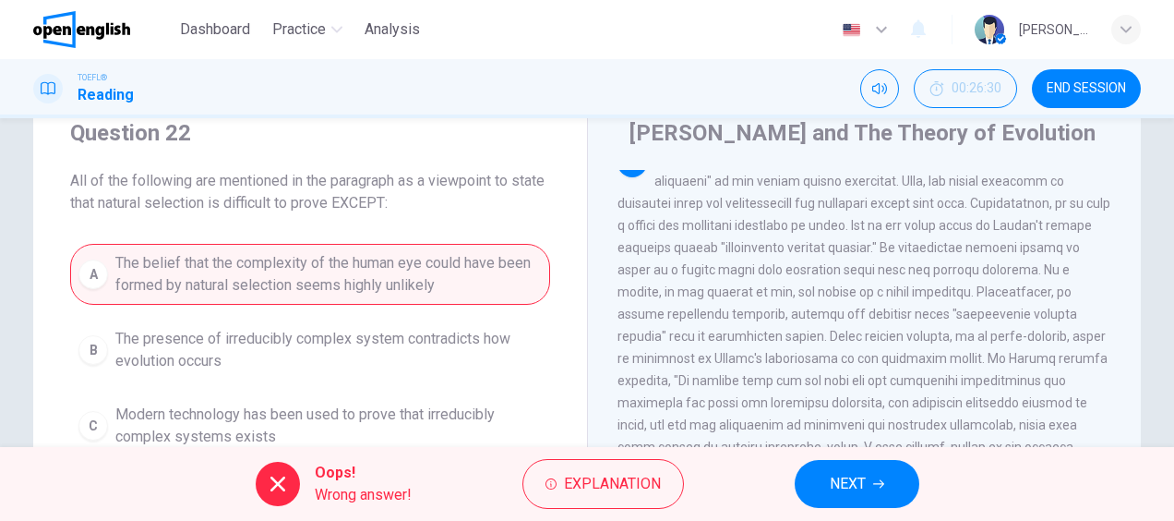
click at [854, 469] on button "NEXT" at bounding box center [857, 484] width 125 height 48
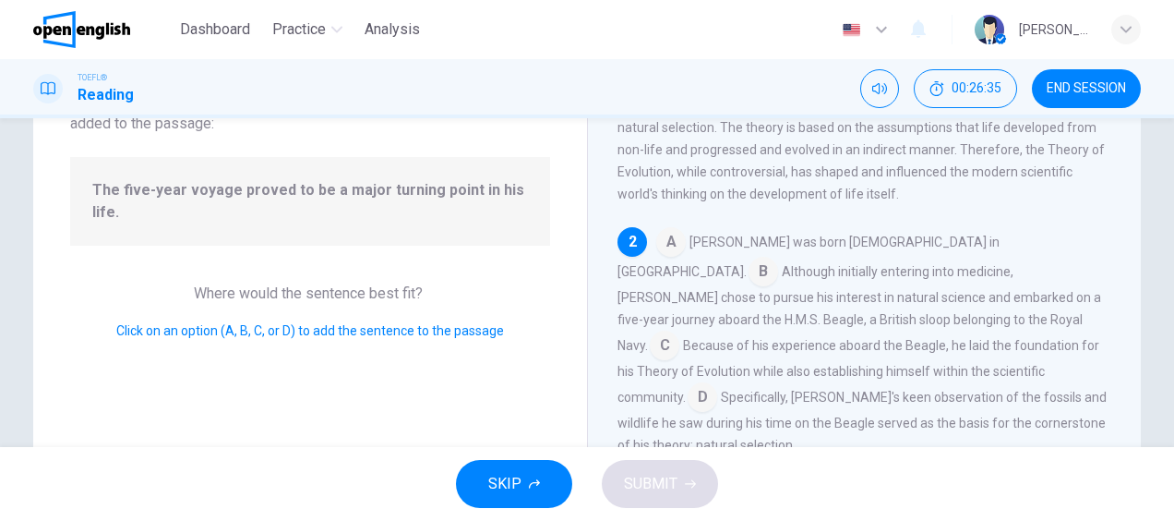
scroll to position [124, 0]
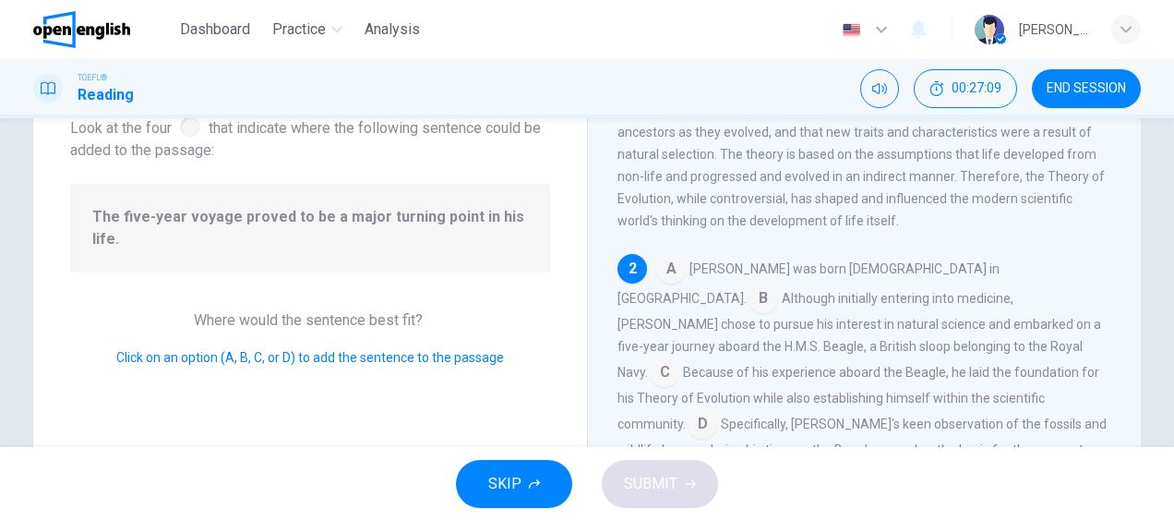
click at [679, 359] on input at bounding box center [665, 374] width 30 height 30
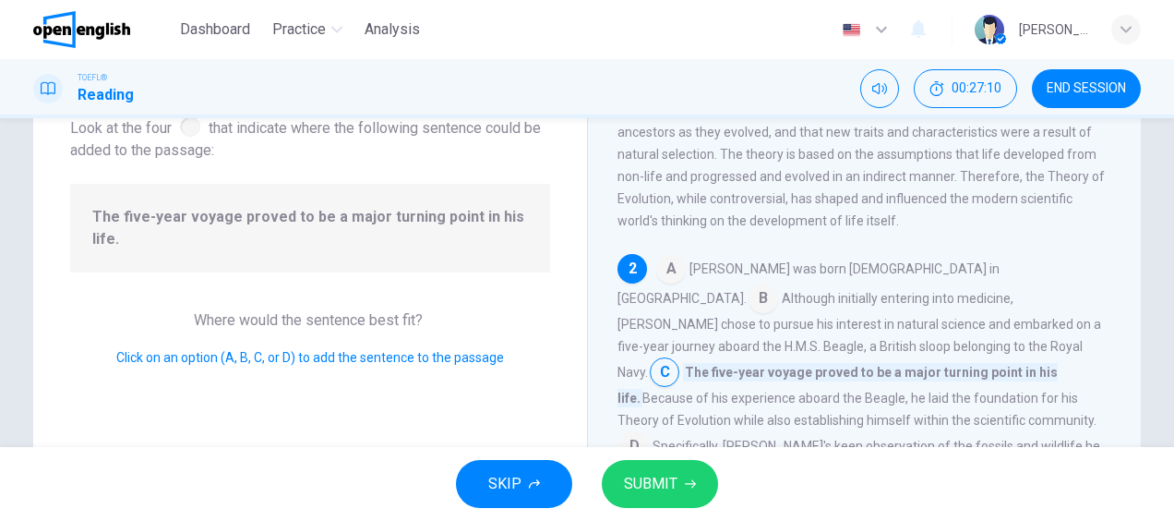
click at [661, 504] on button "SUBMIT" at bounding box center [660, 484] width 116 height 48
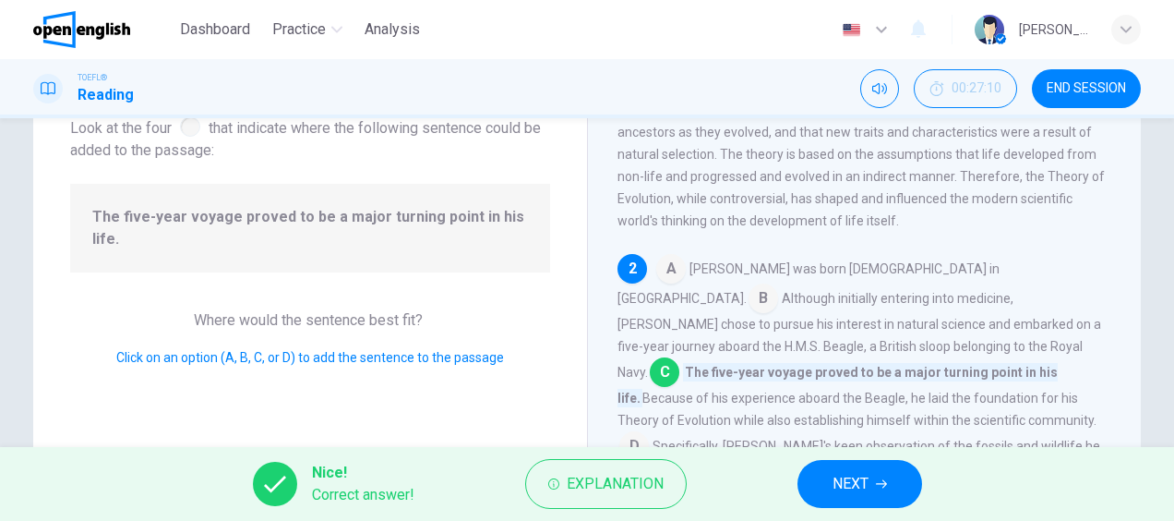
click at [888, 478] on button "NEXT" at bounding box center [860, 484] width 125 height 48
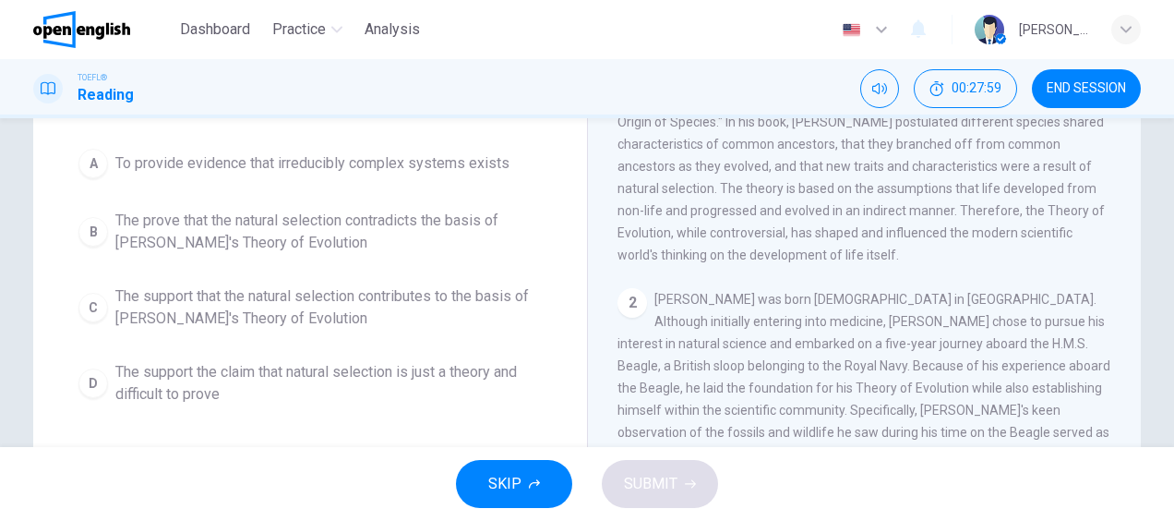
scroll to position [198, 0]
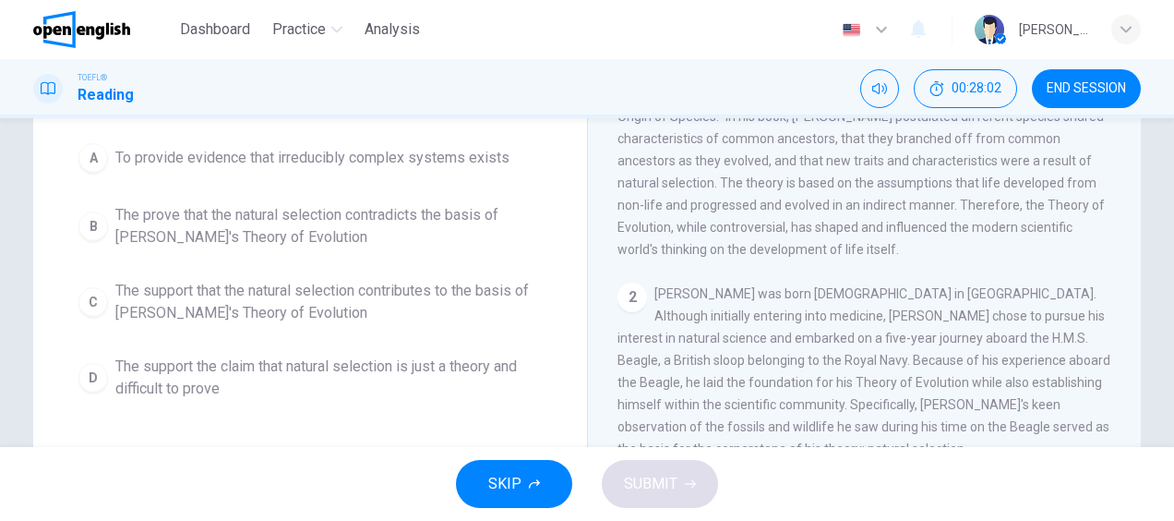
click at [241, 298] on span "The support that the natural selection contributes to the basis of [PERSON_NAME…" at bounding box center [328, 302] width 426 height 44
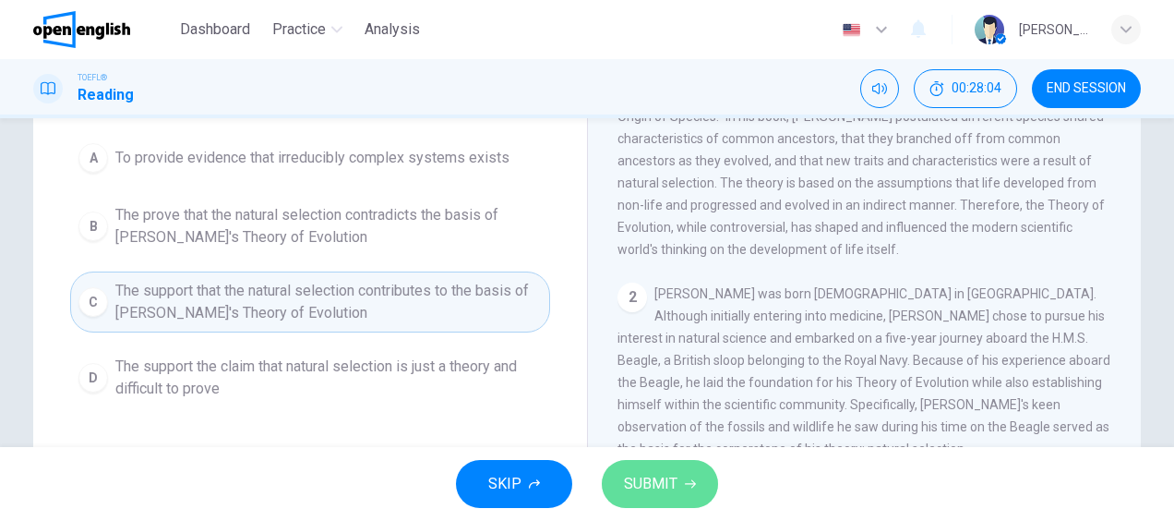
click at [695, 483] on button "SUBMIT" at bounding box center [660, 484] width 116 height 48
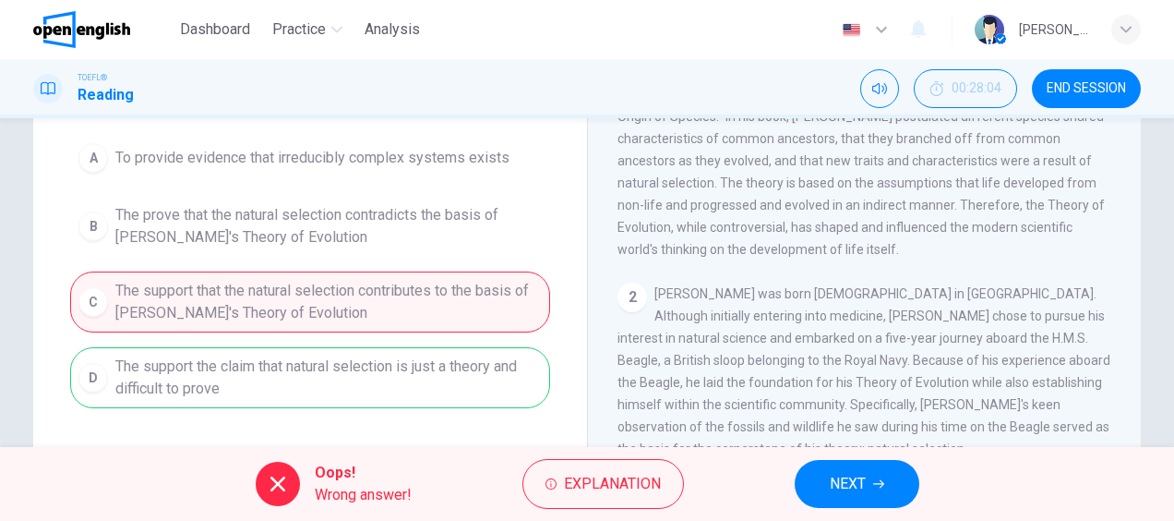
click at [851, 493] on span "NEXT" at bounding box center [848, 484] width 36 height 26
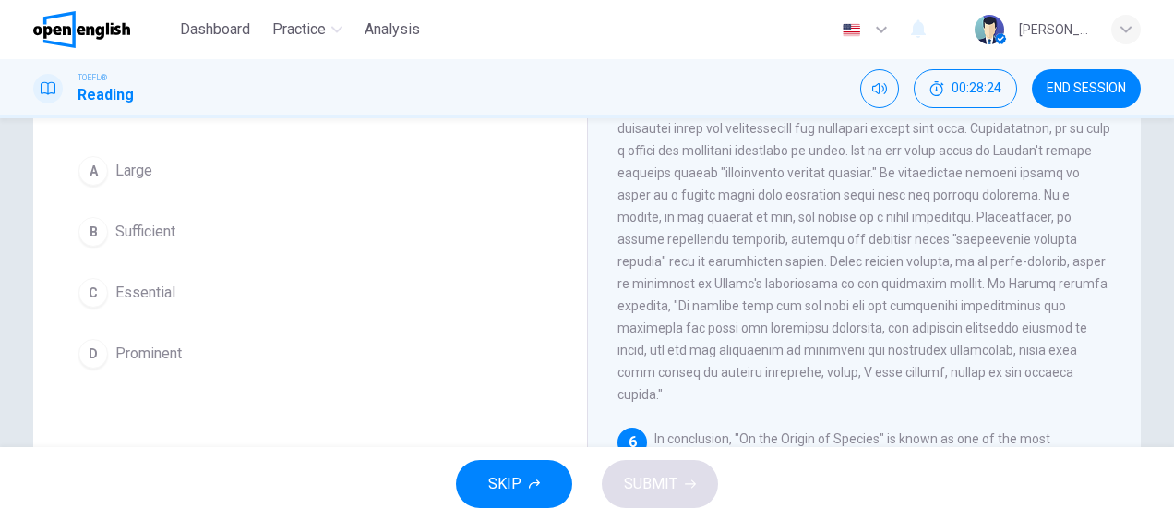
scroll to position [140, 0]
click at [101, 172] on div "A" at bounding box center [93, 171] width 30 height 30
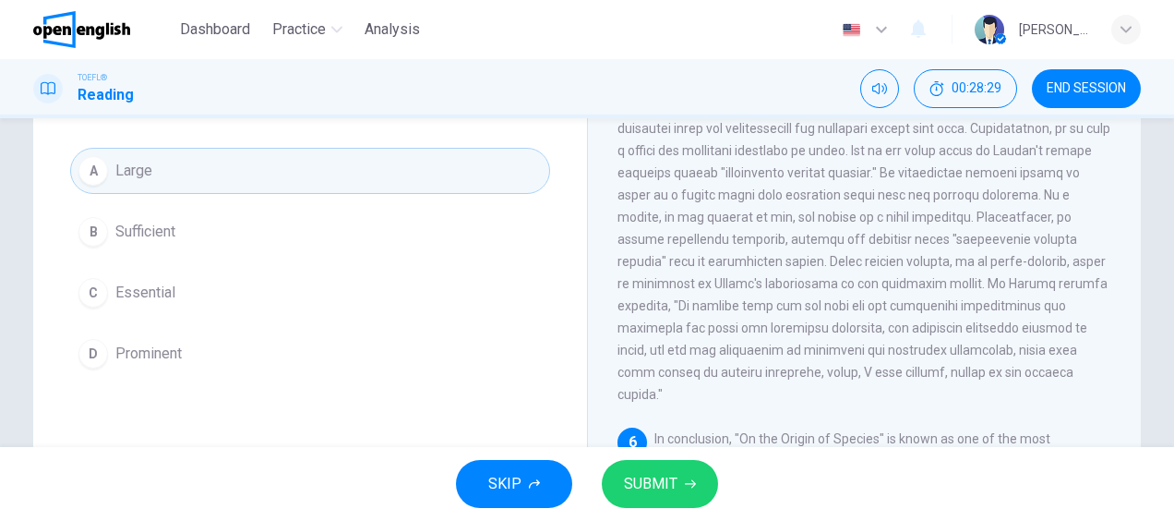
click at [658, 482] on span "SUBMIT" at bounding box center [651, 484] width 54 height 26
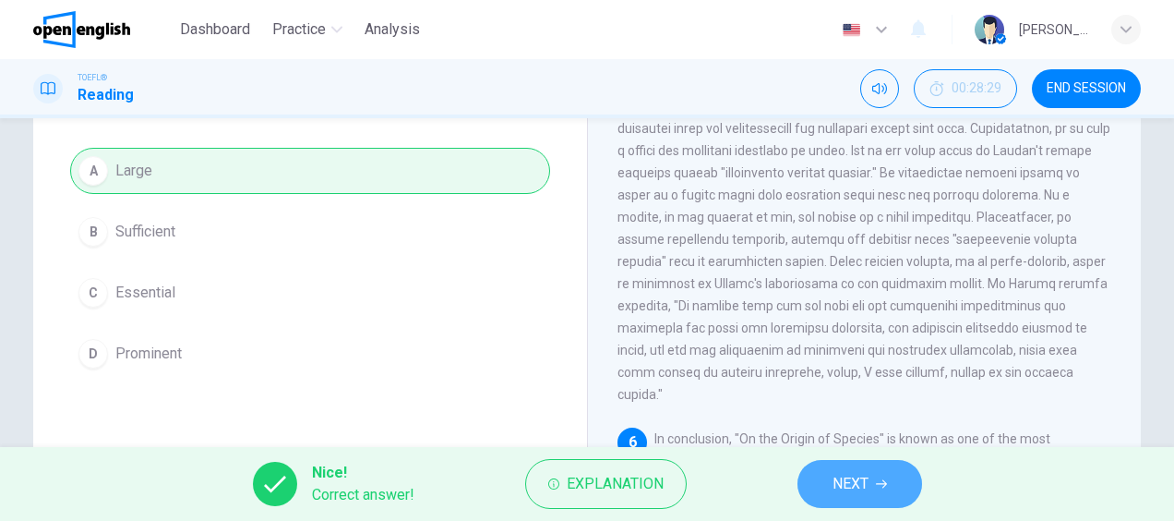
click at [884, 481] on icon "button" at bounding box center [881, 484] width 11 height 8
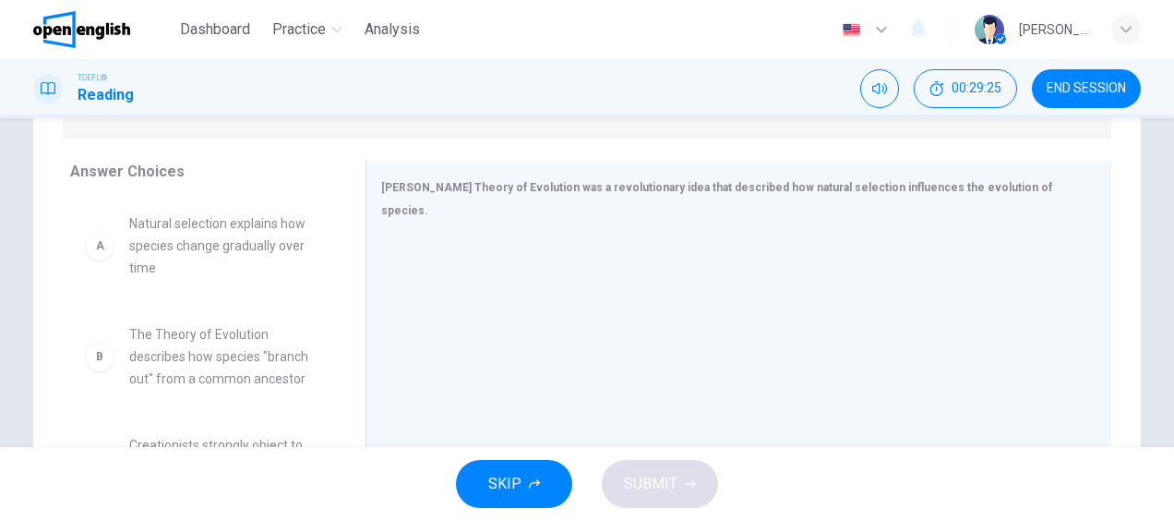
scroll to position [313, 0]
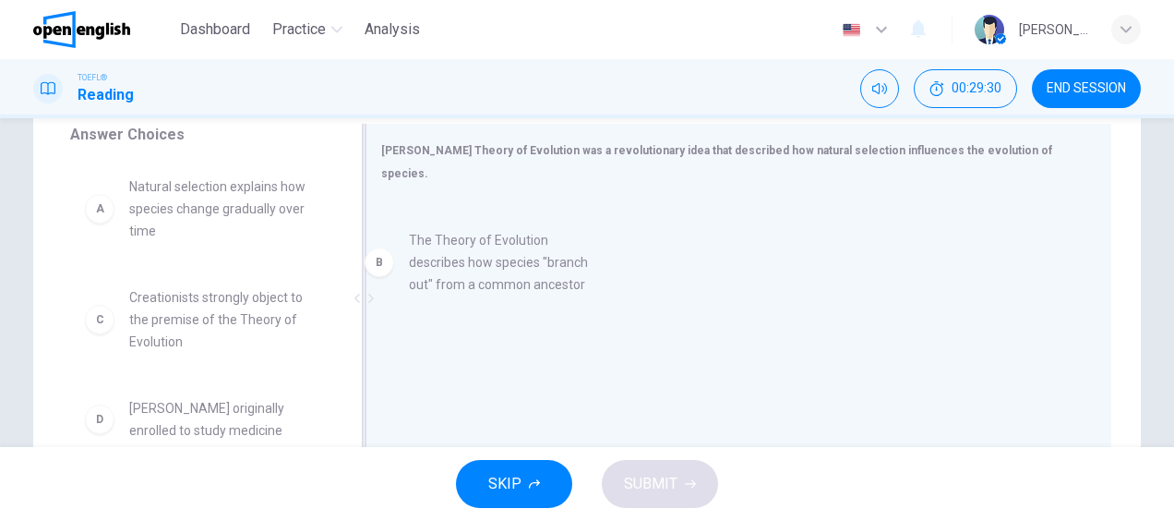
drag, startPoint x: 225, startPoint y: 317, endPoint x: 515, endPoint y: 258, distance: 295.8
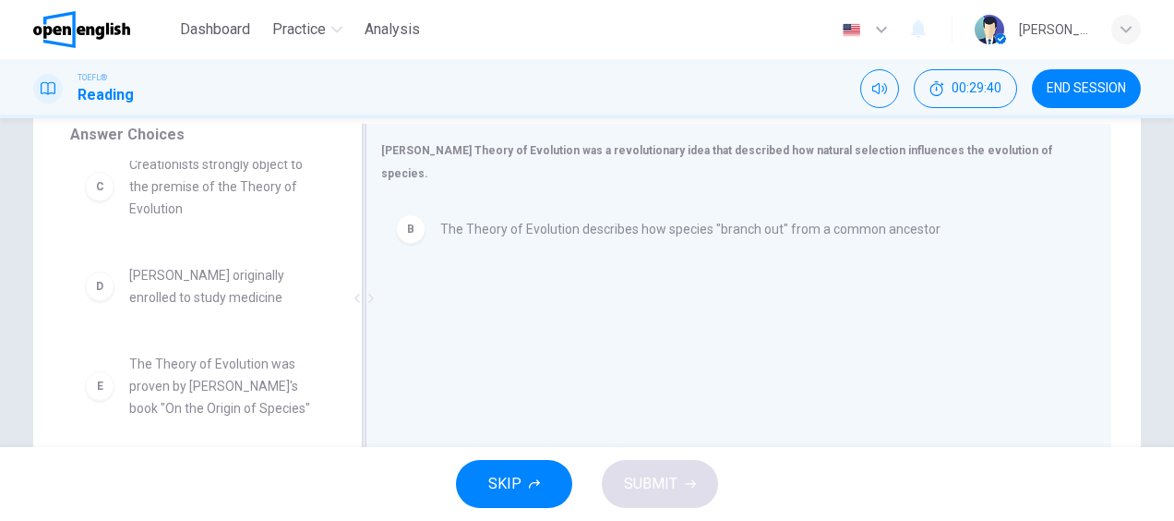
scroll to position [135, 0]
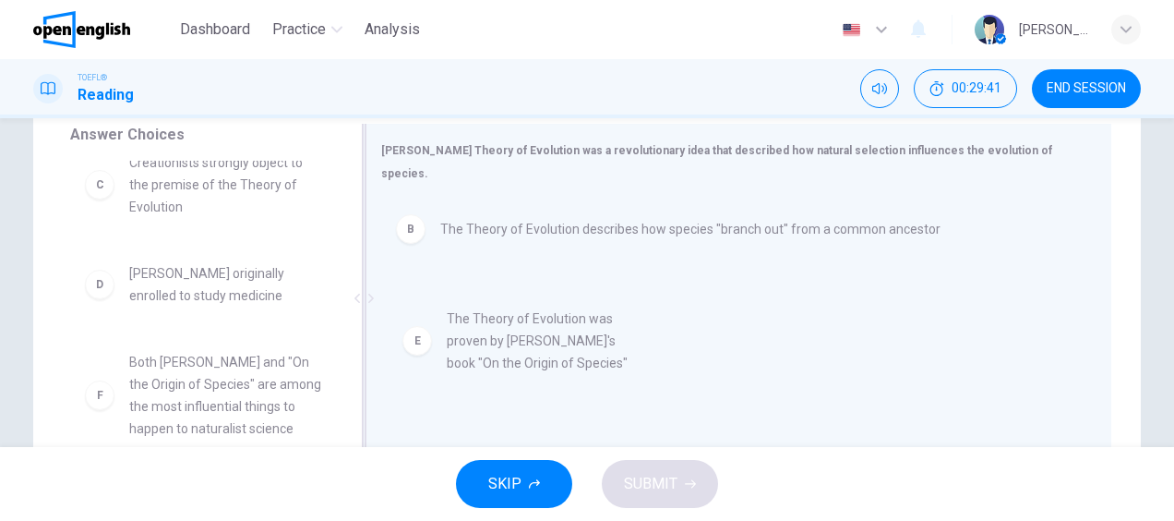
drag, startPoint x: 191, startPoint y: 390, endPoint x: 554, endPoint y: 303, distance: 373.0
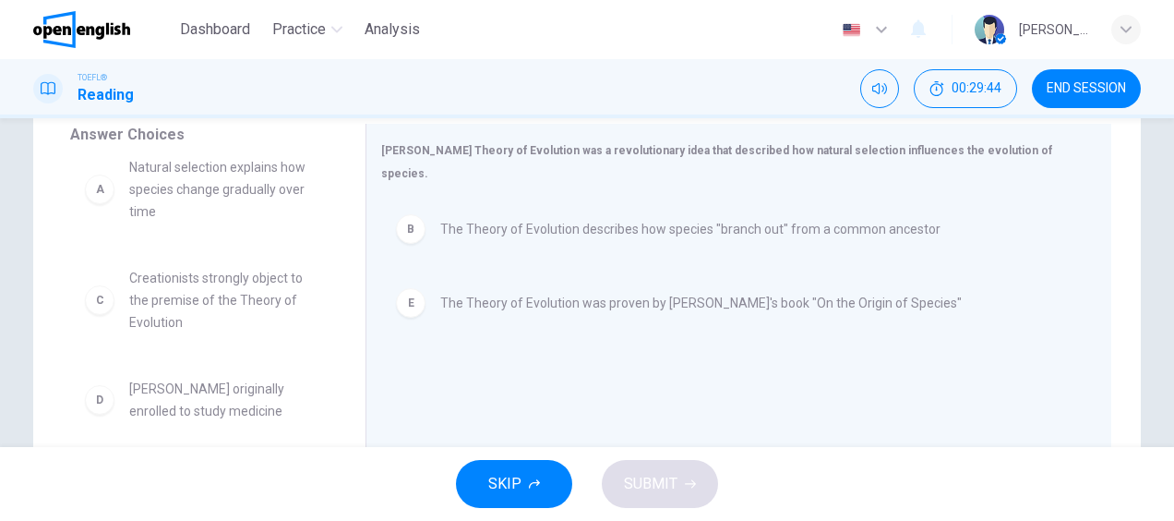
scroll to position [0, 0]
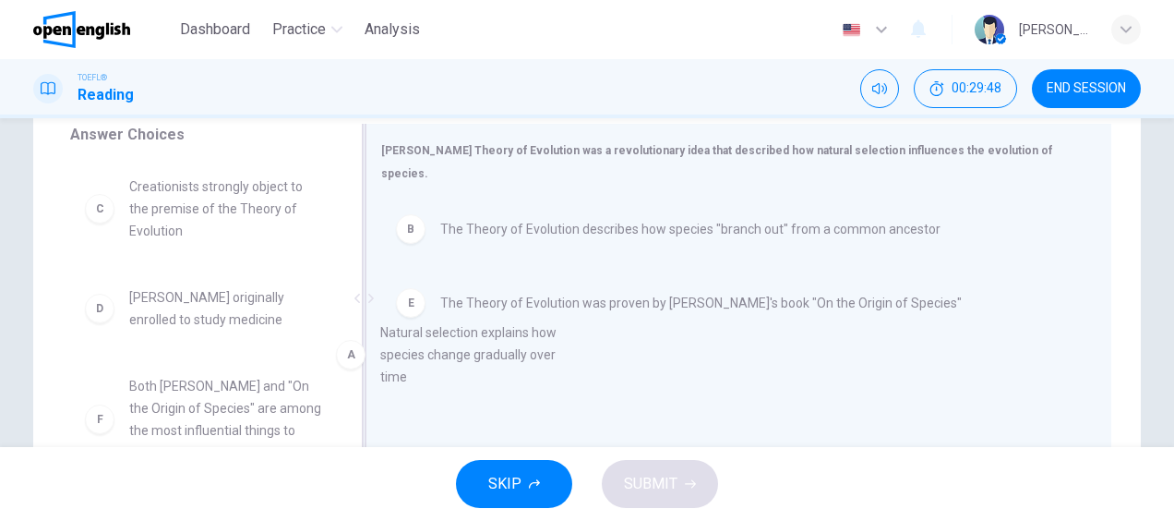
drag, startPoint x: 234, startPoint y: 228, endPoint x: 498, endPoint y: 376, distance: 302.5
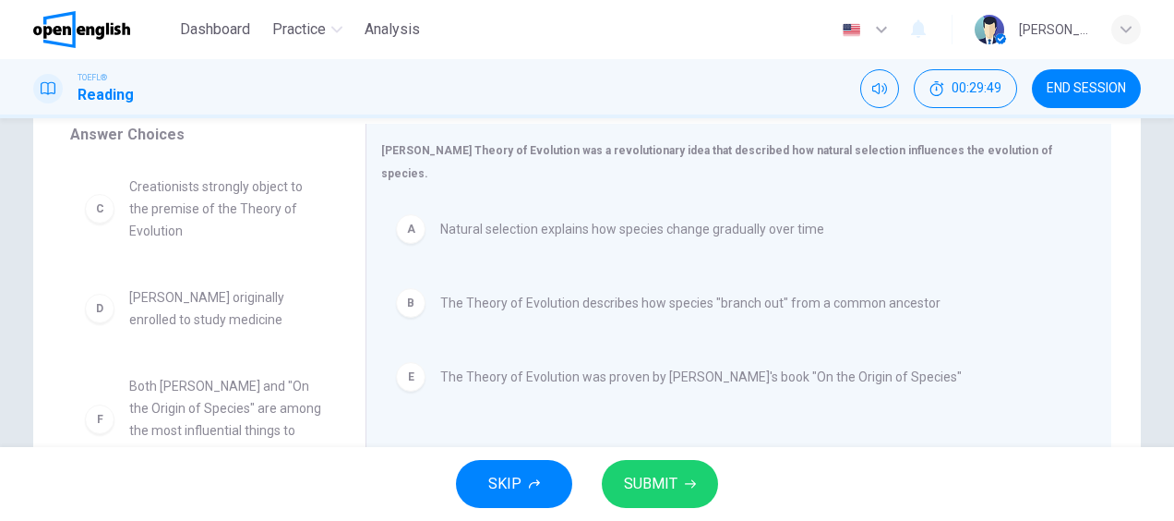
click at [654, 483] on span "SUBMIT" at bounding box center [651, 484] width 54 height 26
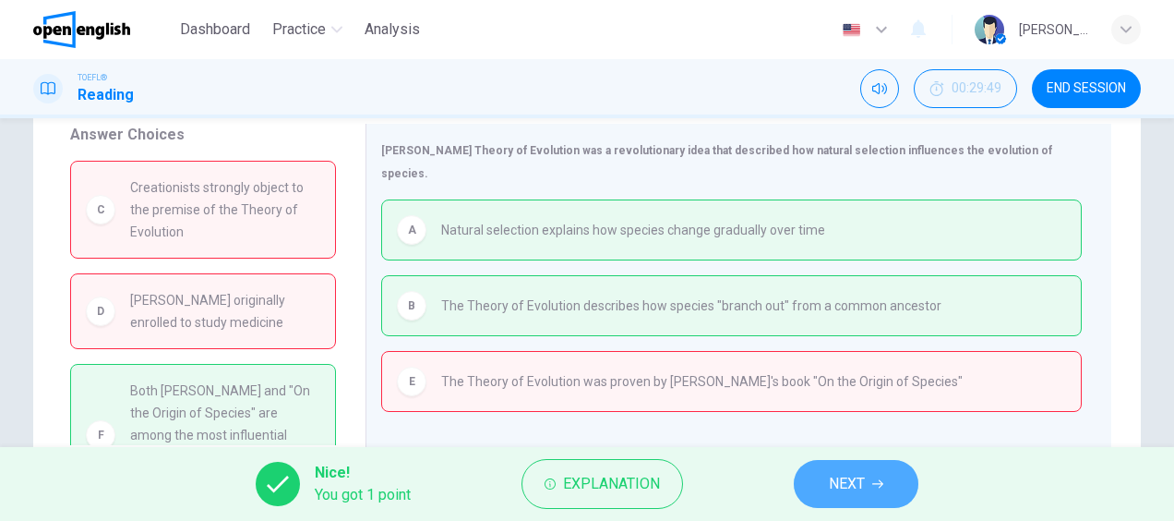
click at [879, 481] on icon "button" at bounding box center [877, 483] width 11 height 11
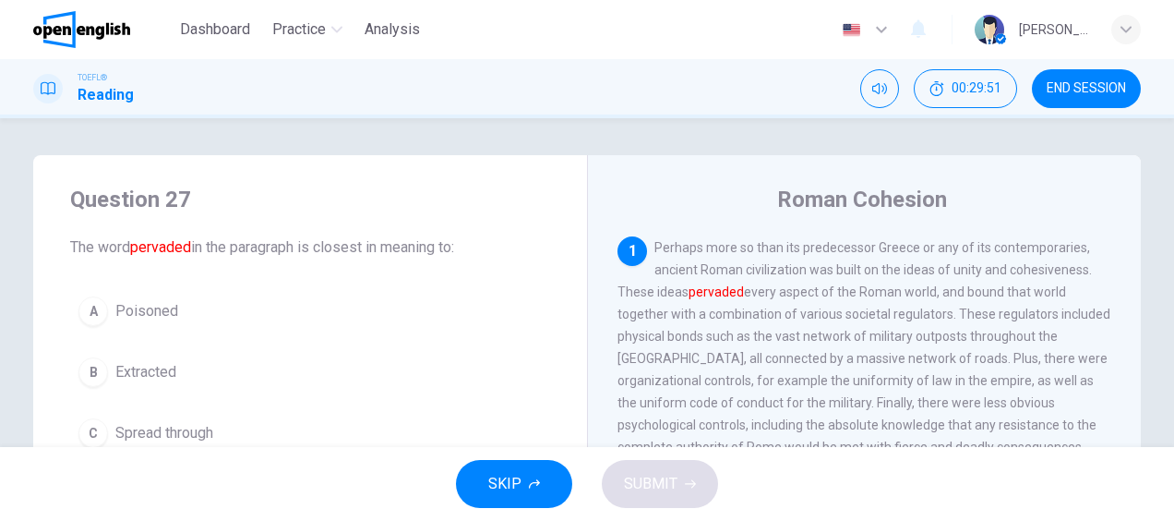
click at [1113, 81] on span "END SESSION" at bounding box center [1086, 88] width 79 height 15
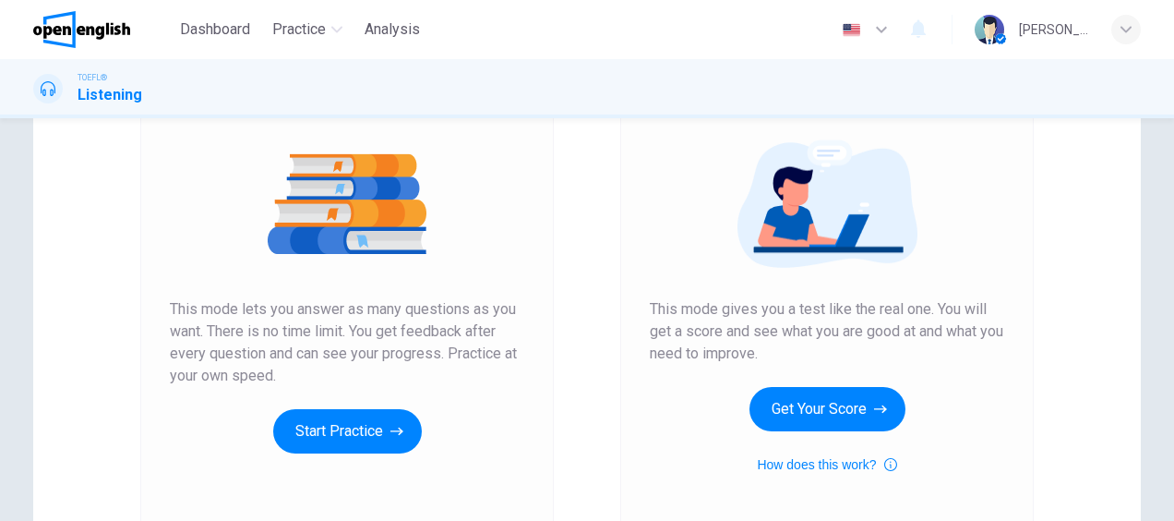
scroll to position [195, 0]
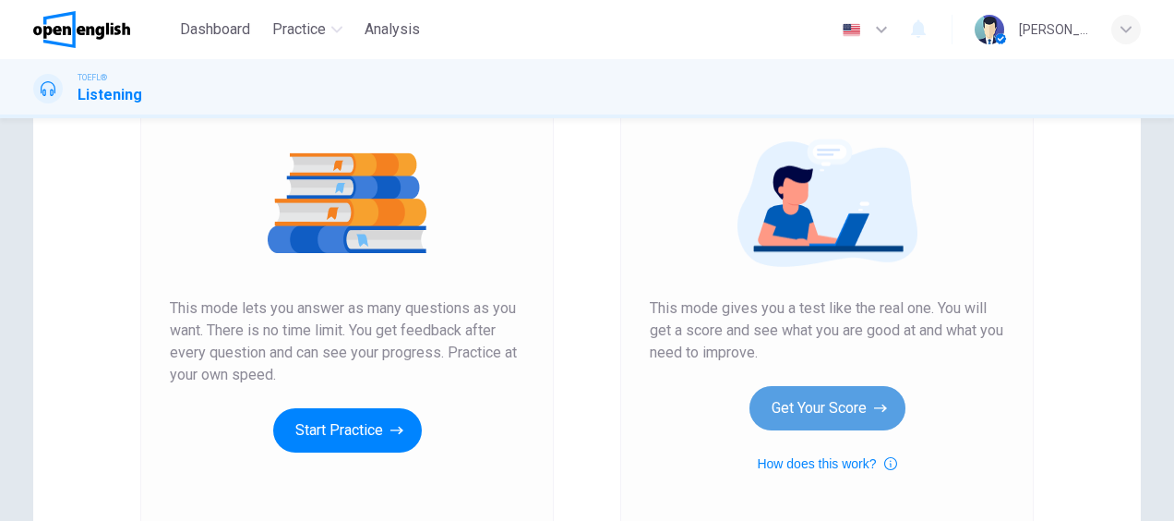
click at [768, 410] on button "Get Your Score" at bounding box center [828, 408] width 156 height 44
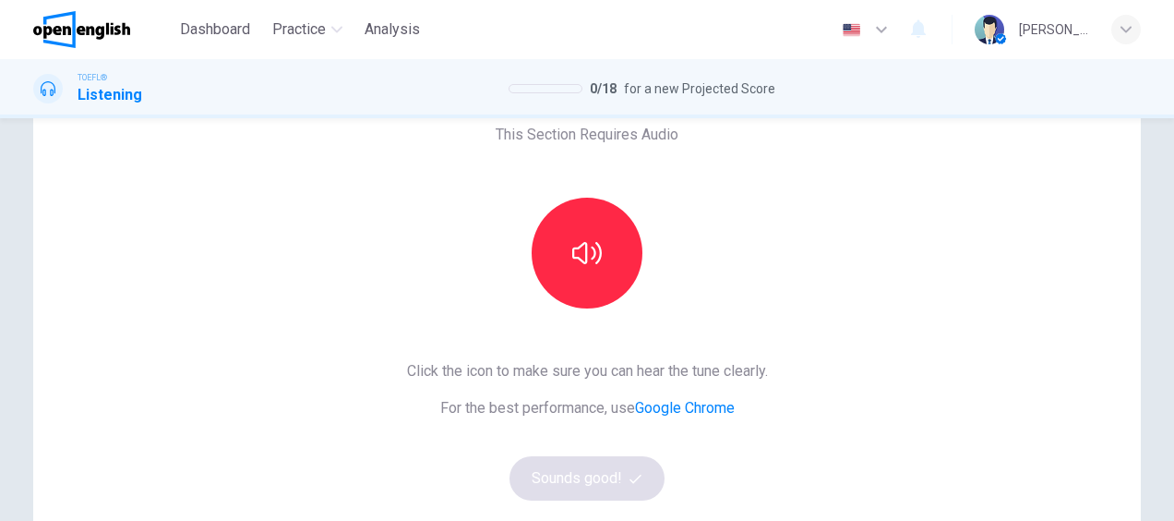
scroll to position [111, 0]
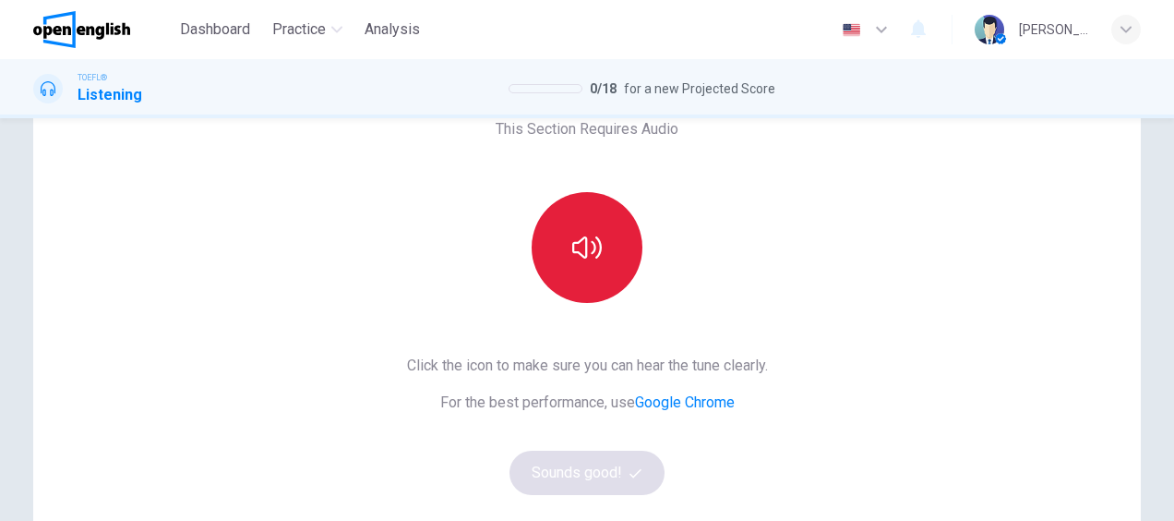
click at [583, 258] on icon "button" at bounding box center [587, 248] width 30 height 30
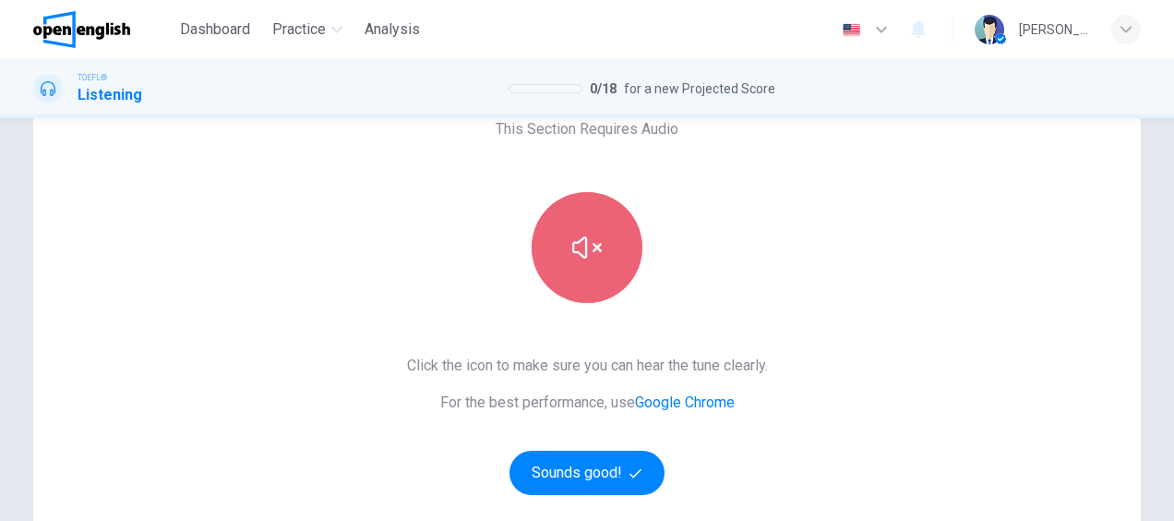
click at [554, 238] on button "button" at bounding box center [587, 247] width 111 height 111
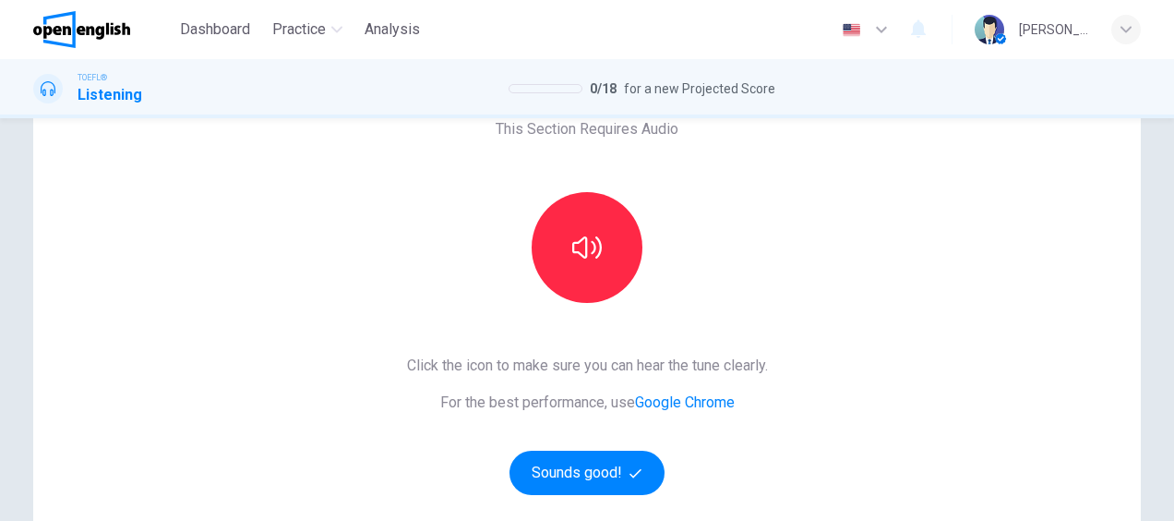
click at [426, 257] on div "This Section Requires Audio Click the icon to make sure you can hear the tune c…" at bounding box center [587, 365] width 390 height 642
click at [594, 463] on button "Sounds good!" at bounding box center [587, 472] width 155 height 44
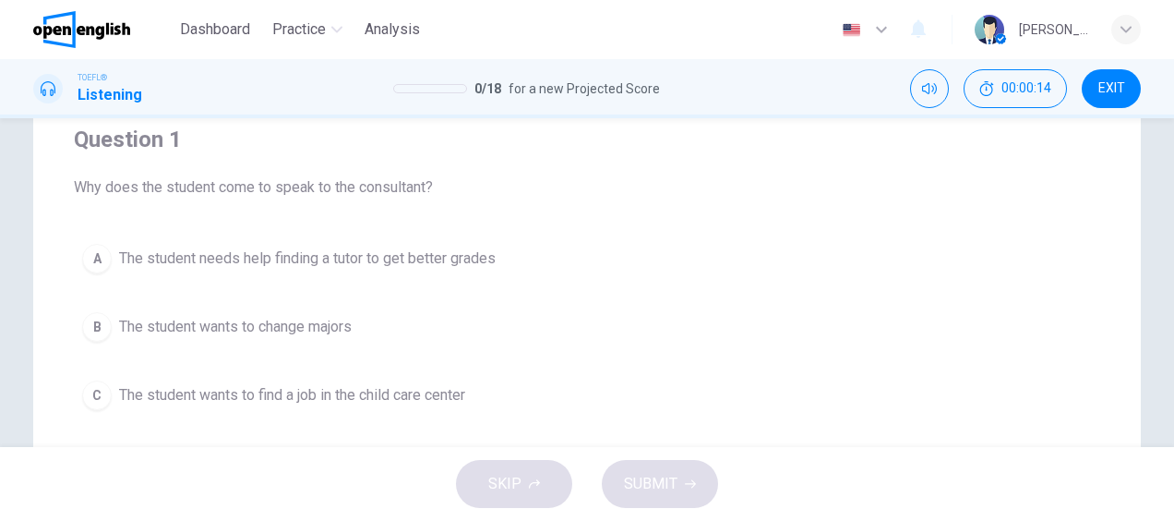
scroll to position [0, 0]
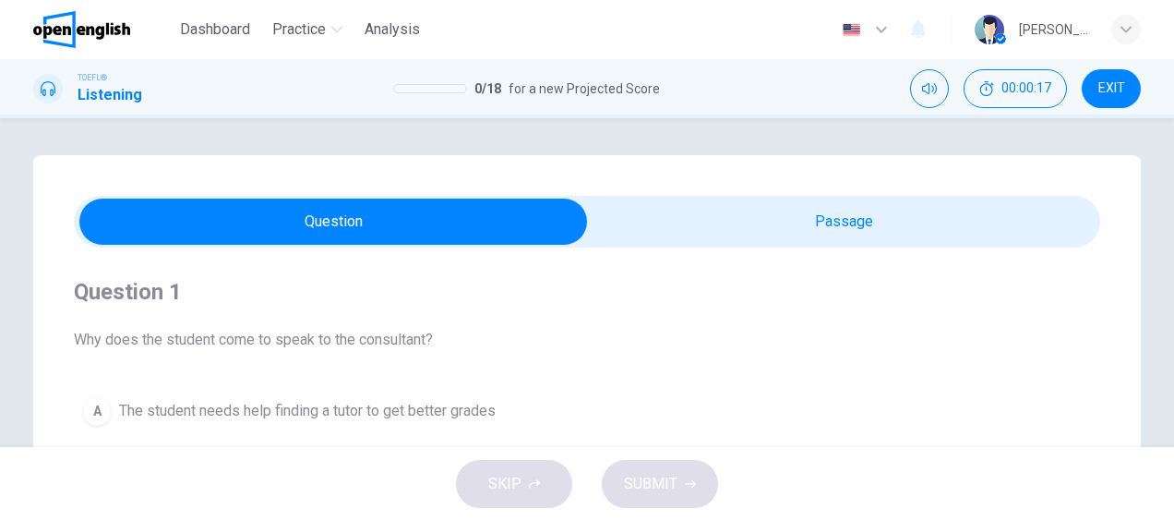
click at [1100, 77] on button "EXIT" at bounding box center [1111, 88] width 59 height 39
